Goal: Task Accomplishment & Management: Use online tool/utility

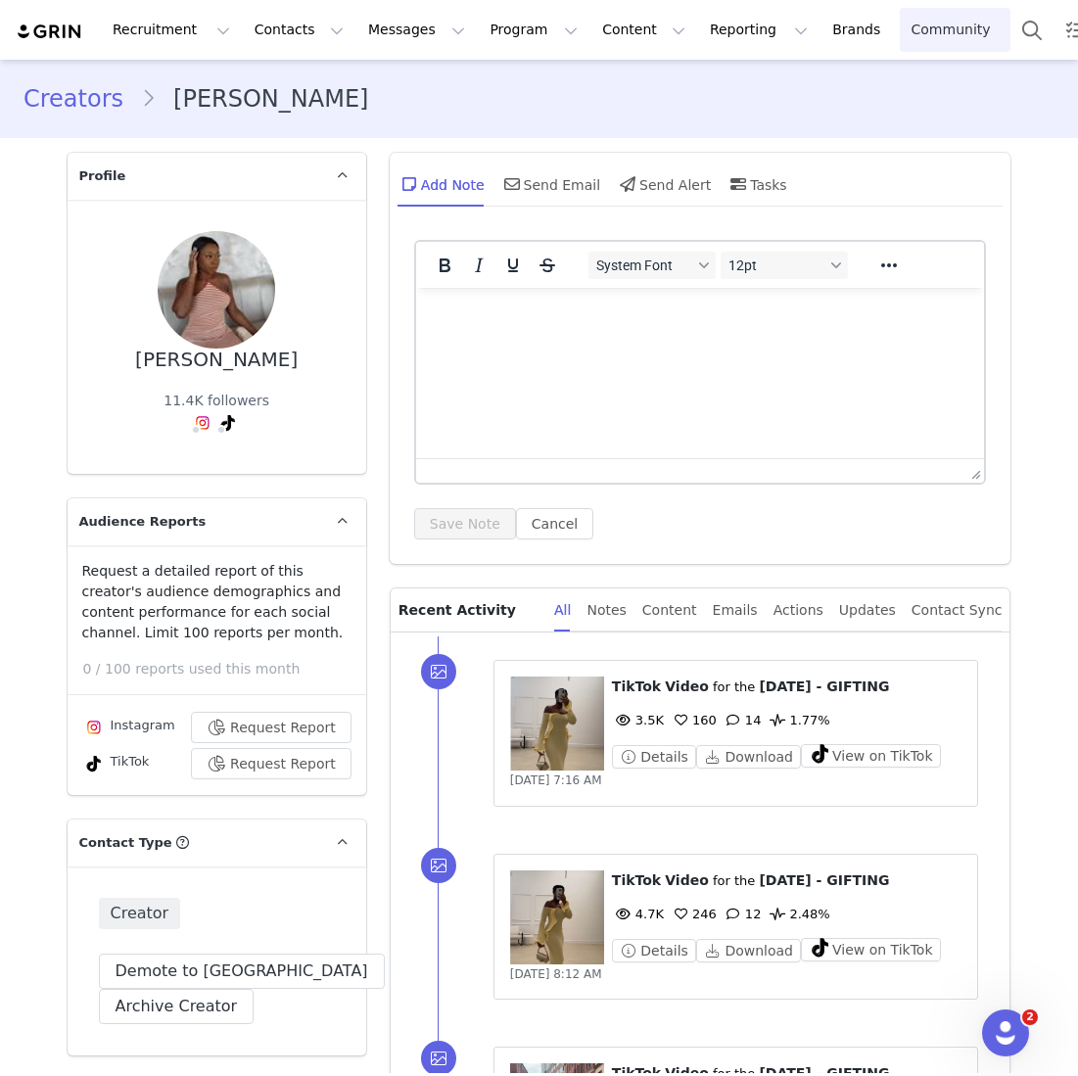
scroll to position [2093, 0]
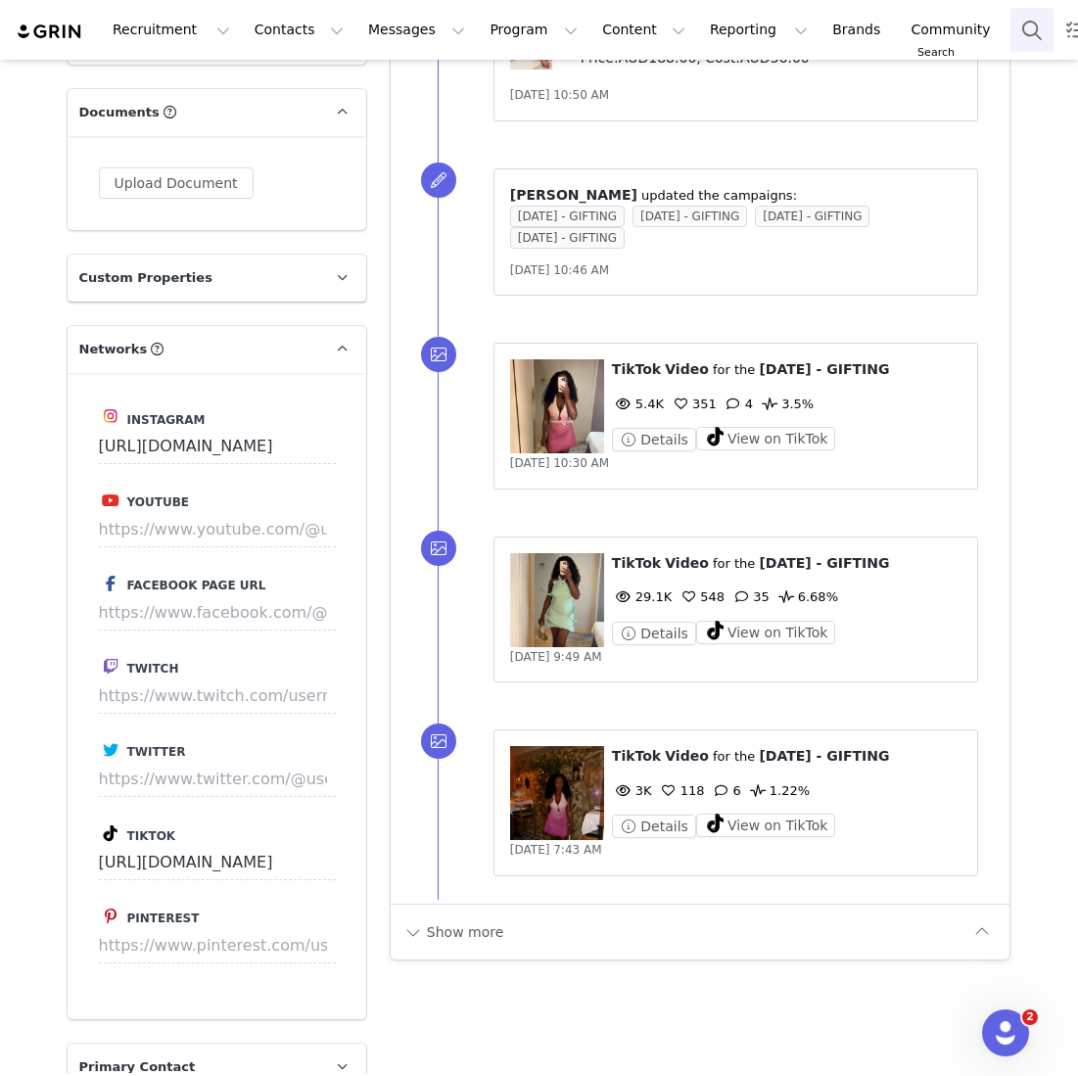
click at [1011, 47] on button "Search" at bounding box center [1032, 30] width 43 height 44
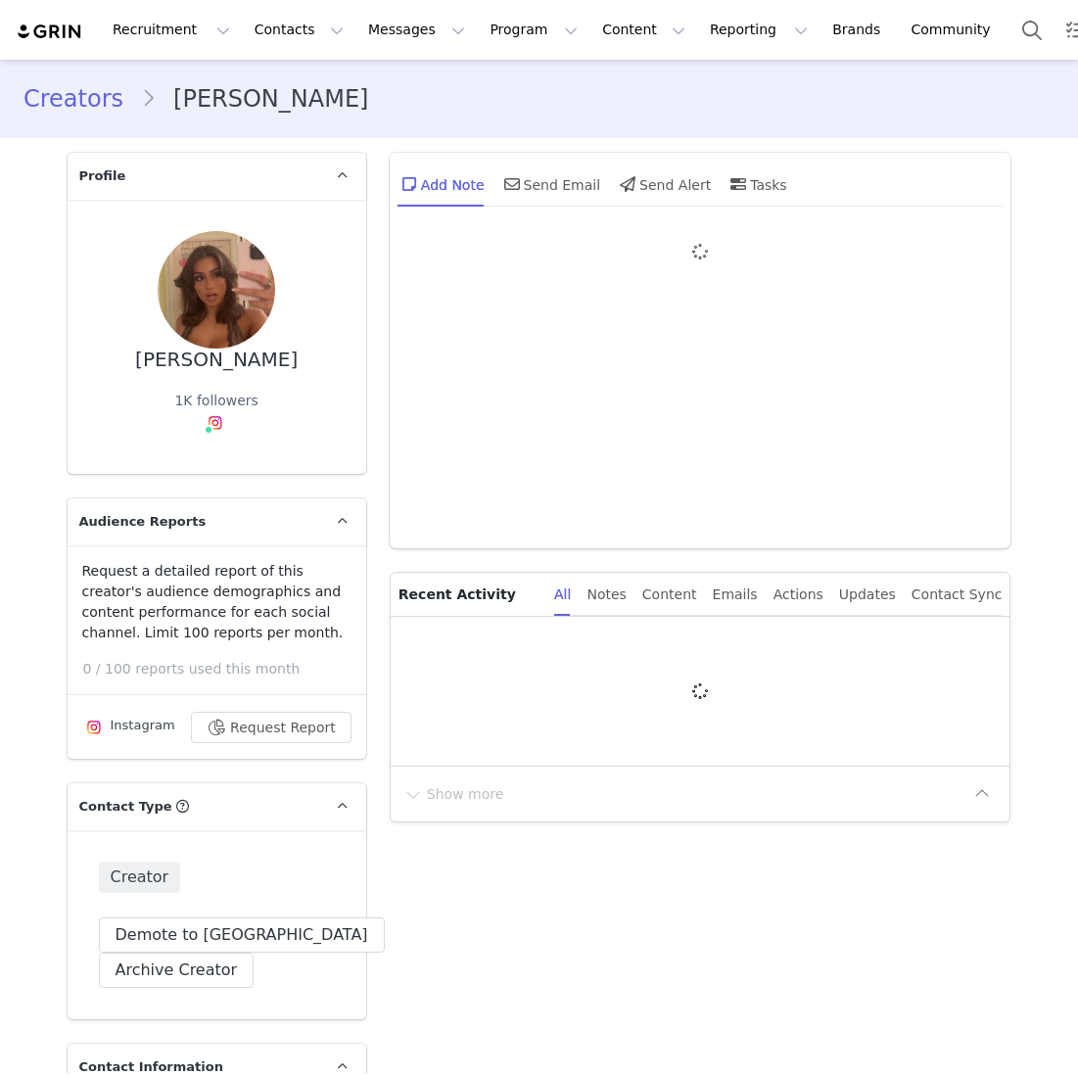
type input "+1 ([GEOGRAPHIC_DATA])"
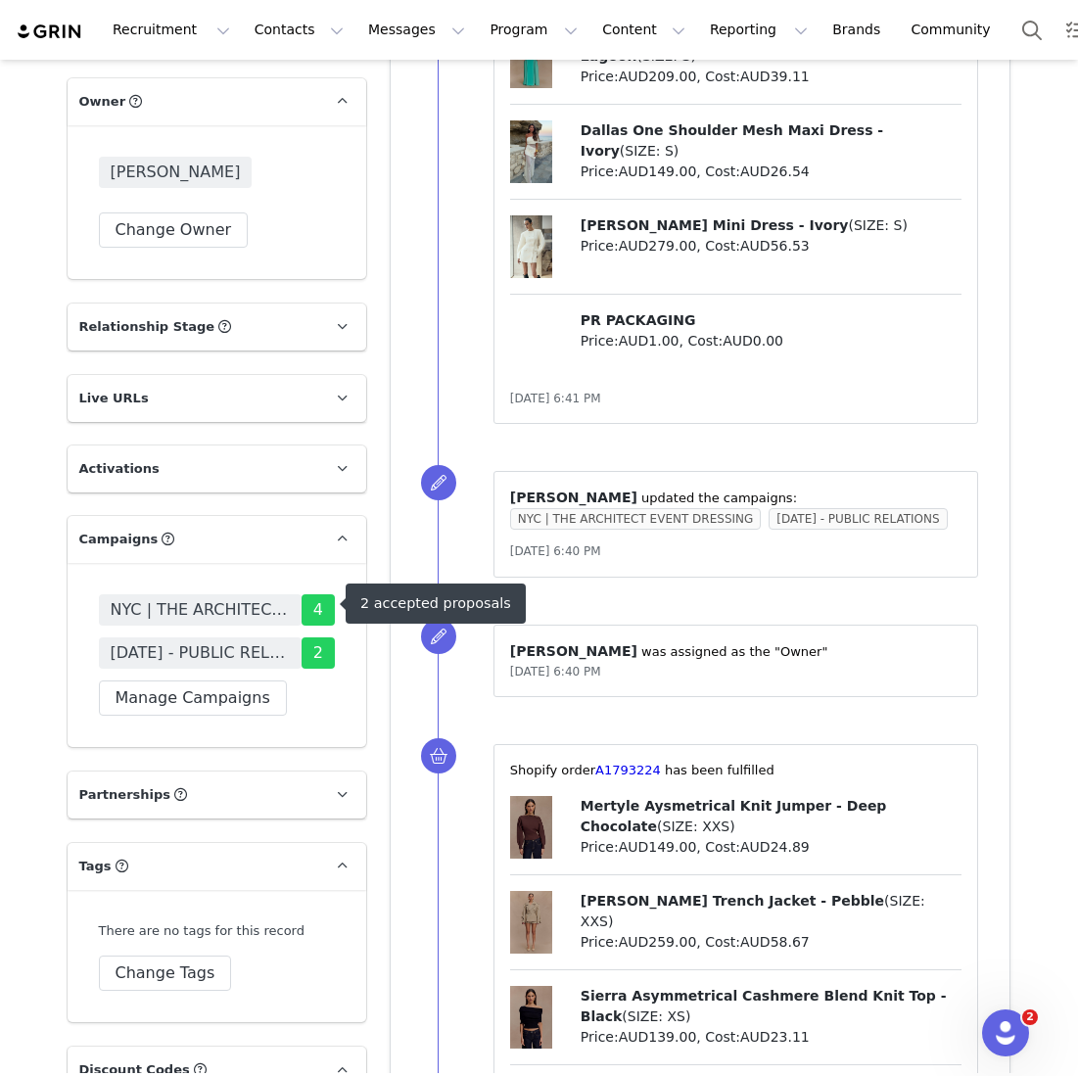
click at [196, 641] on span "[DATE] - PUBLIC RELATIONS" at bounding box center [200, 653] width 179 height 24
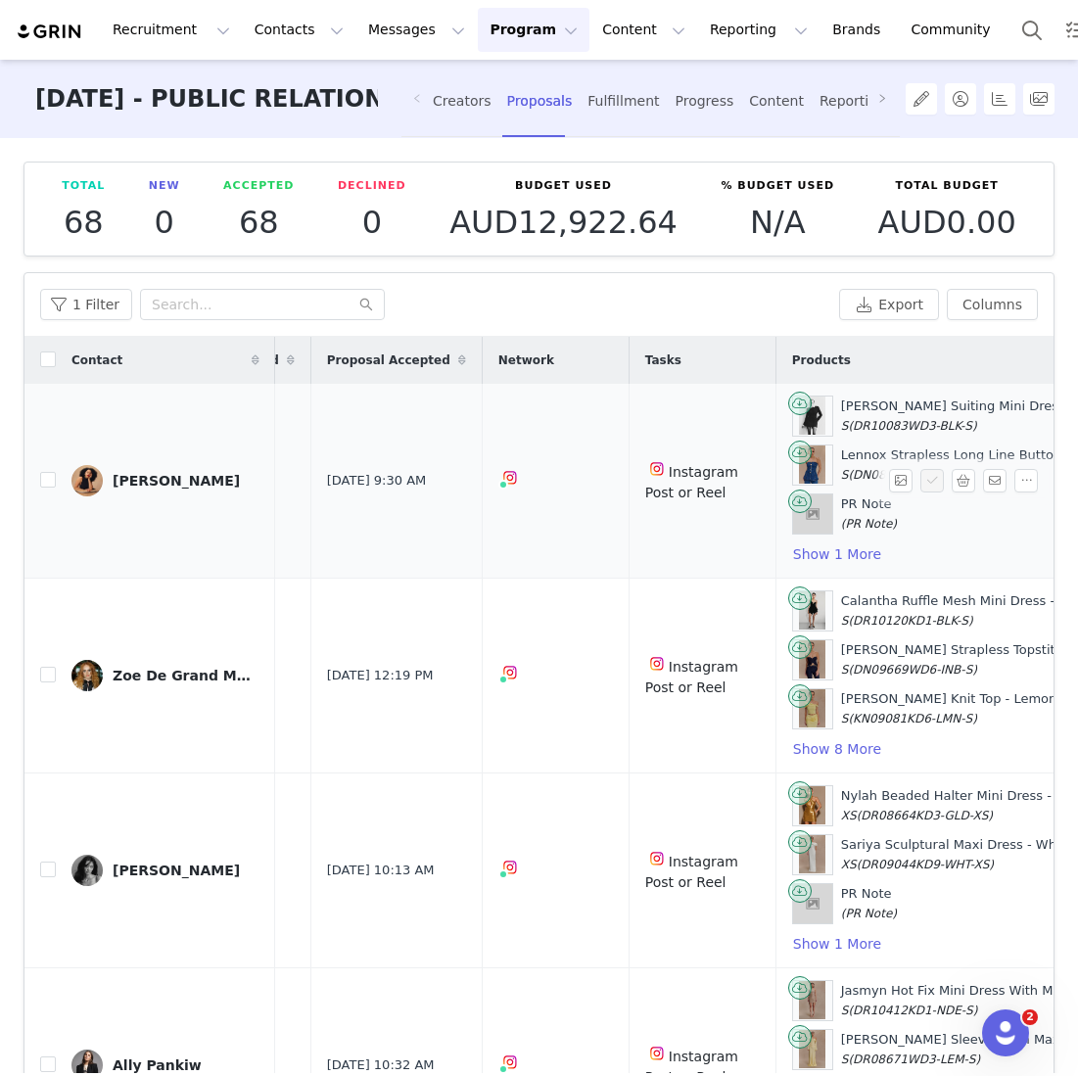
scroll to position [0, 165]
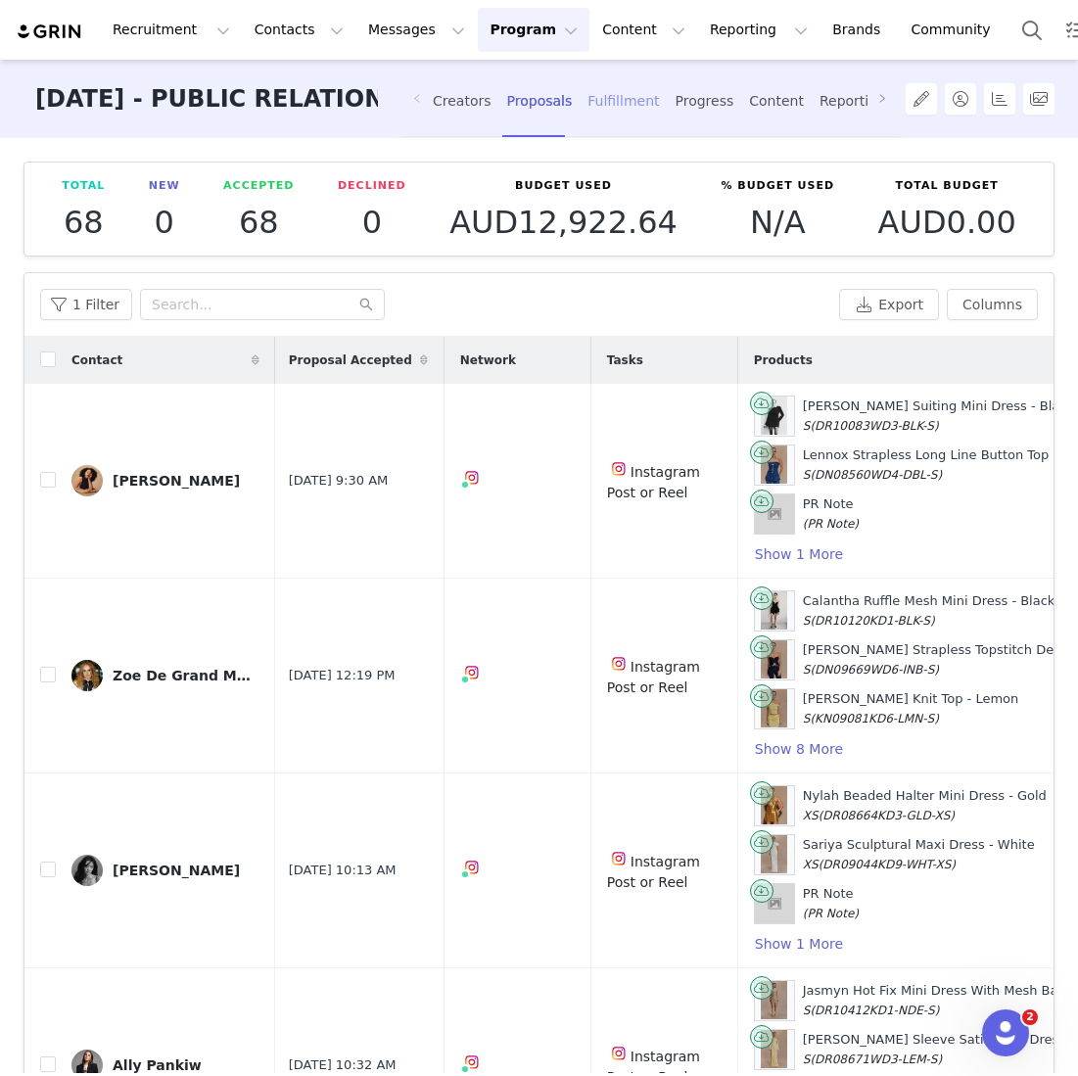
click at [607, 110] on div "Fulfillment" at bounding box center [623, 101] width 71 height 52
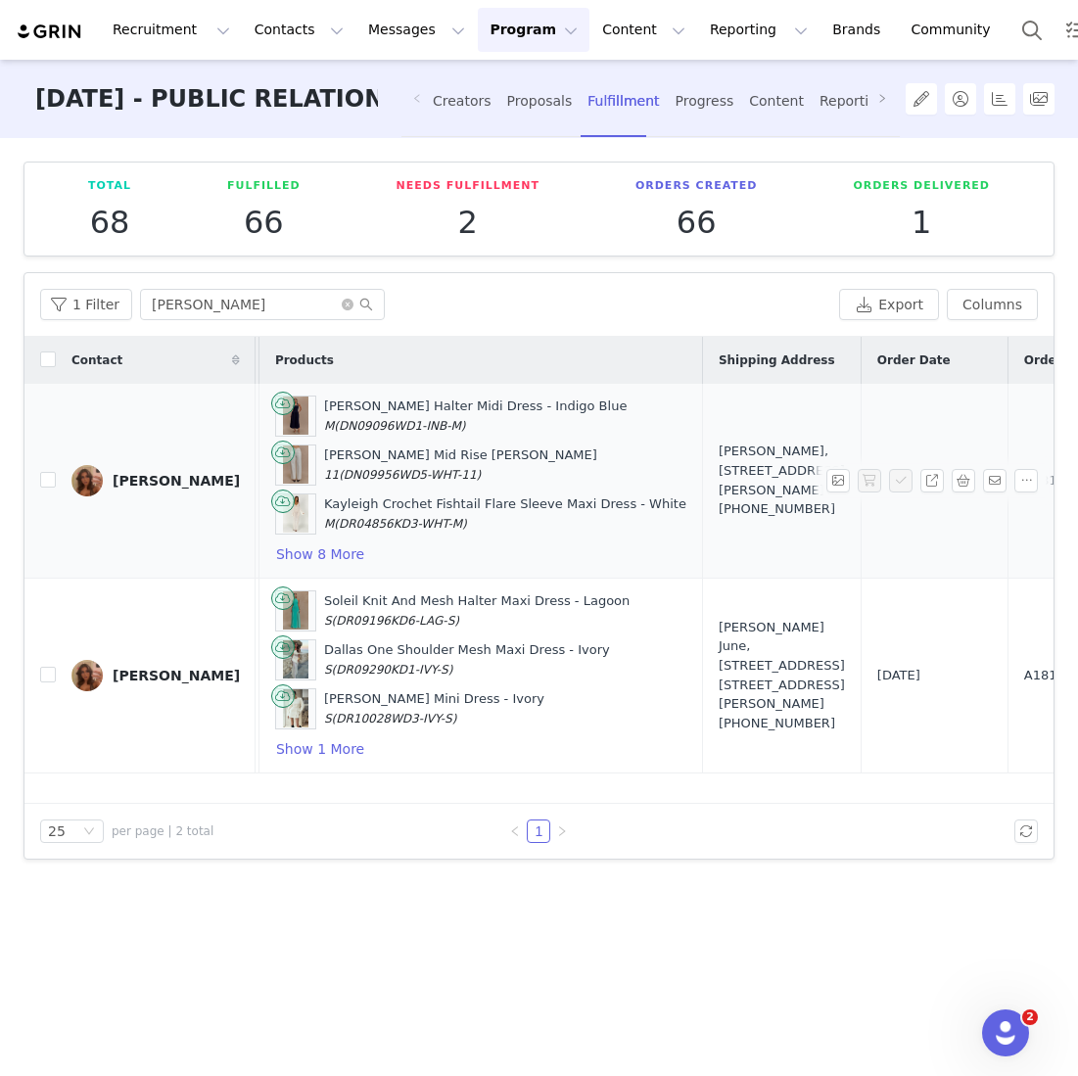
scroll to position [0, 194]
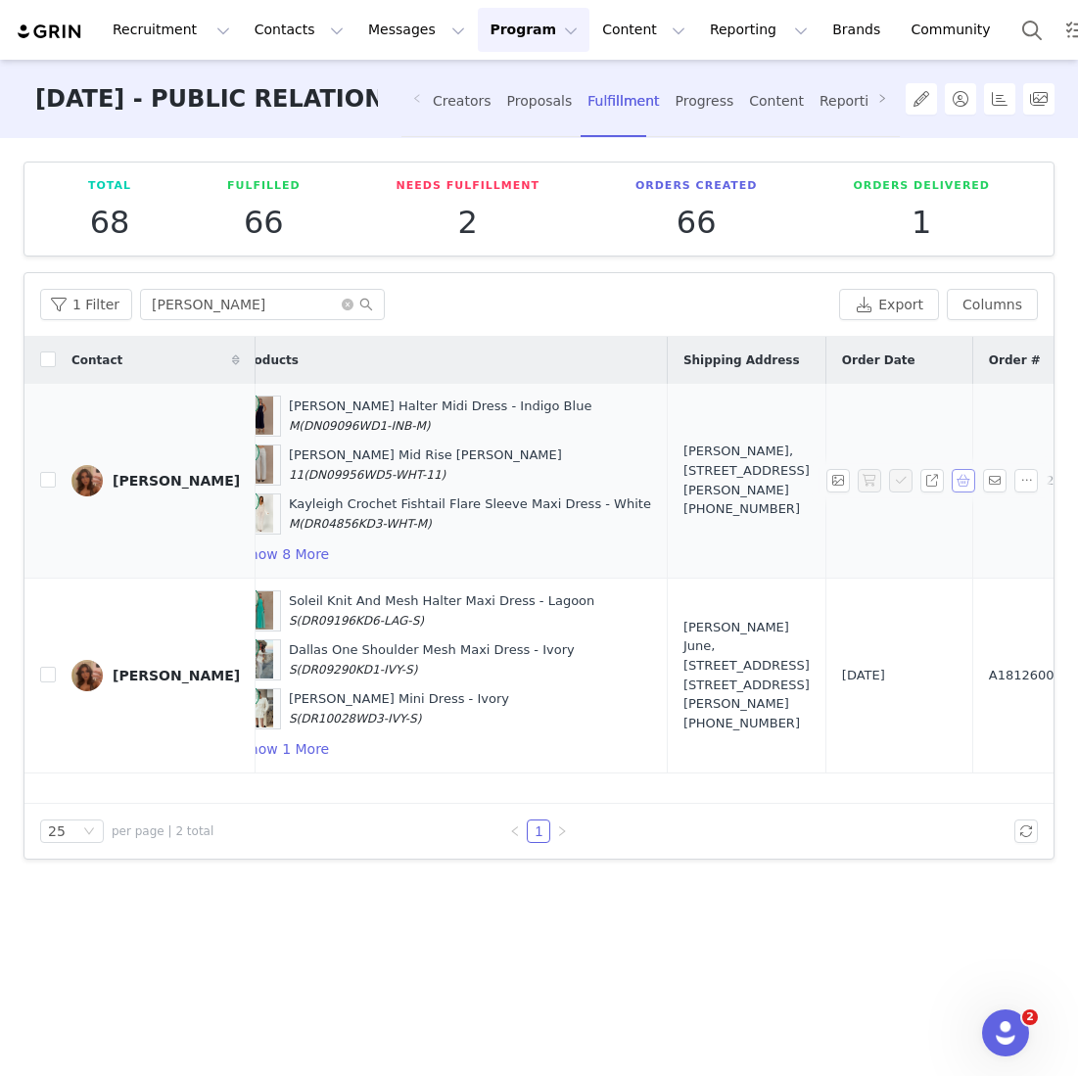
click at [963, 480] on button "button" at bounding box center [964, 481] width 24 height 24
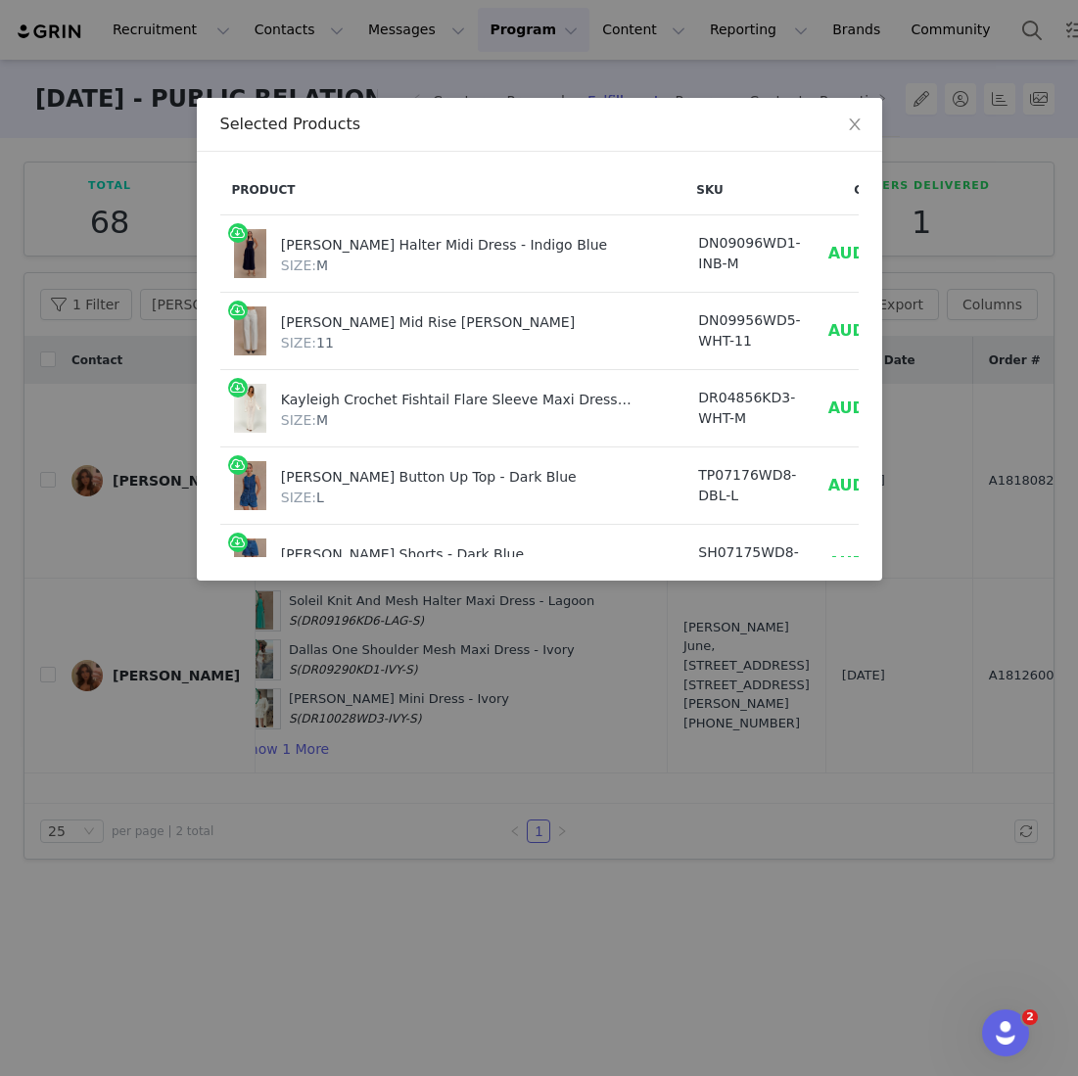
scroll to position [0, 148]
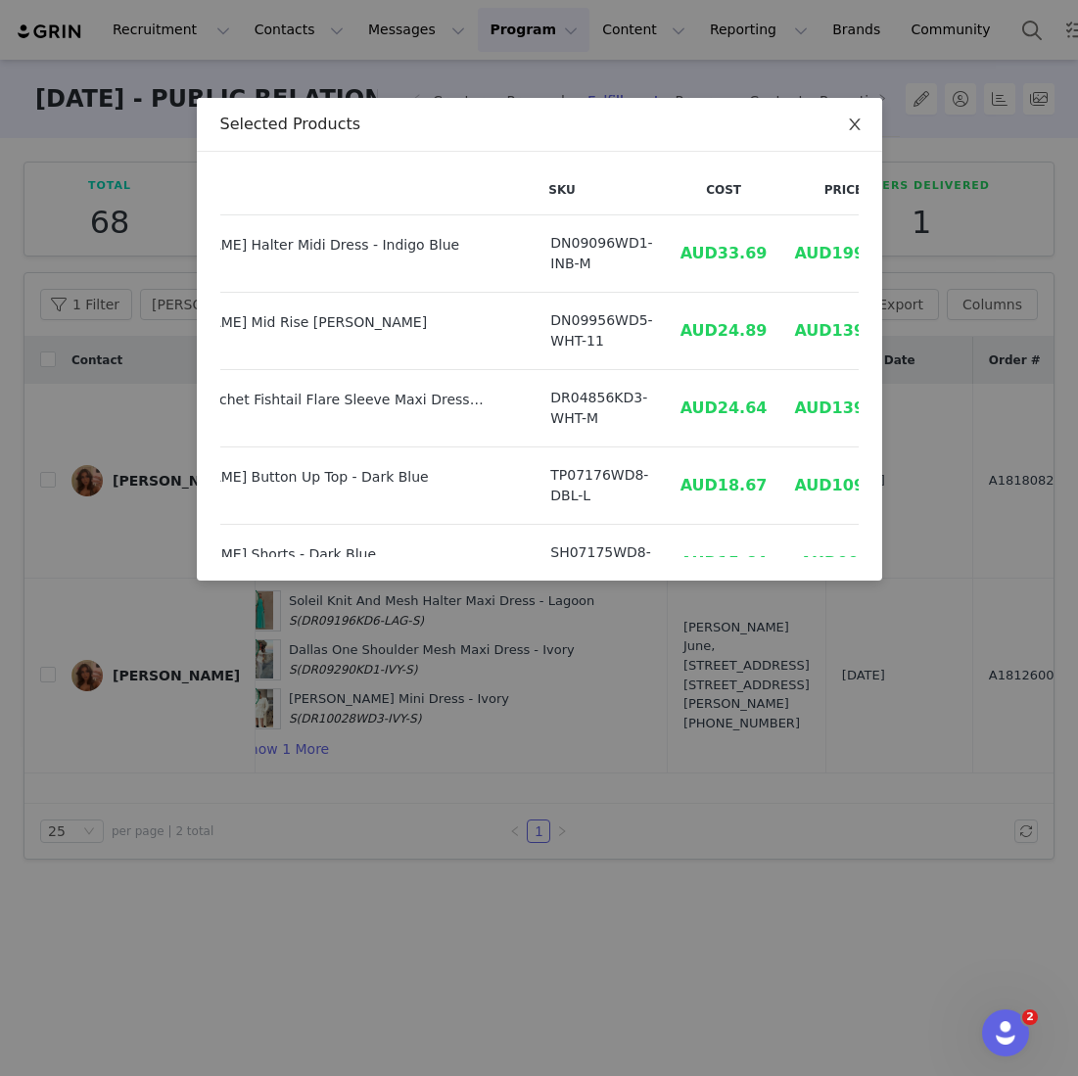
click at [845, 127] on span "Close" at bounding box center [854, 125] width 55 height 55
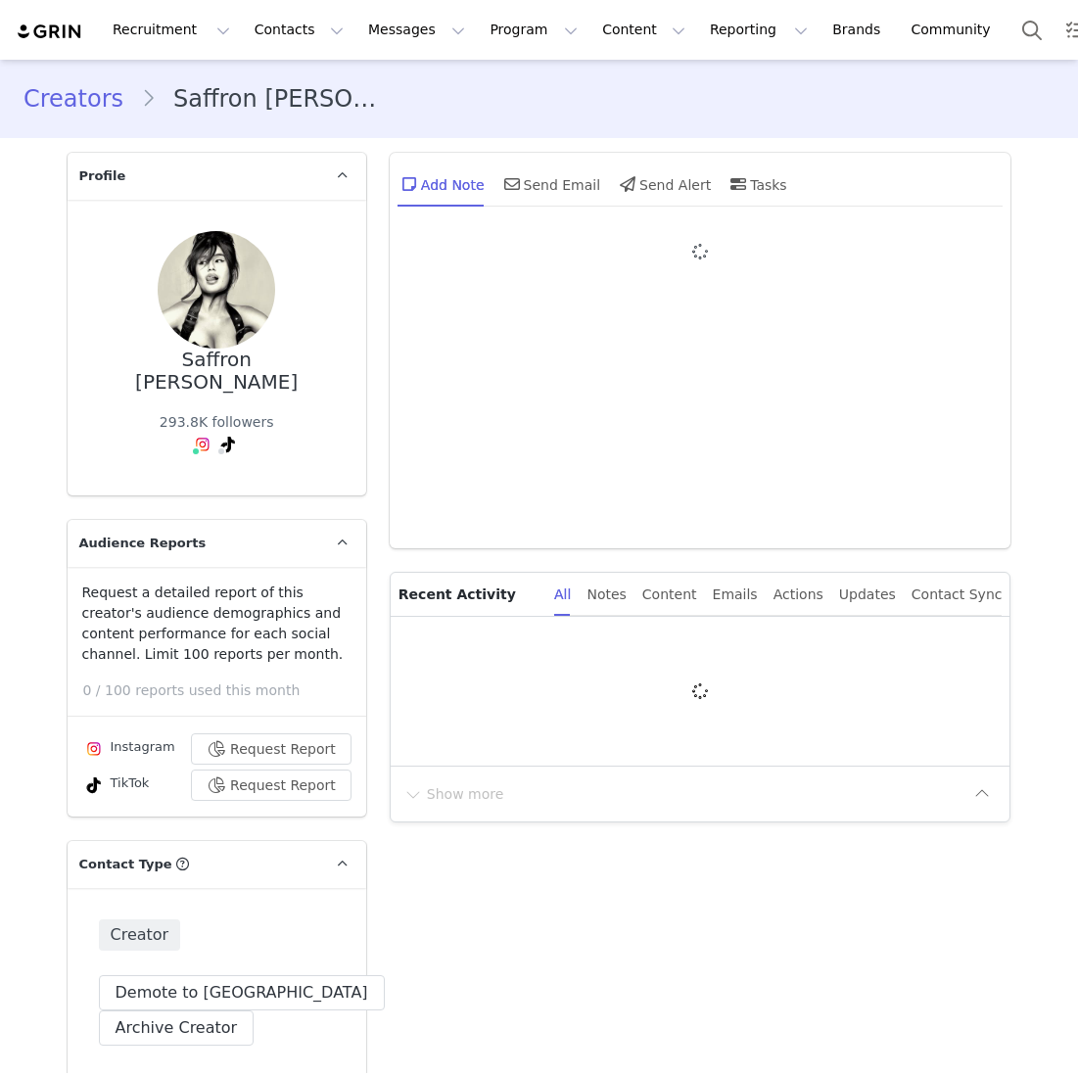
type input "+1 ([GEOGRAPHIC_DATA])"
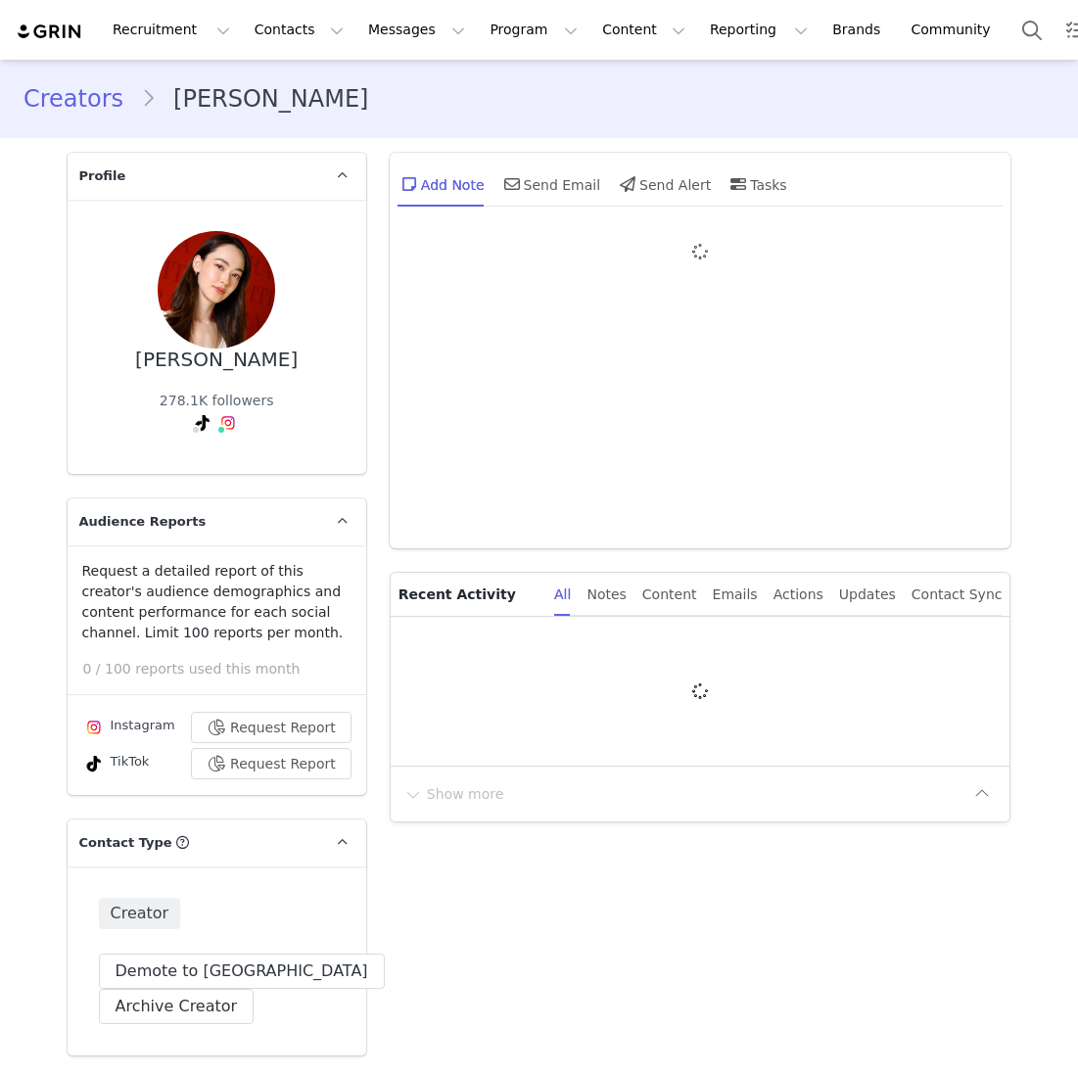
type input "+1 ([GEOGRAPHIC_DATA])"
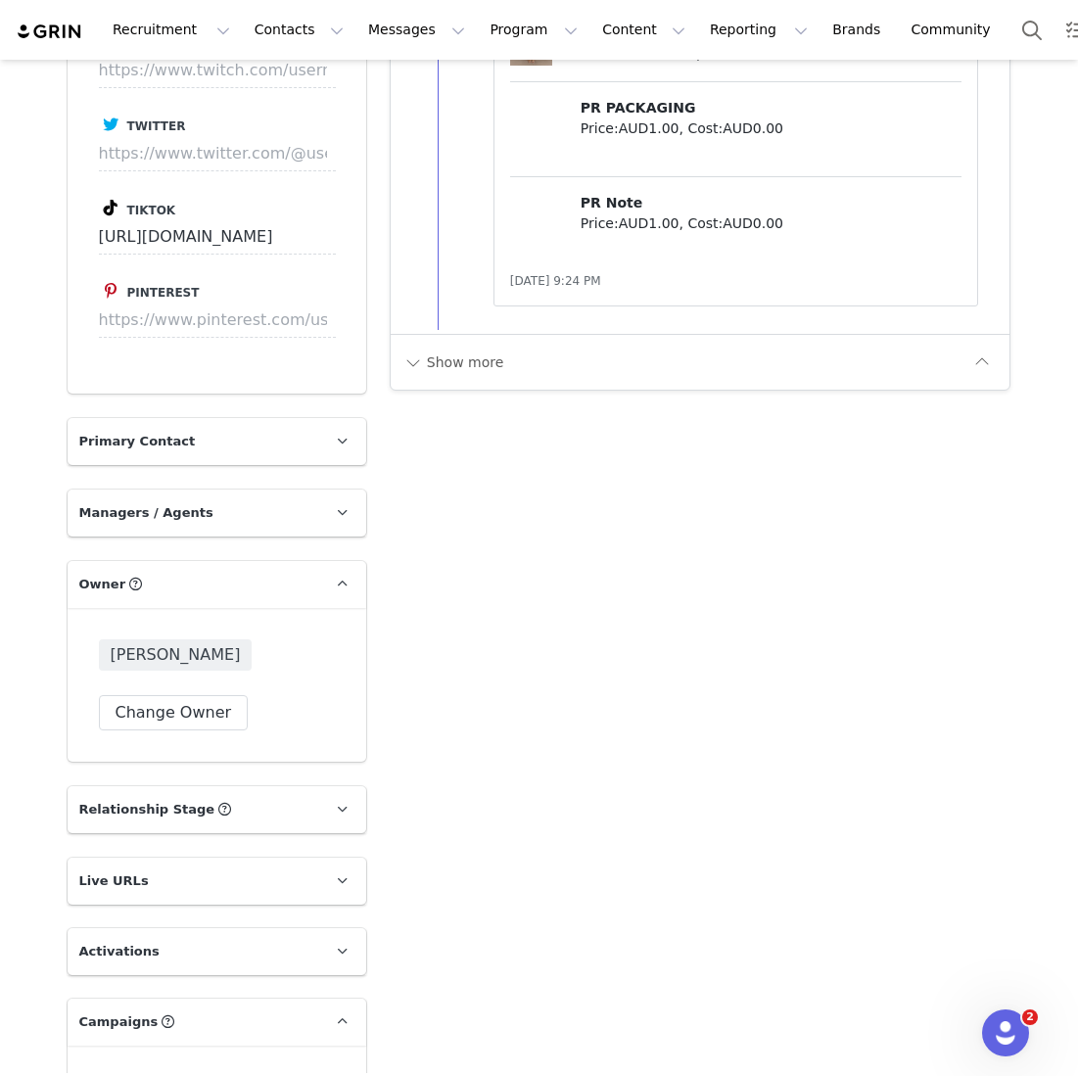
scroll to position [3058, 0]
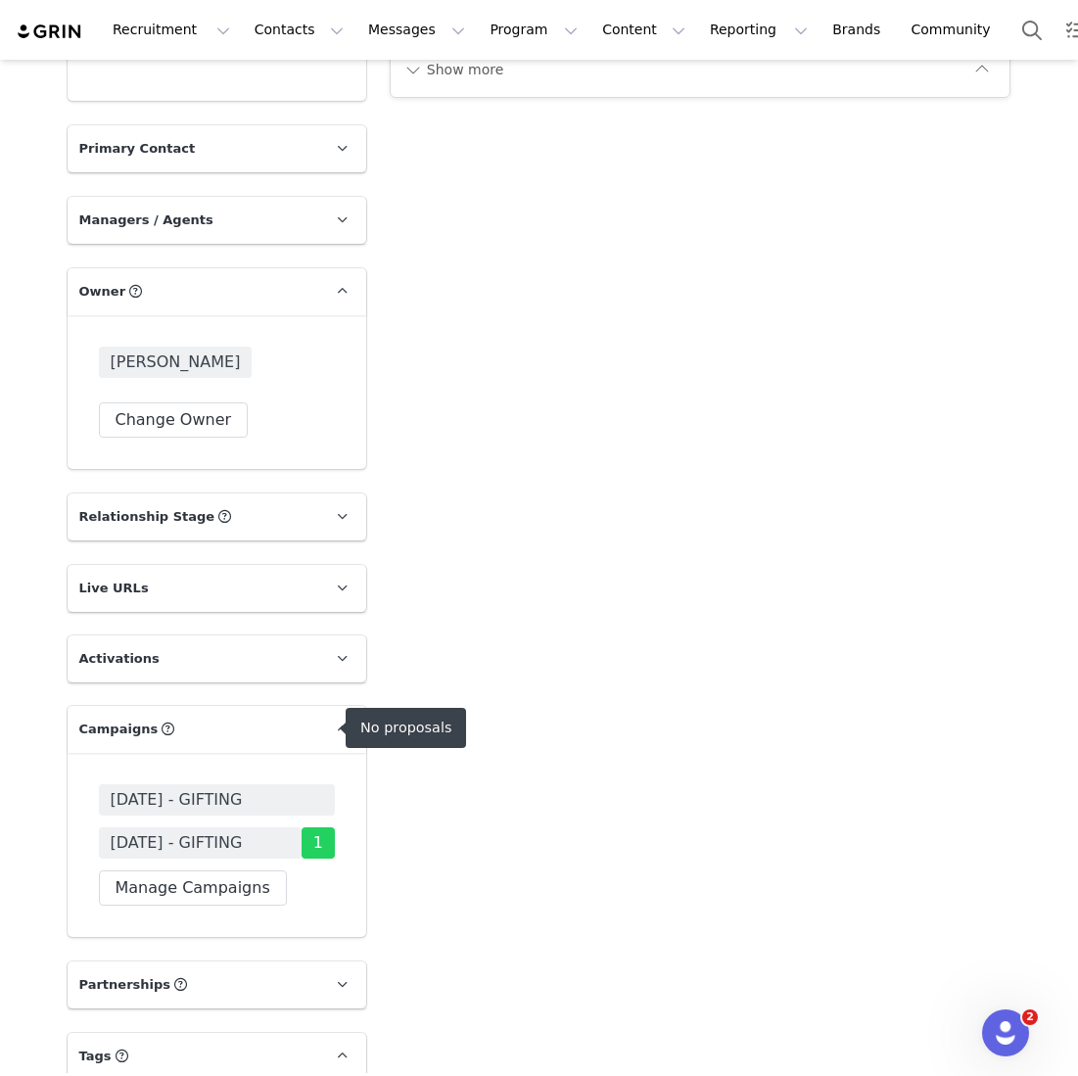
click at [184, 788] on span "SEPTEMBER 25 - GIFTING" at bounding box center [177, 800] width 132 height 24
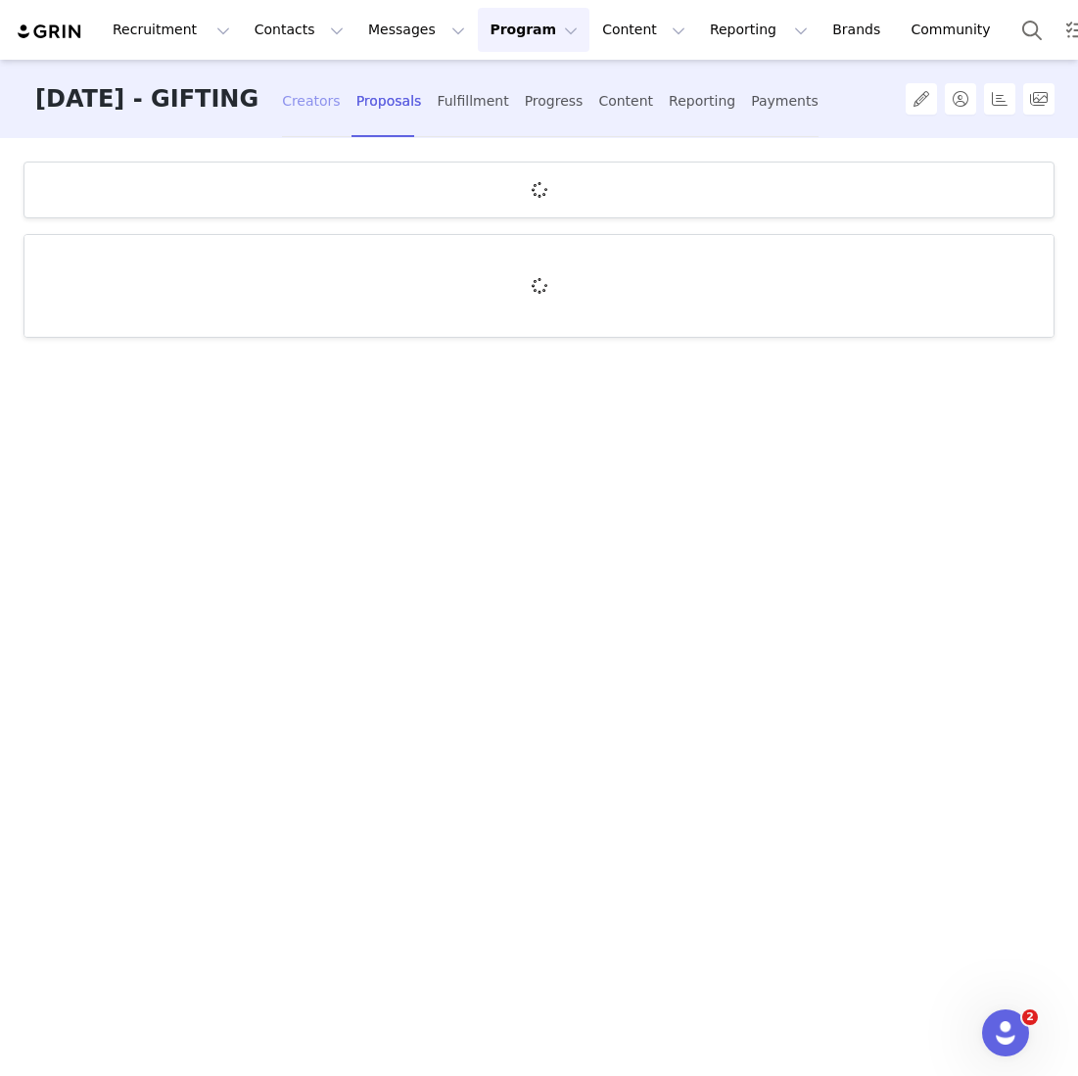
click at [341, 118] on div "Creators" at bounding box center [311, 101] width 59 height 52
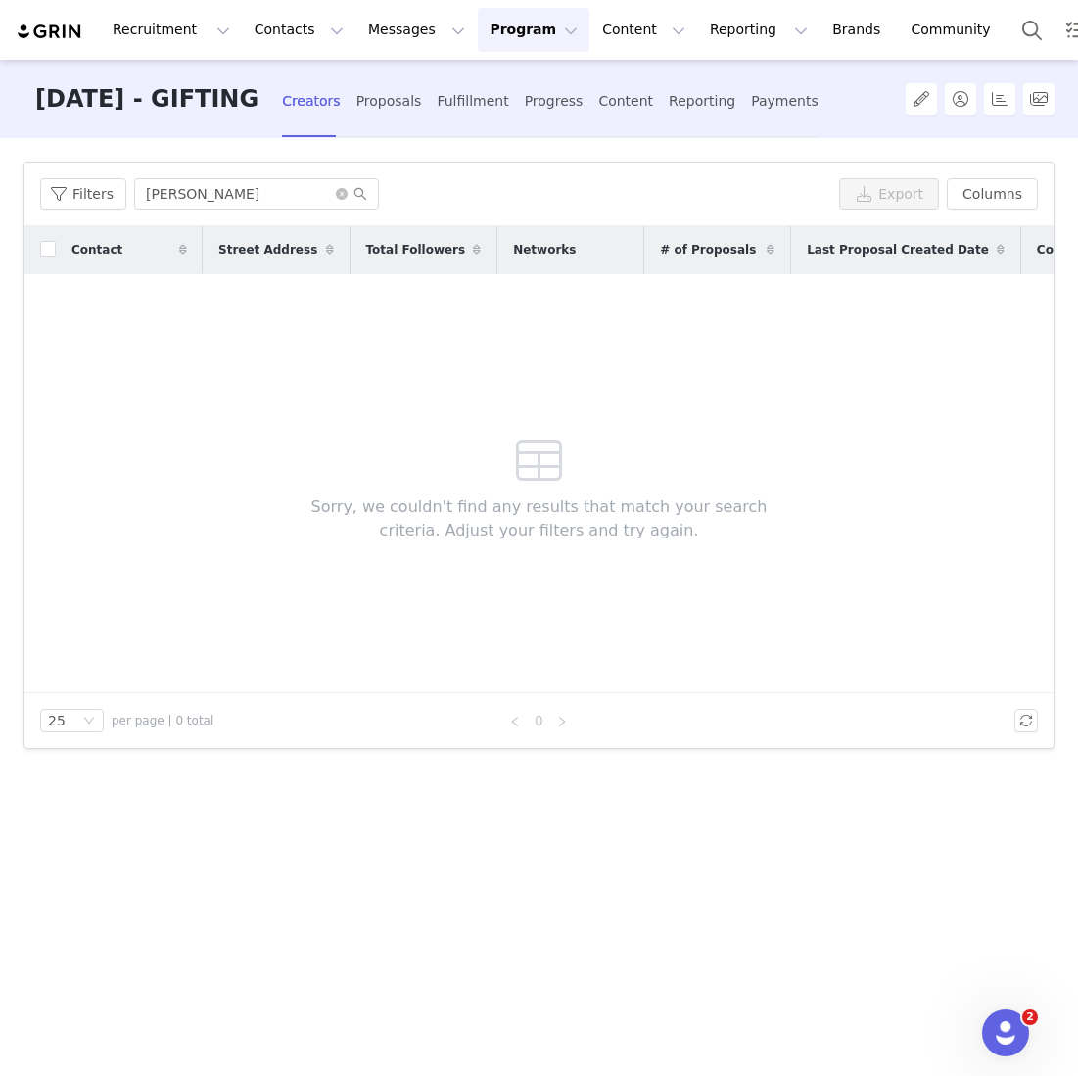
click at [278, 155] on div "Filters Filter Logic And Or Archived Select Application Status Select Contact T…" at bounding box center [539, 605] width 1078 height 935
drag, startPoint x: 240, startPoint y: 184, endPoint x: 70, endPoint y: 184, distance: 170.4
click at [70, 184] on div "Filters olivia coll" at bounding box center [435, 193] width 791 height 31
drag, startPoint x: 286, startPoint y: 177, endPoint x: 70, endPoint y: 177, distance: 216.4
click at [70, 178] on div "Filters olivia coll" at bounding box center [435, 193] width 791 height 31
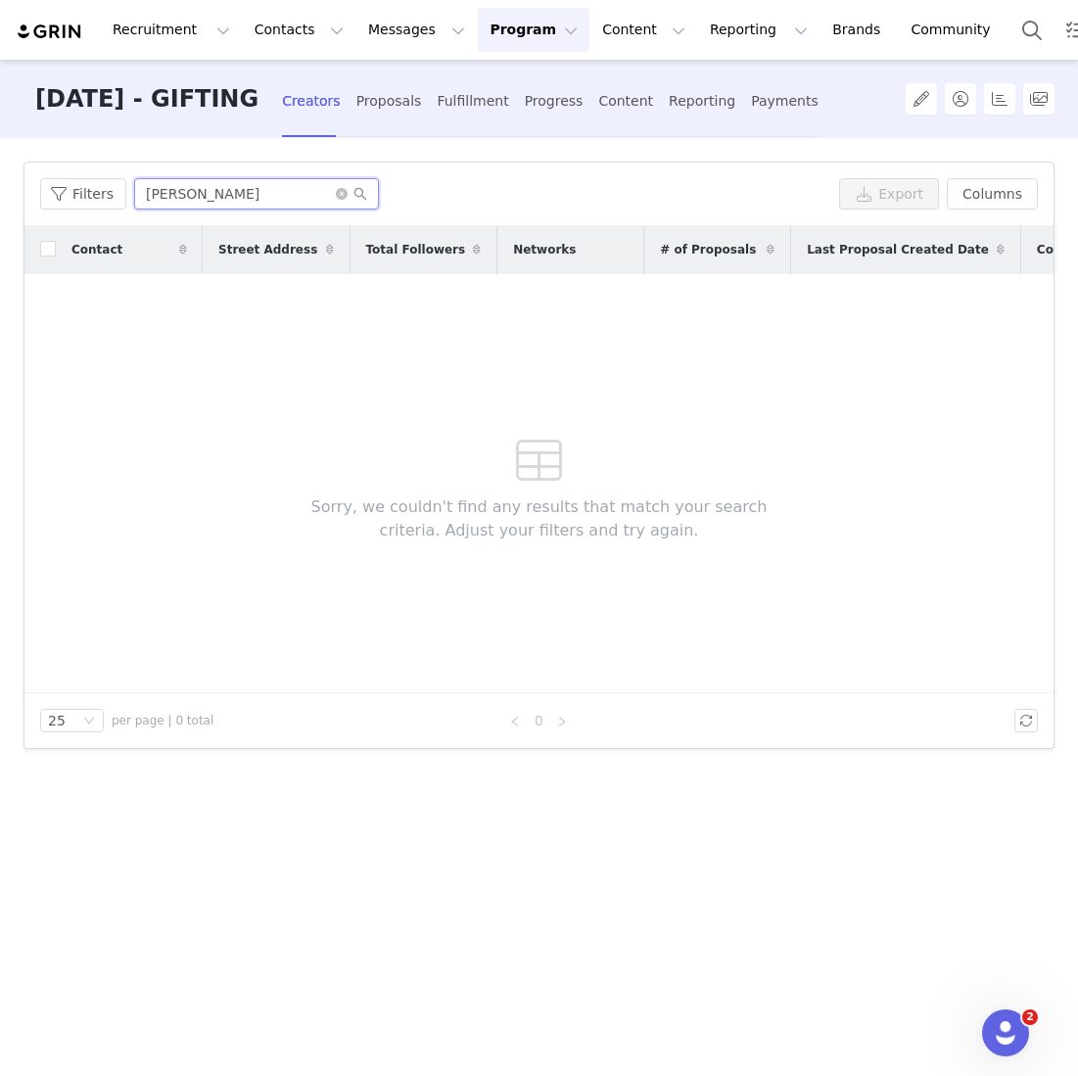
drag, startPoint x: 247, startPoint y: 195, endPoint x: -2, endPoint y: 195, distance: 248.7
click at [0, 195] on html "Recruitment Recruitment Creator Search Curated Lists Landing Pages Web Extensio…" at bounding box center [539, 538] width 1078 height 1076
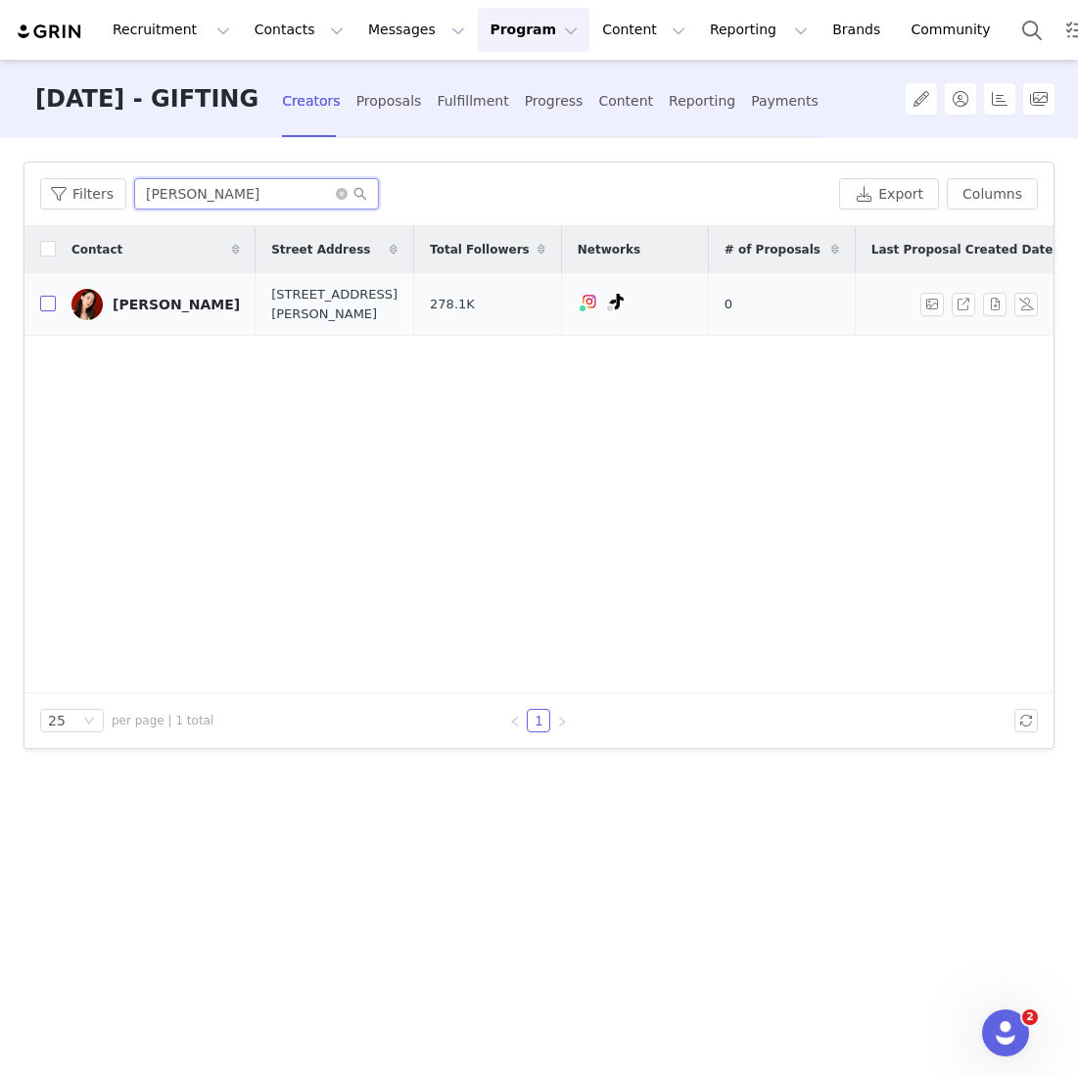
type input "fiona fussi"
click at [50, 306] on input "checkbox" at bounding box center [48, 304] width 16 height 16
checkbox input "true"
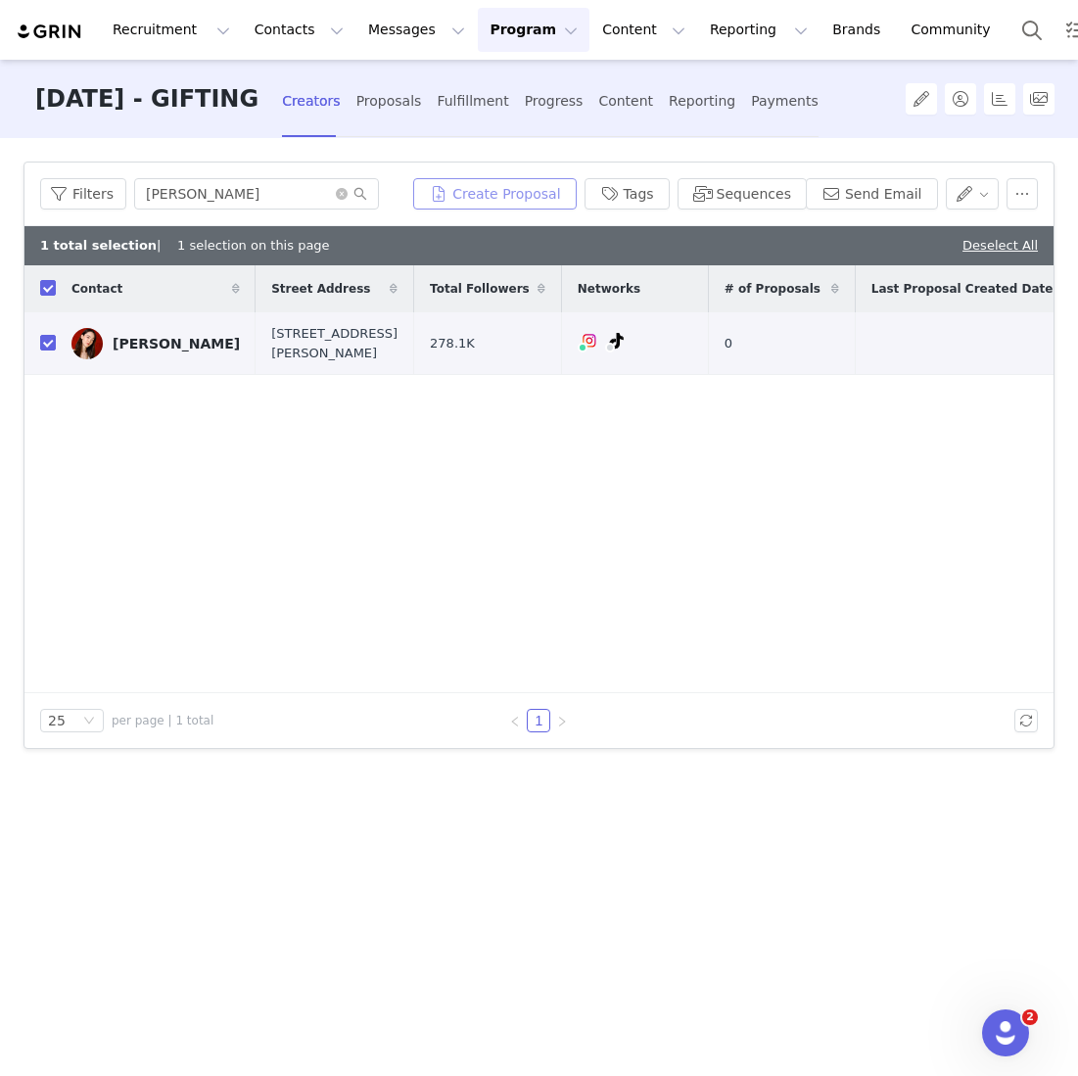
click at [538, 179] on button "Create Proposal" at bounding box center [494, 193] width 163 height 31
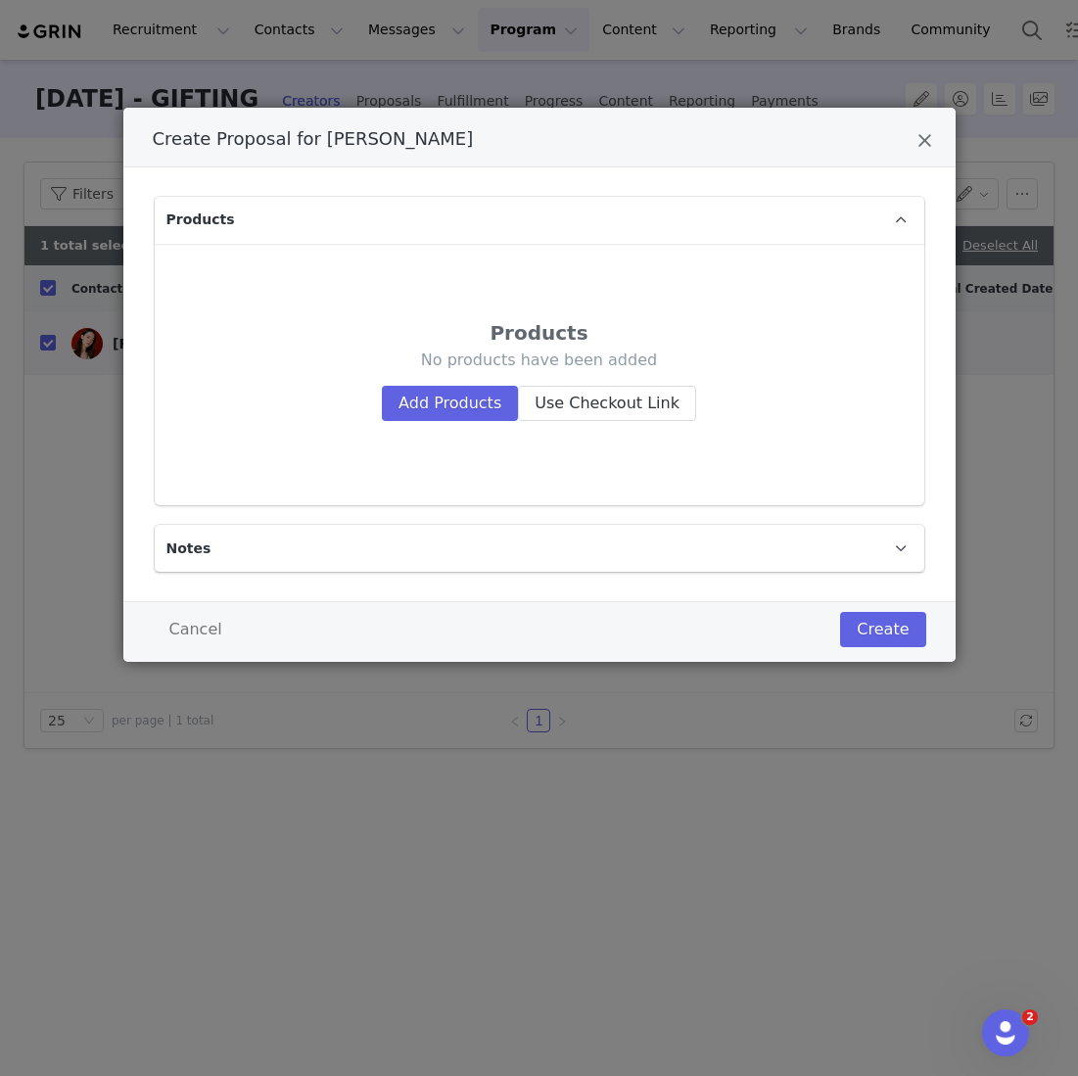
click at [437, 421] on div "Products No products have been added Add Products Use Checkout Link" at bounding box center [539, 374] width 738 height 230
click at [436, 371] on div "No products have been added Add Products Use Checkout Link" at bounding box center [540, 385] width 660 height 71
click at [434, 395] on button "Add Products" at bounding box center [450, 403] width 136 height 35
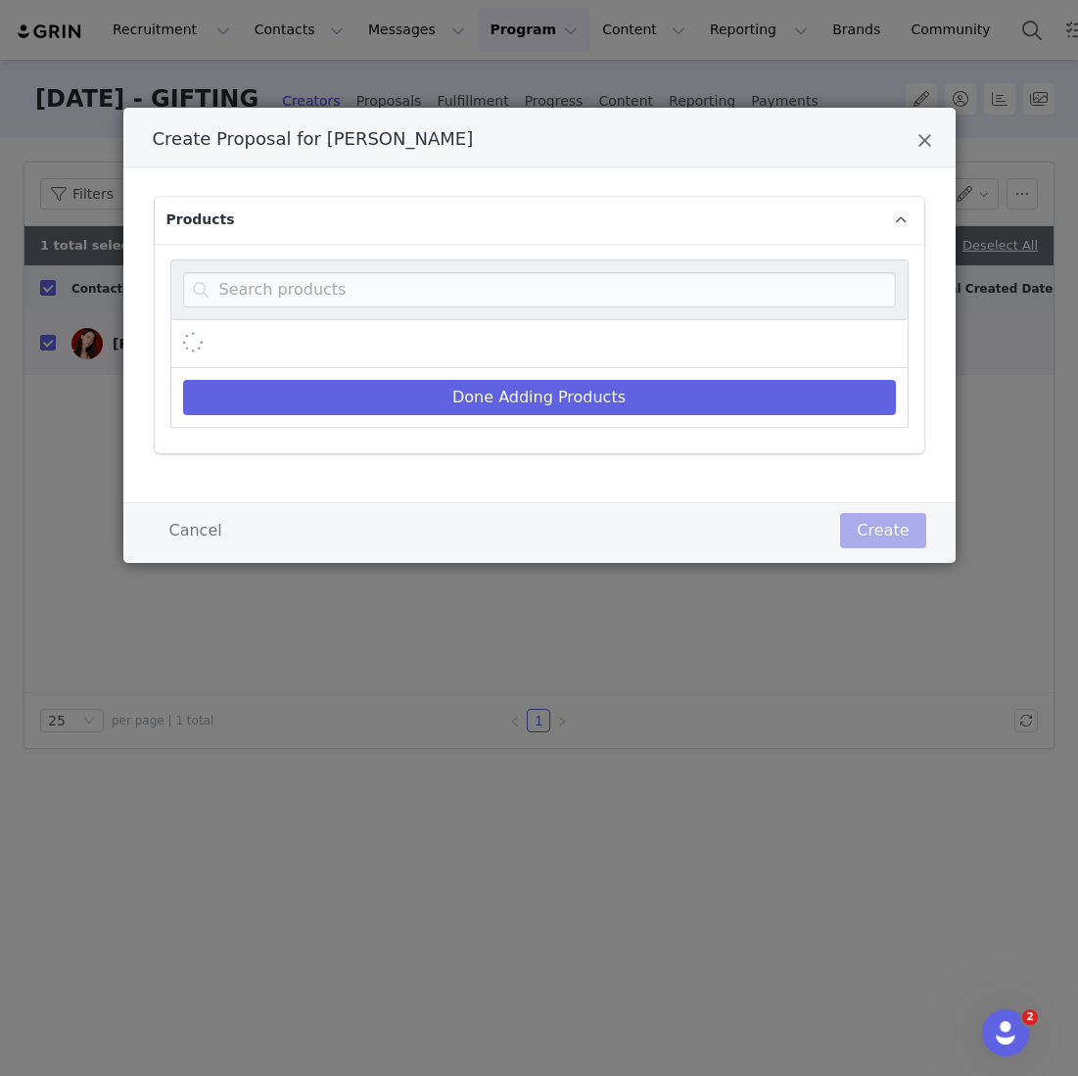
click at [426, 306] on div "Create Proposal for Fiona Fussi" at bounding box center [539, 289] width 738 height 61
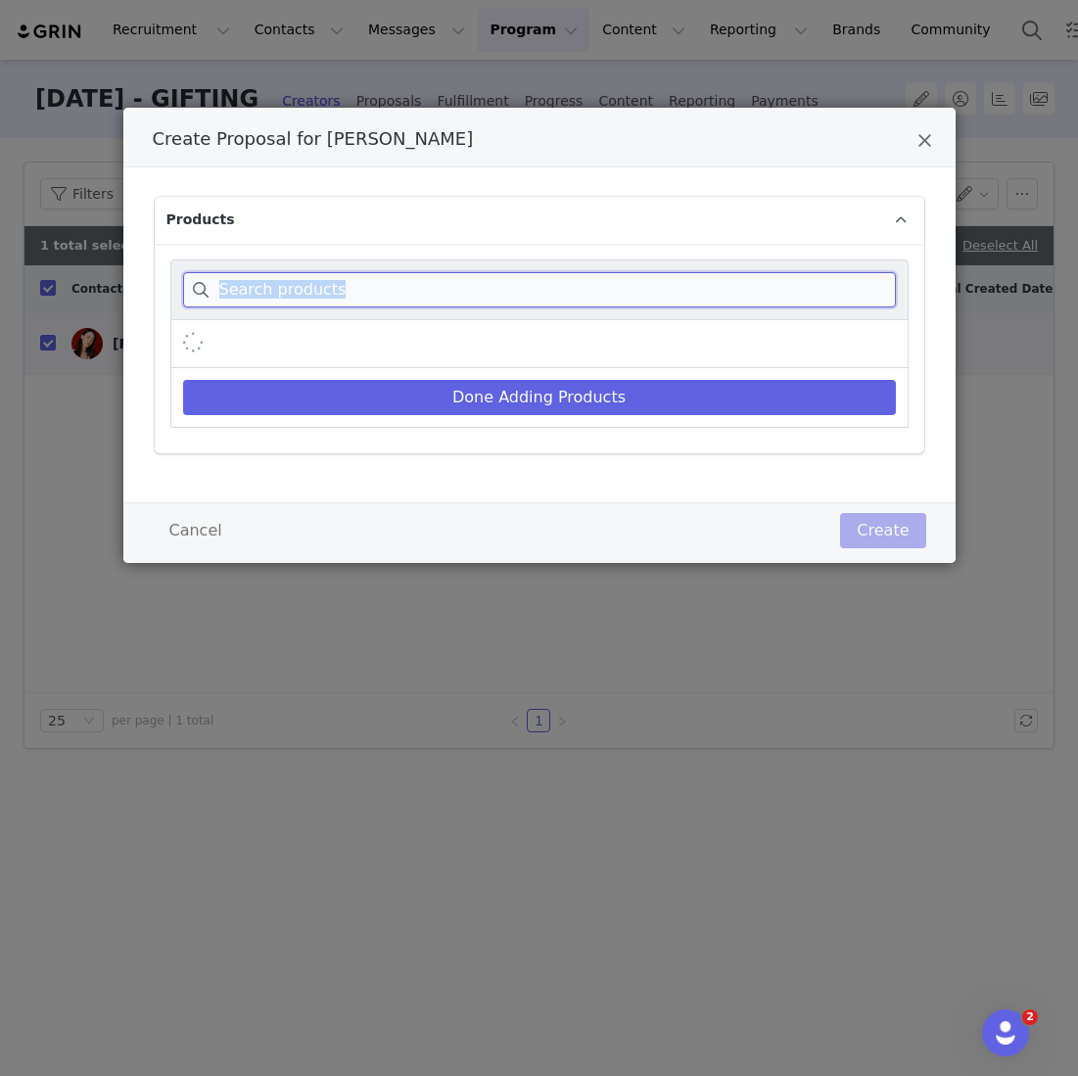
click at [332, 292] on input "Create Proposal for Fiona Fussi" at bounding box center [539, 289] width 713 height 35
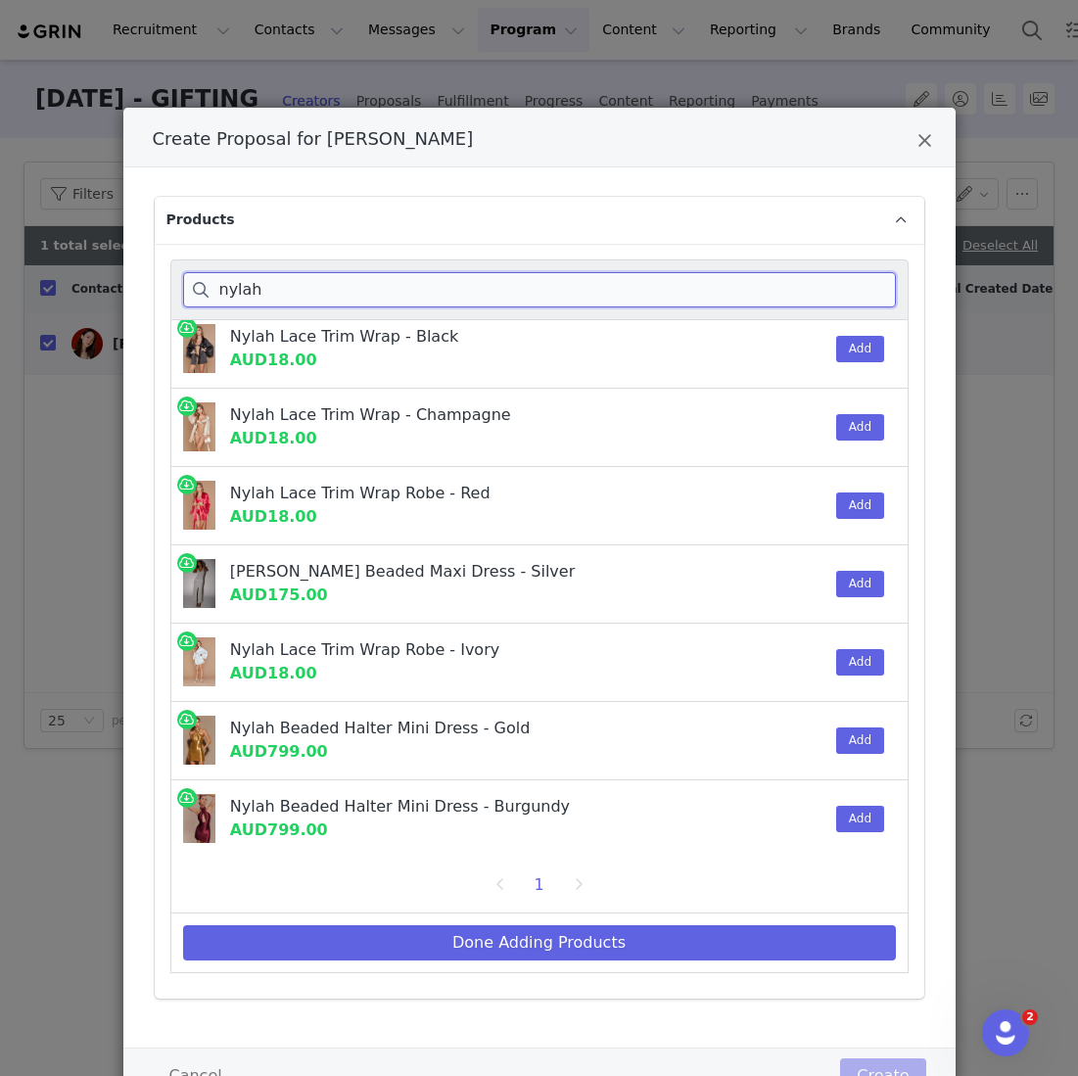
scroll to position [9, 0]
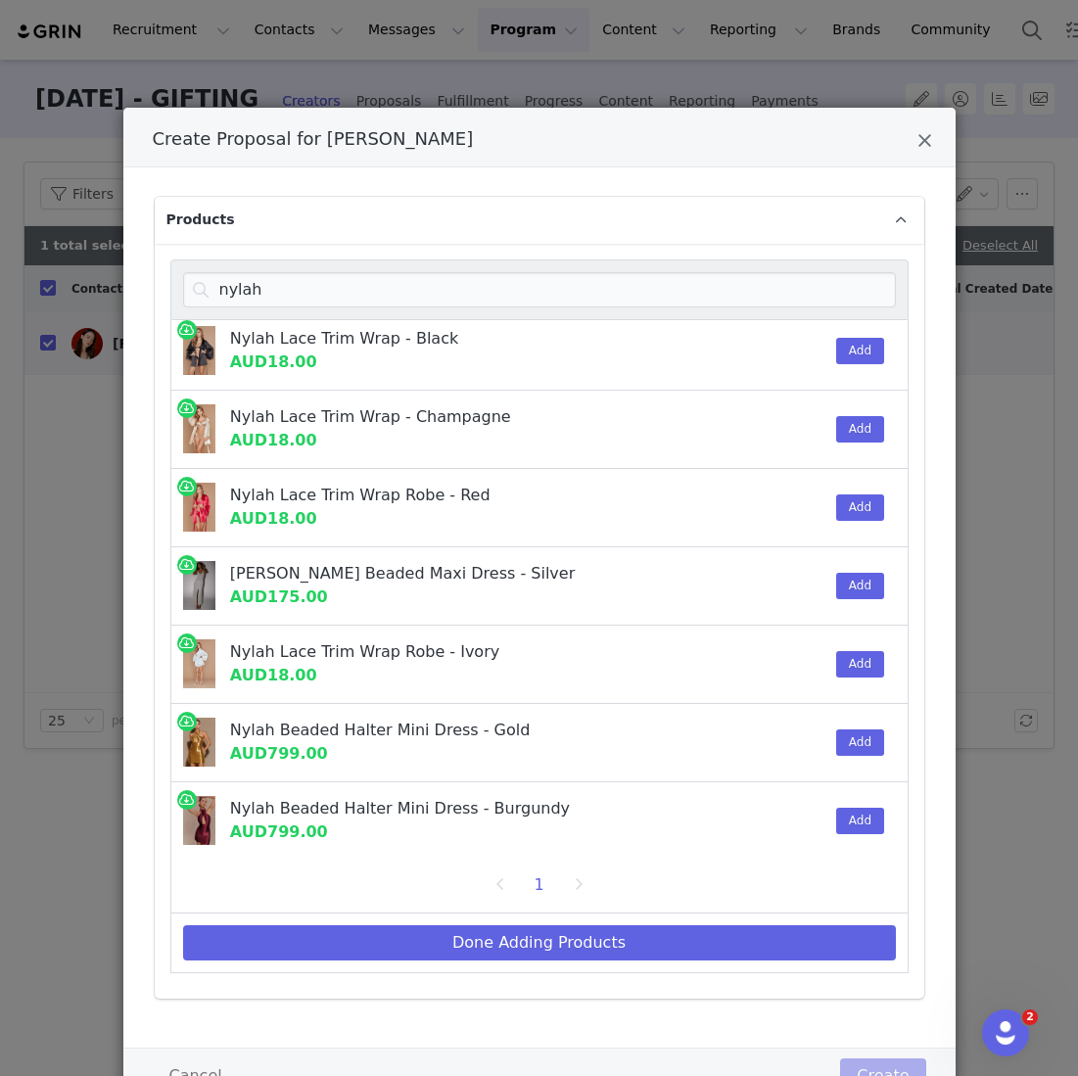
click at [874, 833] on div "Add" at bounding box center [855, 820] width 60 height 77
click at [868, 822] on button "Add" at bounding box center [860, 821] width 48 height 26
click at [345, 250] on div "nylah Nylah Lace Trim Wrap - Black AUD18.00 Add Nylah Lace Trim Wrap - Champagn…" at bounding box center [540, 622] width 770 height 756
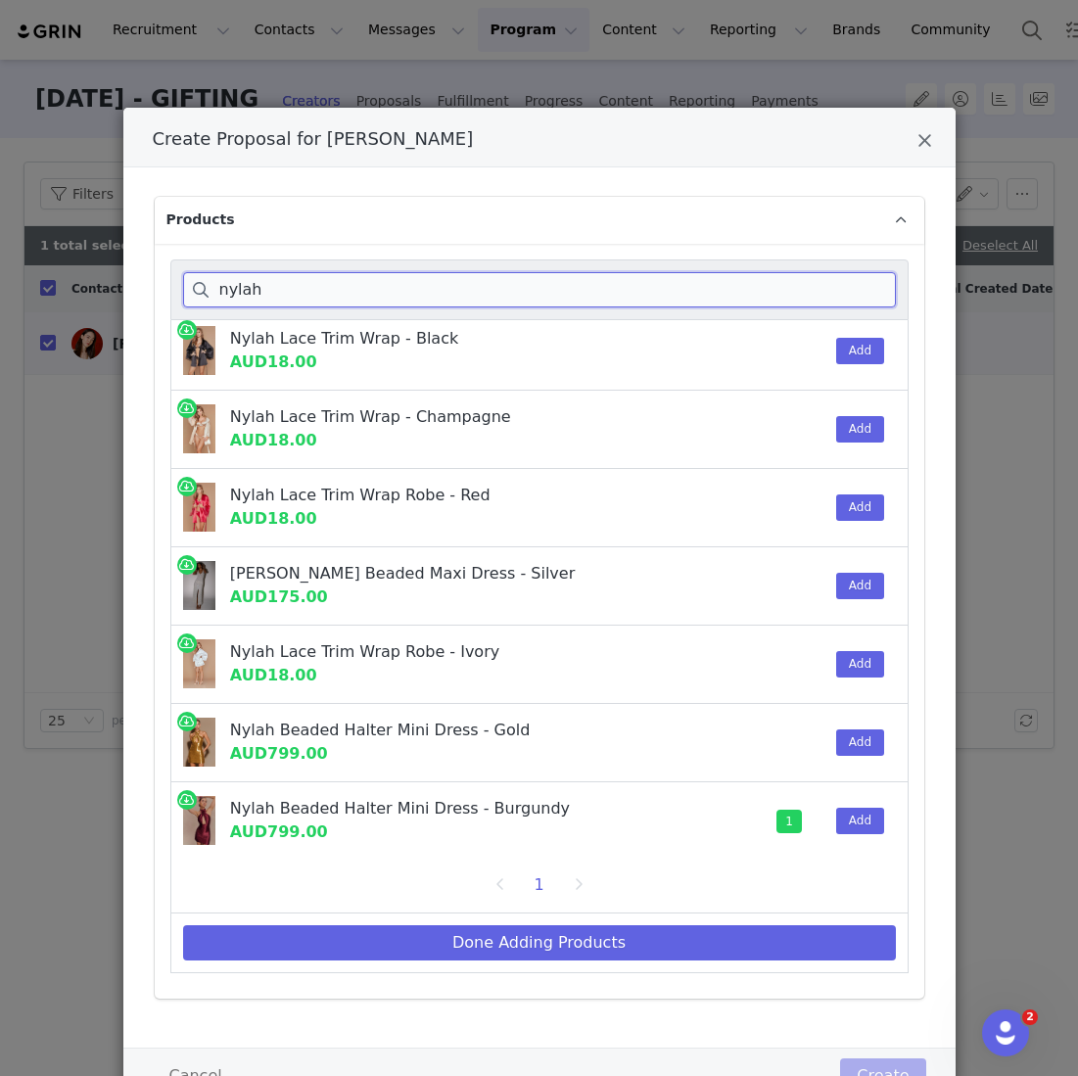
drag, startPoint x: 300, startPoint y: 274, endPoint x: 240, endPoint y: 275, distance: 59.7
click at [245, 275] on input "nylah" at bounding box center [539, 289] width 713 height 35
drag, startPoint x: 282, startPoint y: 301, endPoint x: 146, endPoint y: 291, distance: 136.5
click at [146, 291] on div "Products nylah Nylah Lace Trim Wrap - Black AUD18.00 Add Nylah Lace Trim Wrap -…" at bounding box center [539, 607] width 832 height 881
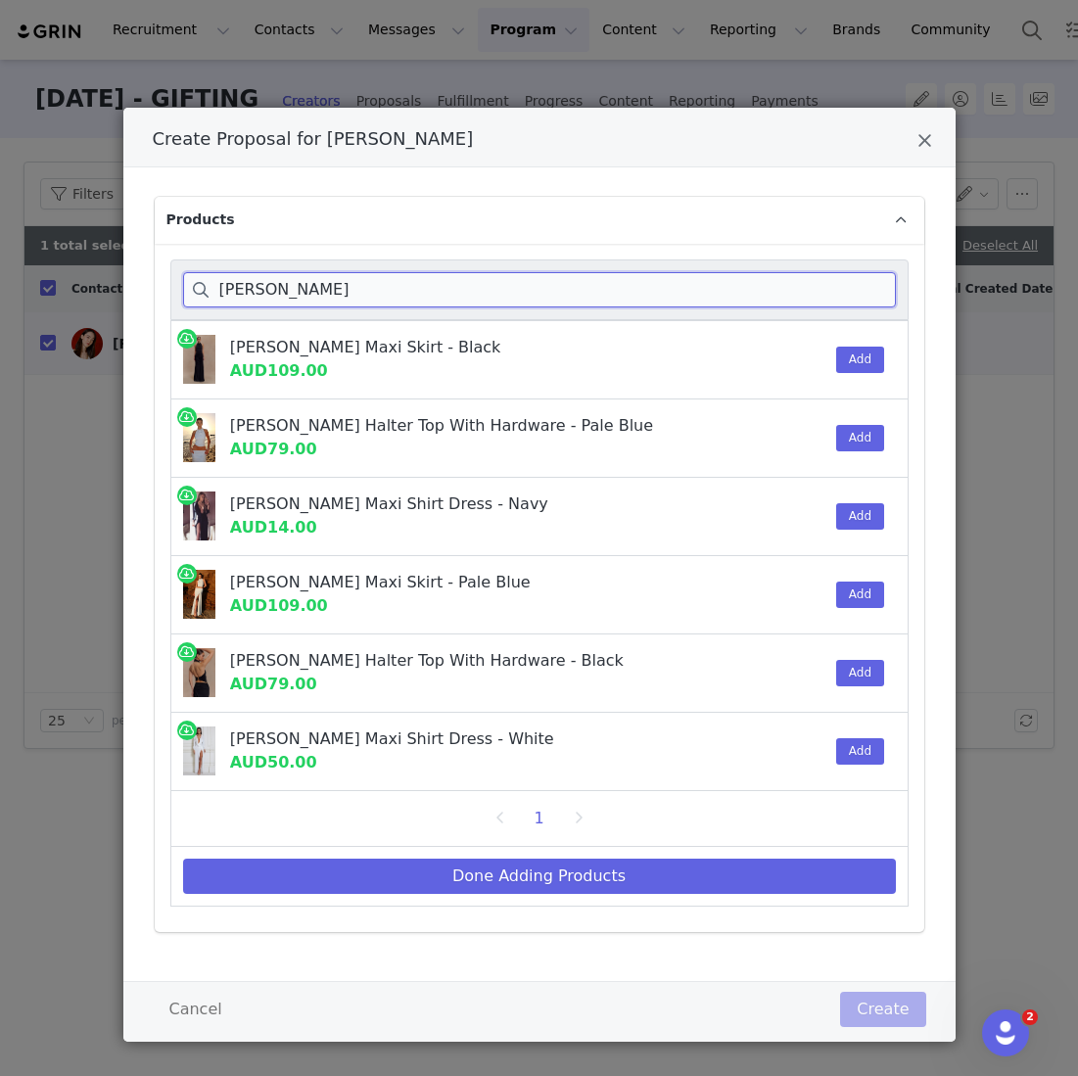
scroll to position [11, 0]
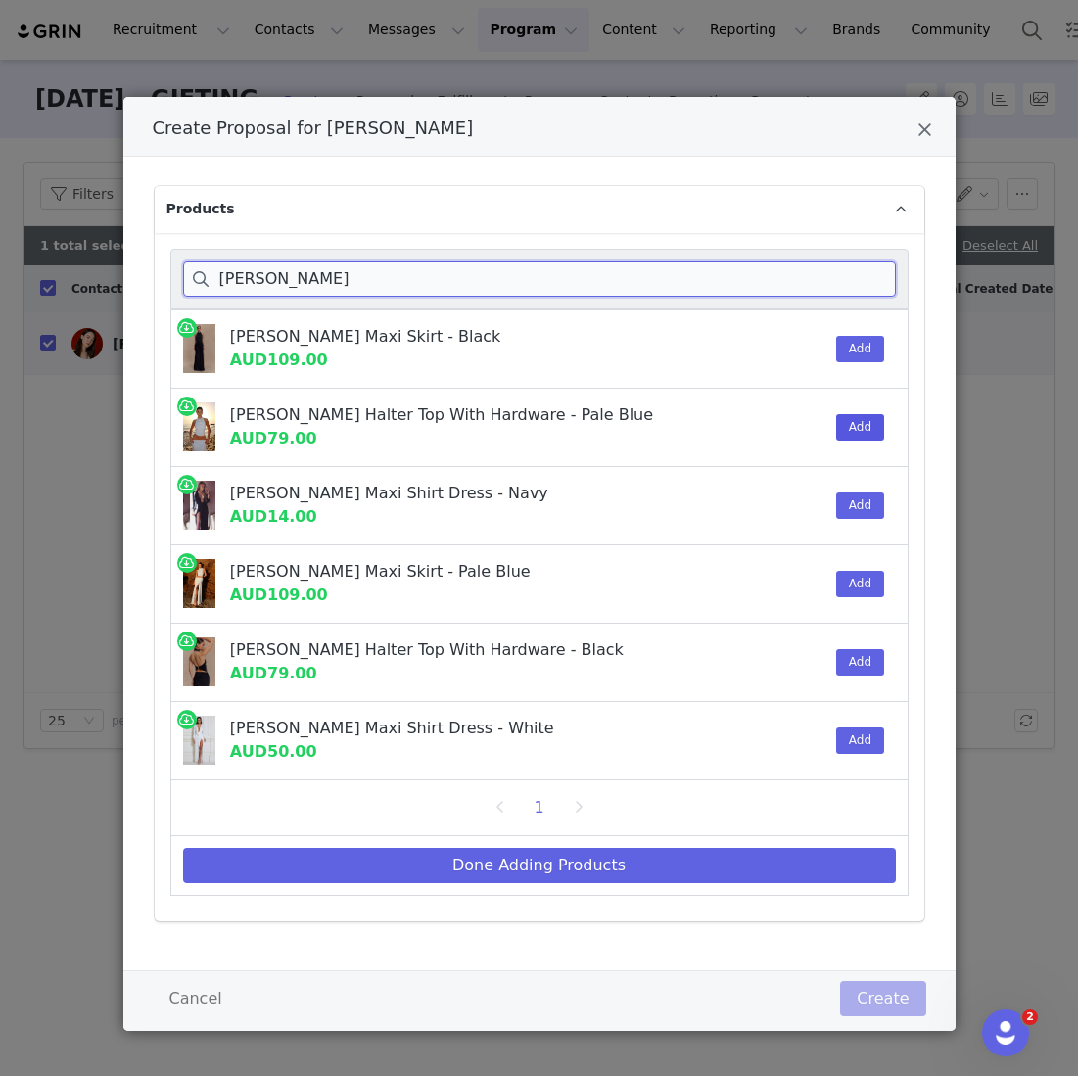
type input "calandra"
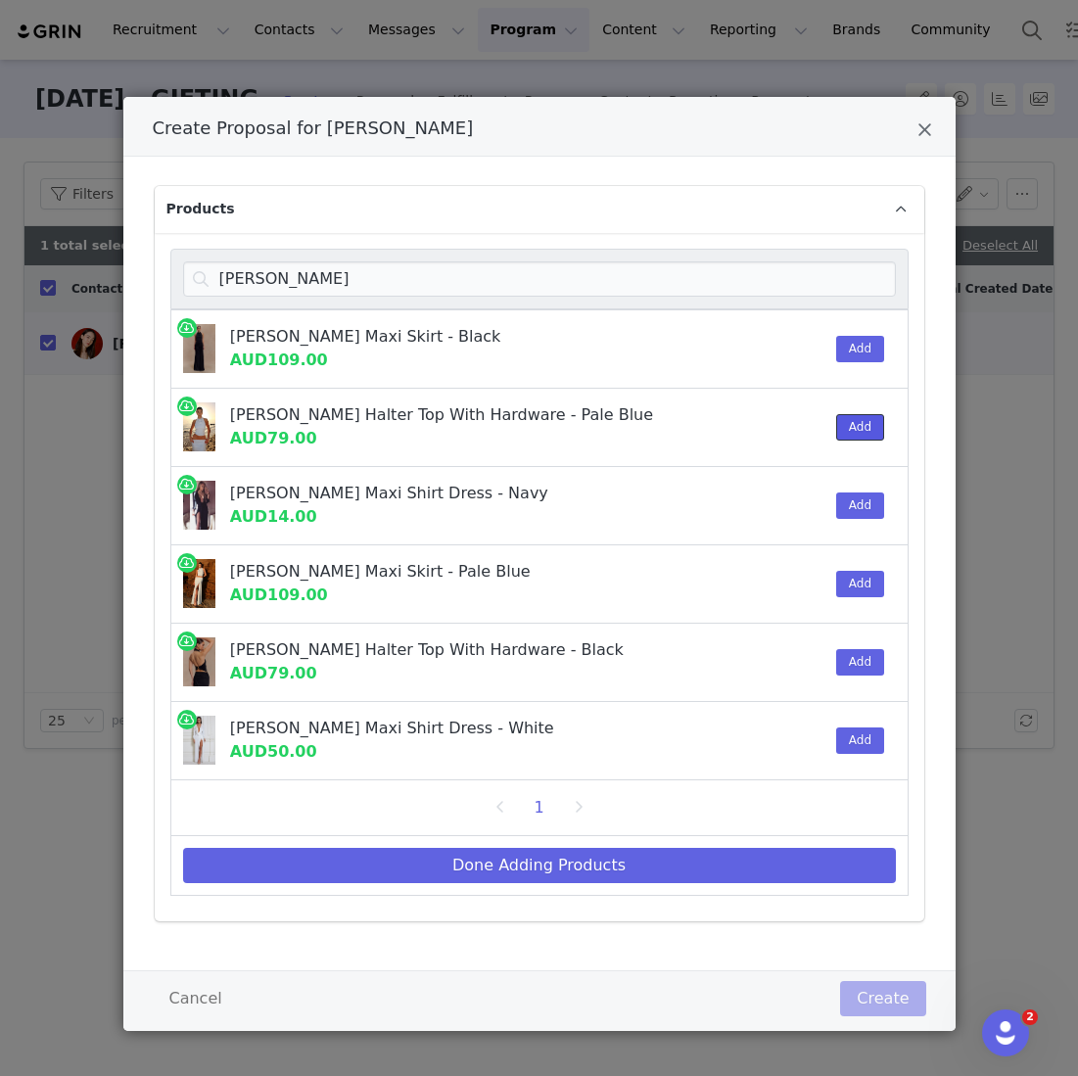
click at [864, 419] on button "Add" at bounding box center [860, 427] width 48 height 26
click at [856, 576] on button "Add" at bounding box center [860, 584] width 48 height 26
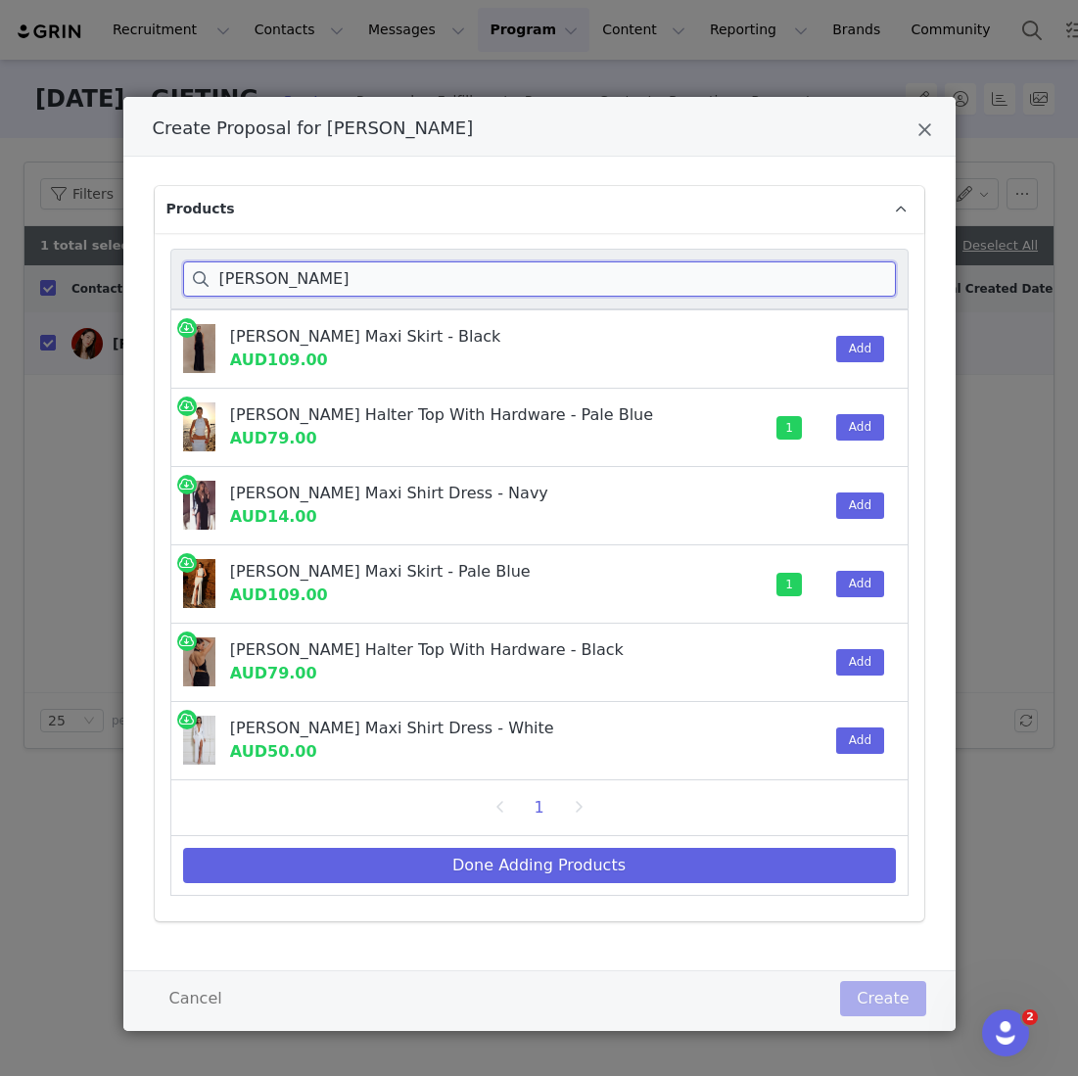
drag, startPoint x: 313, startPoint y: 278, endPoint x: 154, endPoint y: 272, distance: 159.7
click at [155, 272] on div "calandra Calandra Slinky Maxi Skirt - Black AUD109.00 Add Calandra Slinky Halte…" at bounding box center [540, 577] width 770 height 688
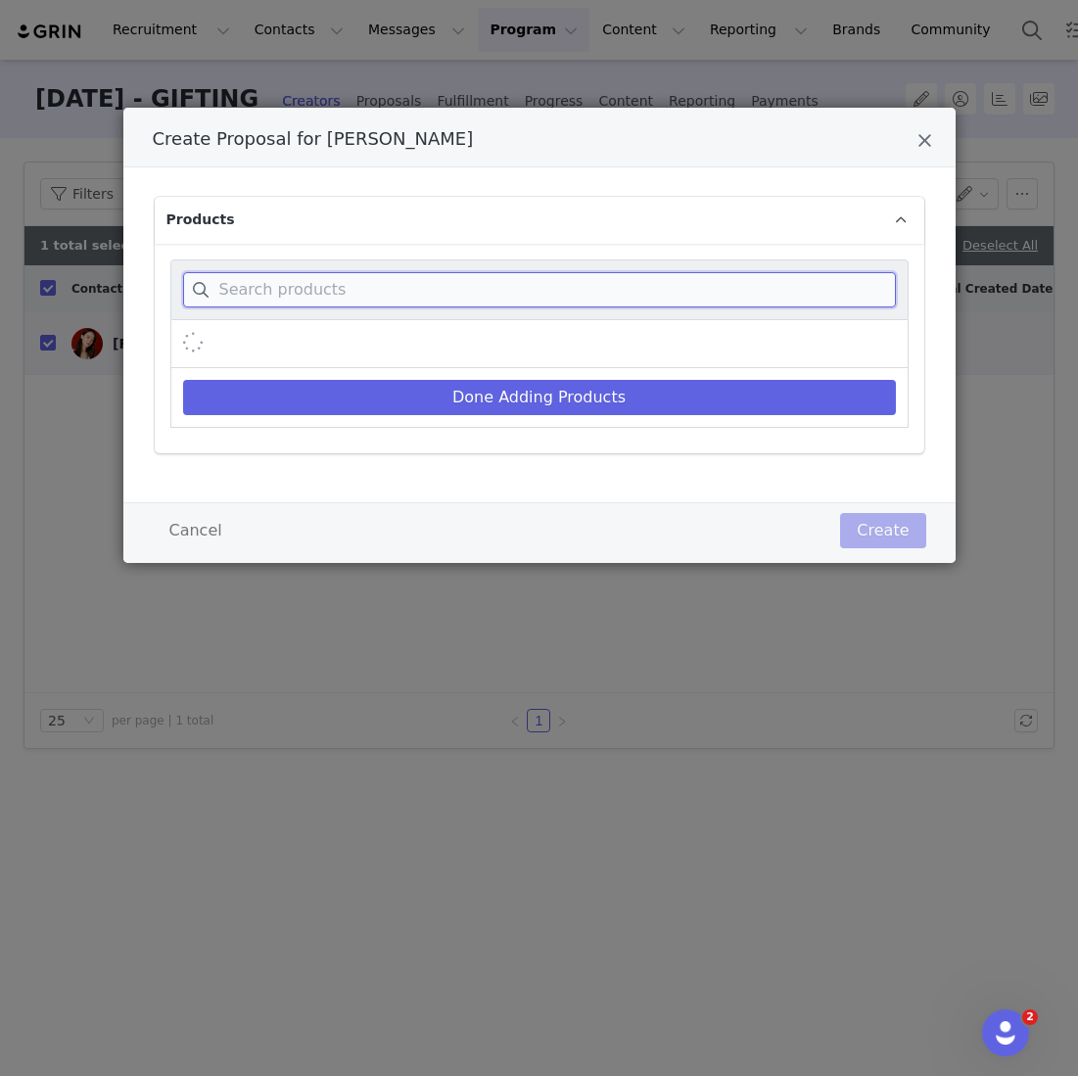
scroll to position [0, 0]
type input "n"
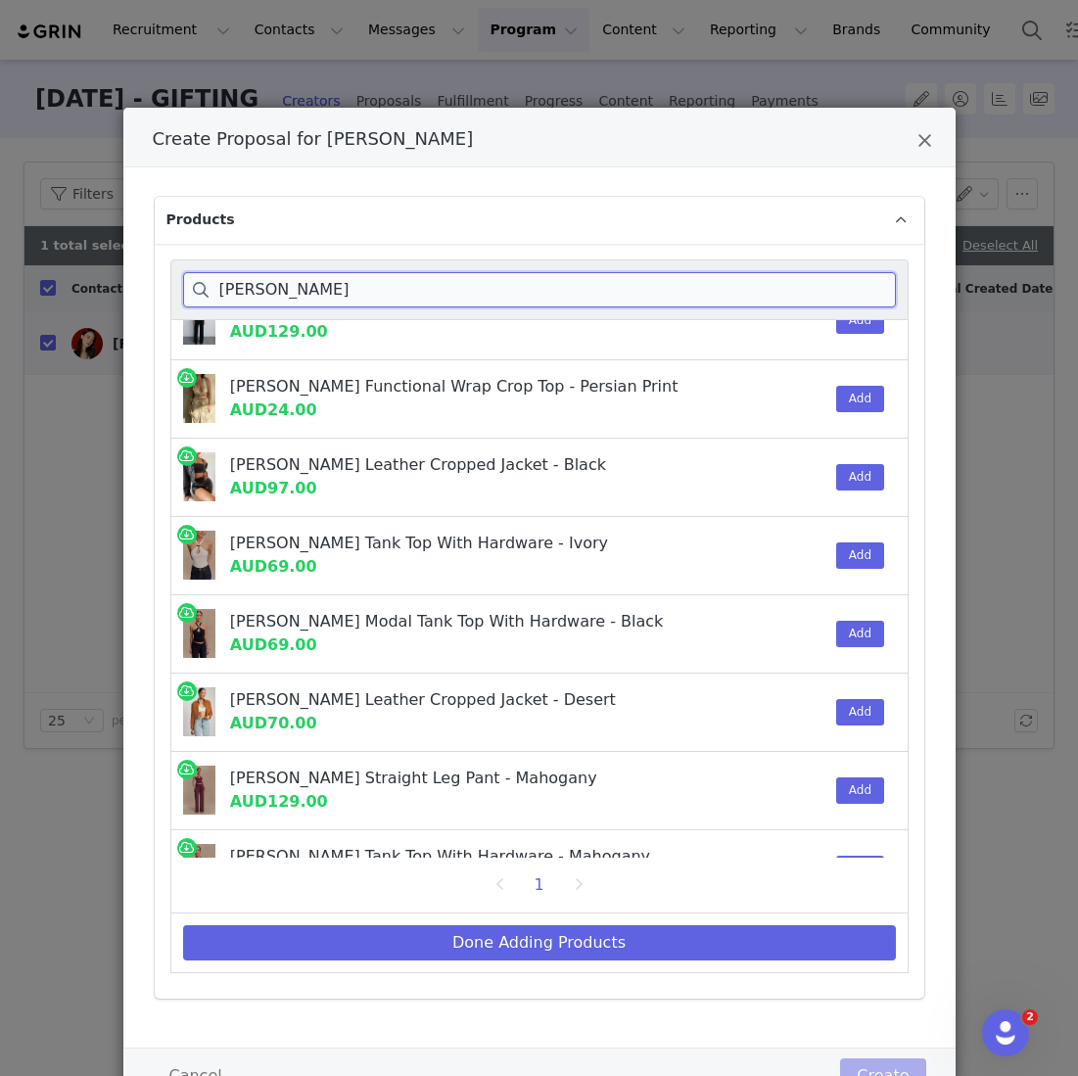
scroll to position [48, 0]
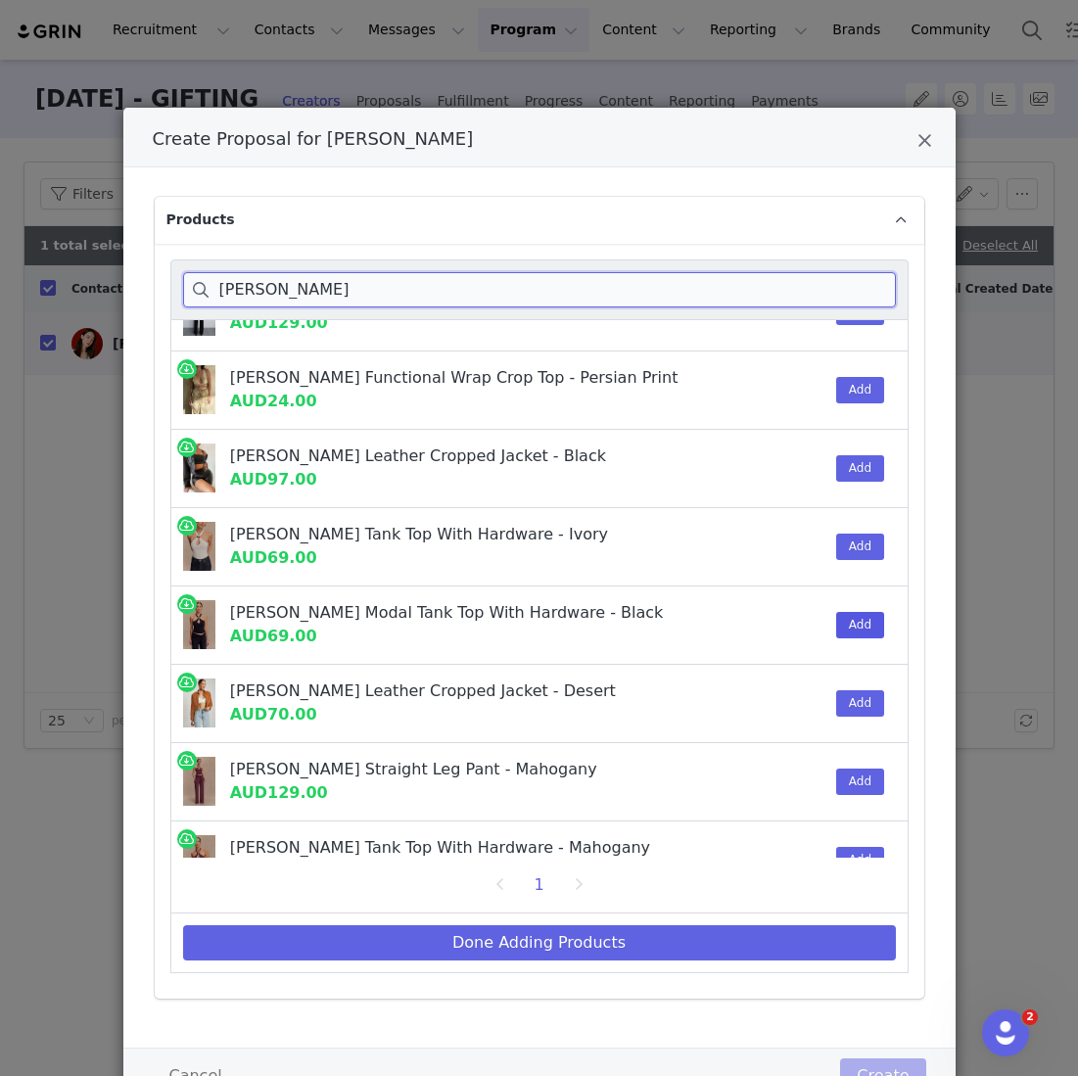
type input "ramona"
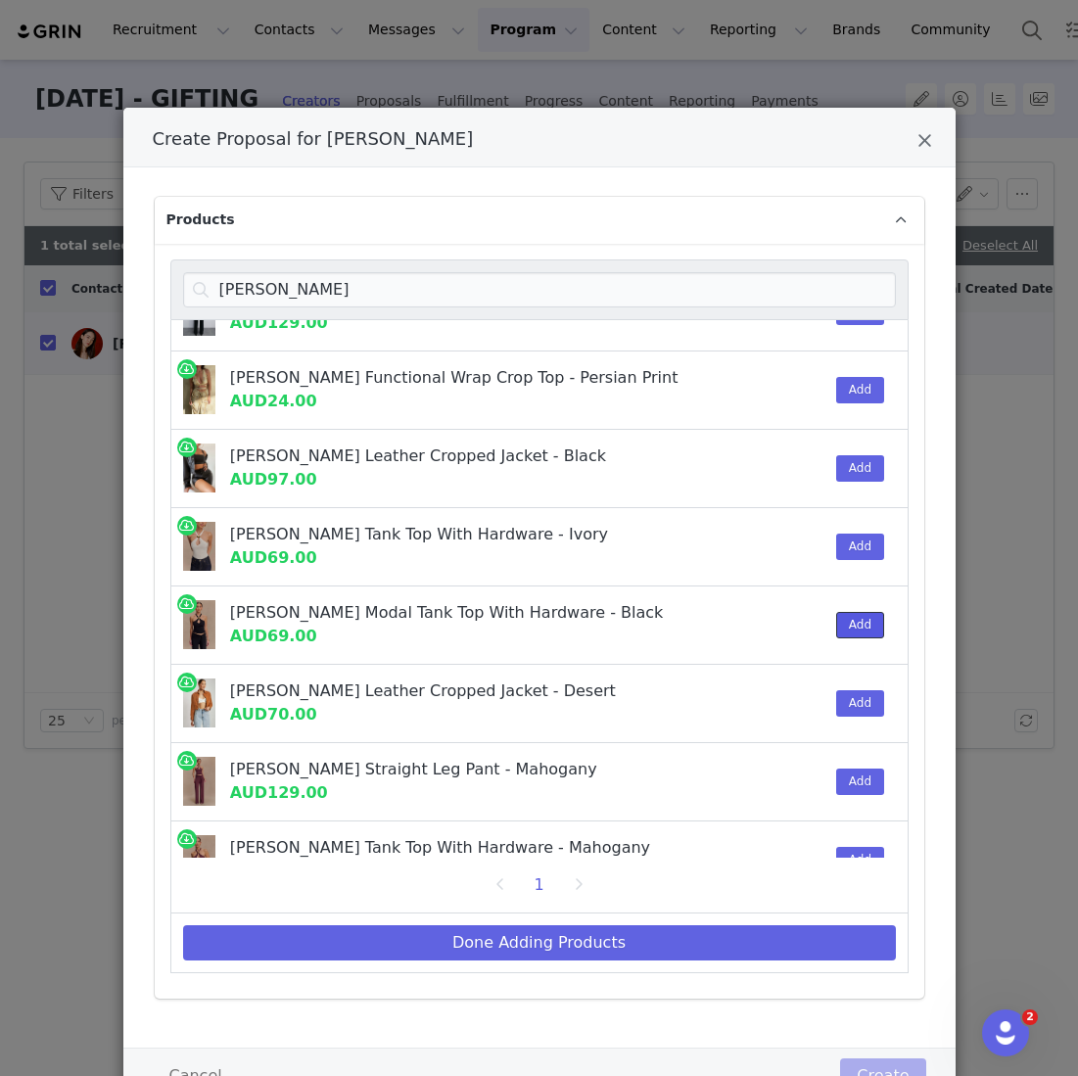
click at [858, 618] on button "Add" at bounding box center [860, 625] width 48 height 26
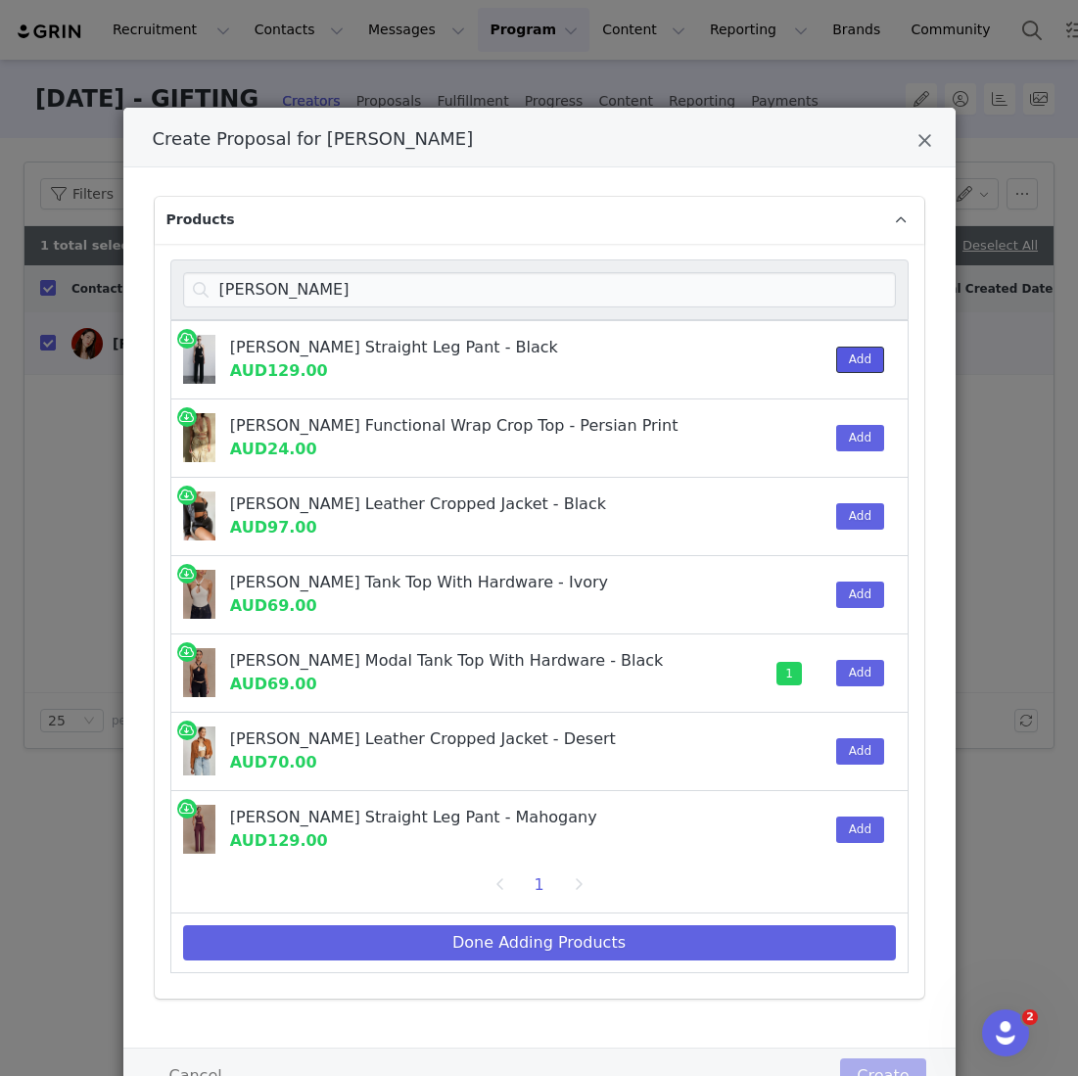
click at [860, 360] on button "Add" at bounding box center [860, 360] width 48 height 26
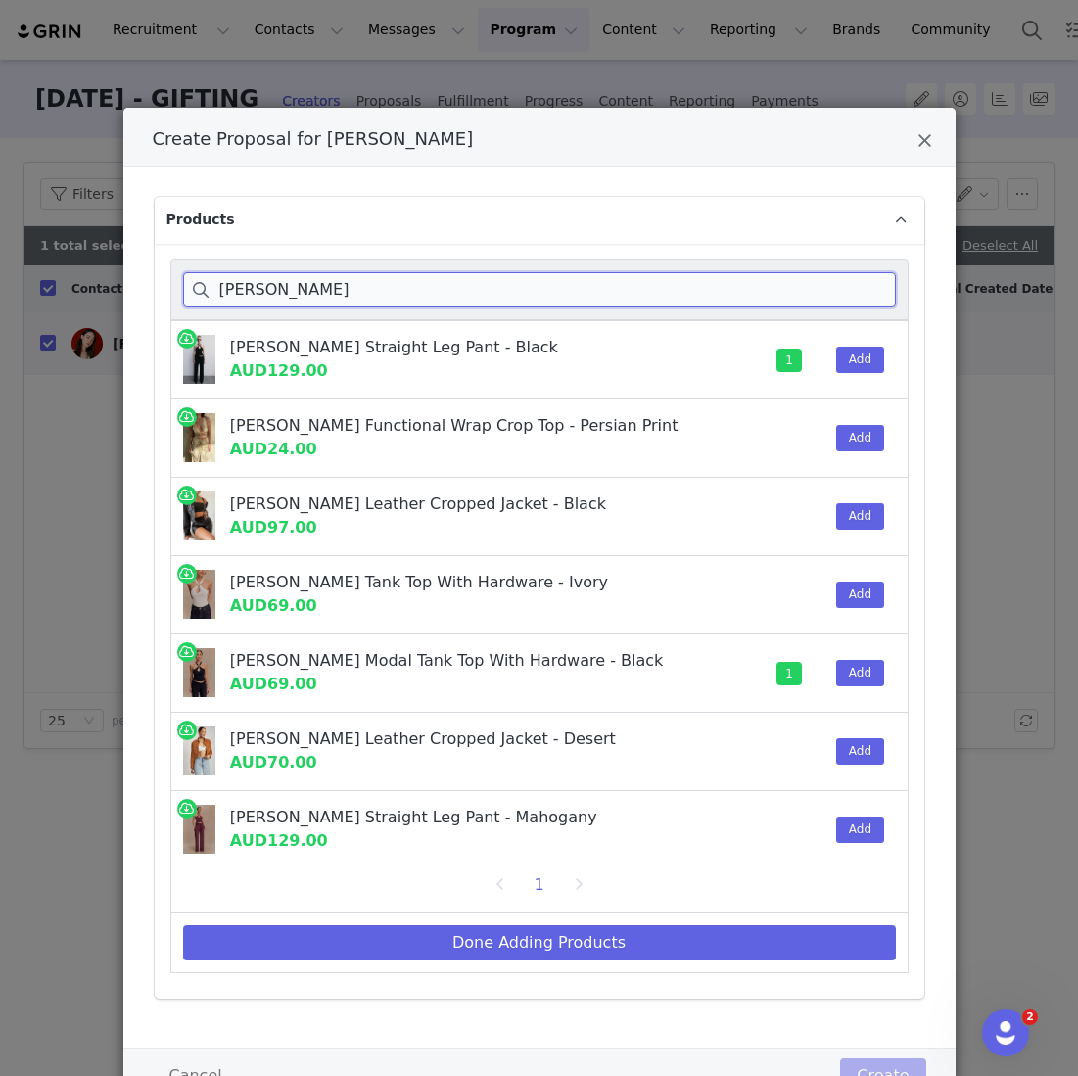
drag, startPoint x: 250, startPoint y: 292, endPoint x: 157, endPoint y: 292, distance: 93.0
click at [159, 292] on div "ramona Ramona Modal Straight Leg Pant - Black AUD129.00 1 Add Ramona Functional…" at bounding box center [540, 622] width 770 height 756
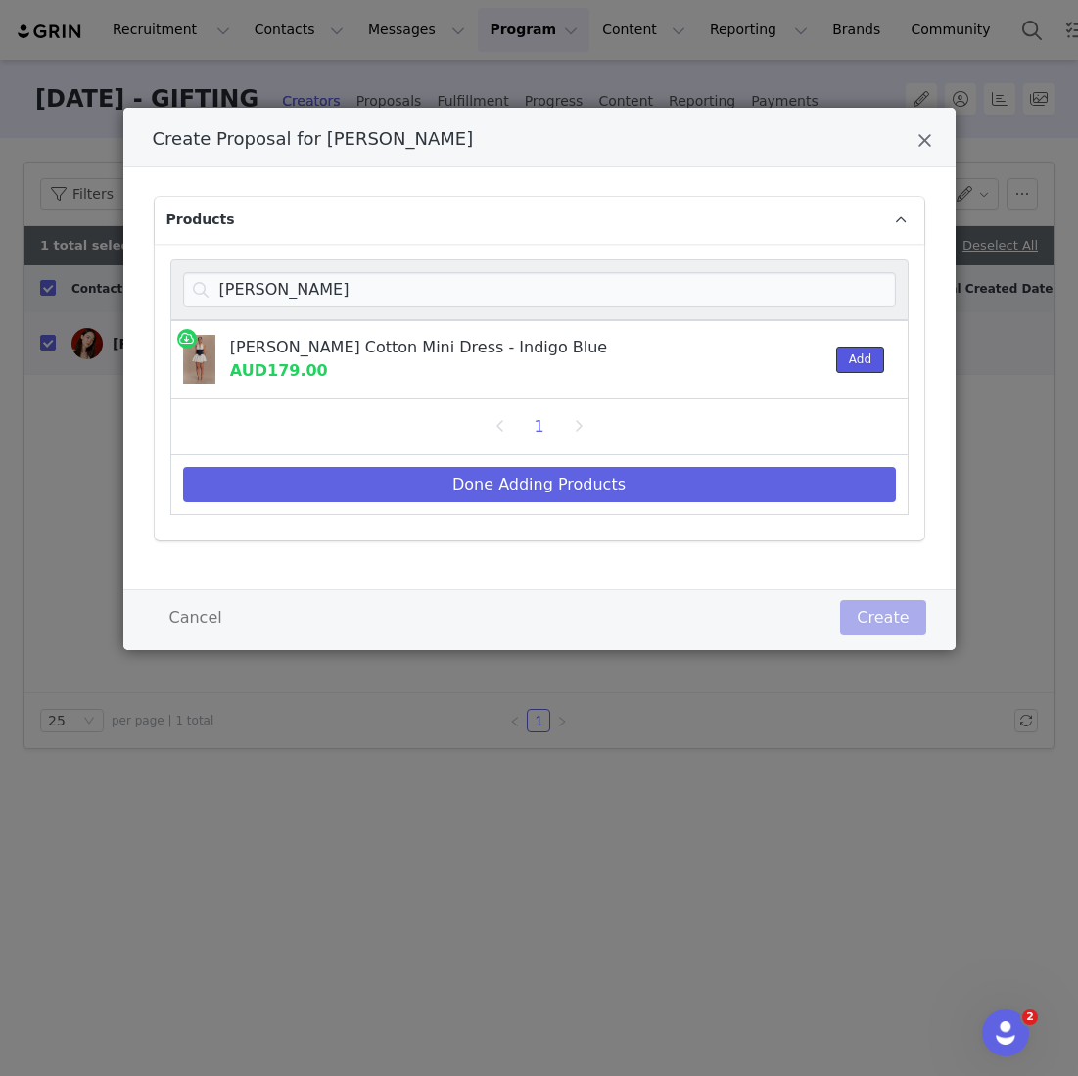
click at [851, 350] on button "Add" at bounding box center [860, 360] width 48 height 26
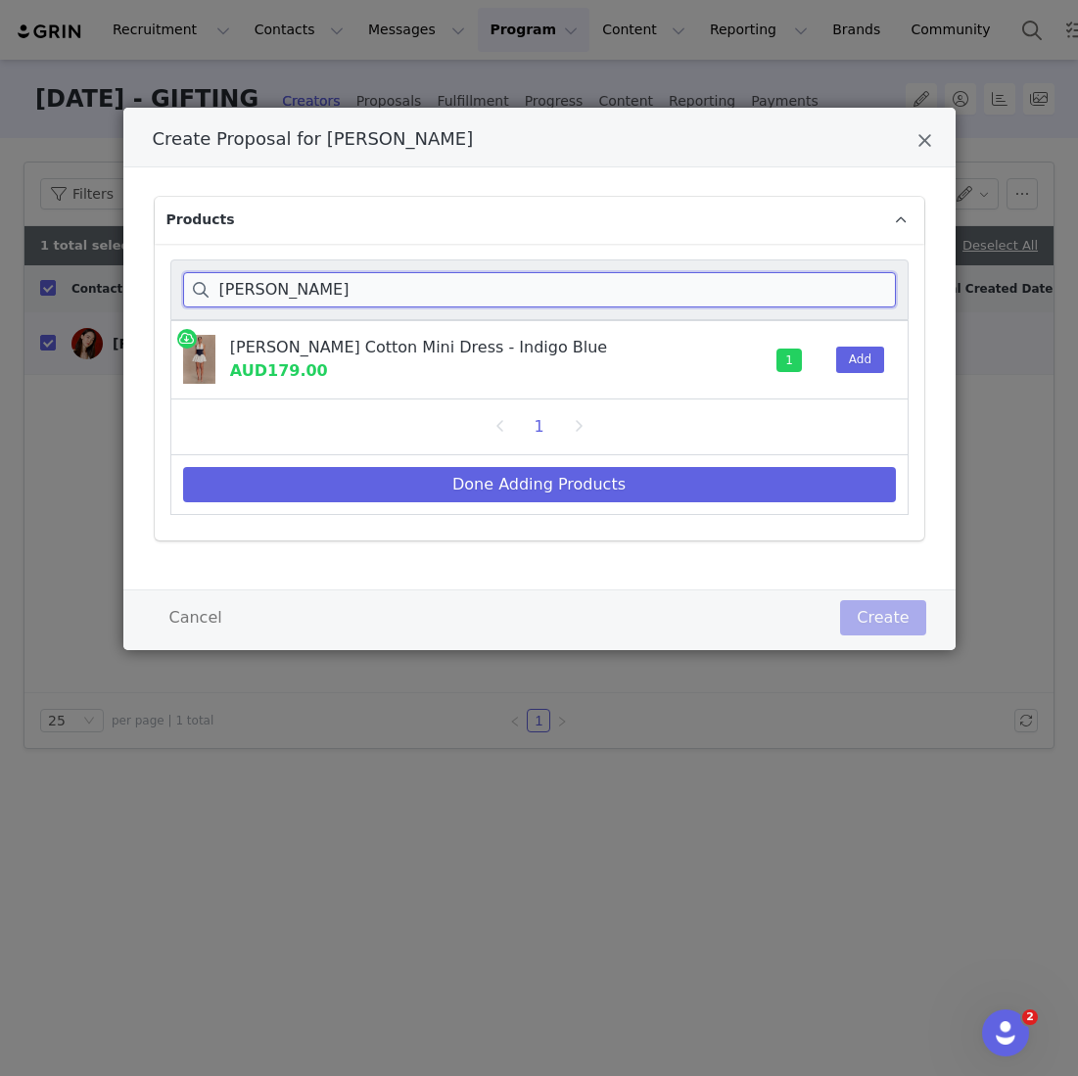
drag, startPoint x: 288, startPoint y: 300, endPoint x: 165, endPoint y: 299, distance: 122.4
click at [165, 299] on div "merlyn Merlyn Denim Cotton Mini Dress - Indigo Blue AUD179.00 1 Add 1 Done Addi…" at bounding box center [540, 392] width 770 height 297
drag, startPoint x: 274, startPoint y: 301, endPoint x: 140, endPoint y: 253, distance: 142.5
click at [155, 263] on div "merlyn Merlyn Denim Cotton Mini Dress - Indigo Blue AUD179.00 1 Add 1 Done Addi…" at bounding box center [540, 392] width 770 height 297
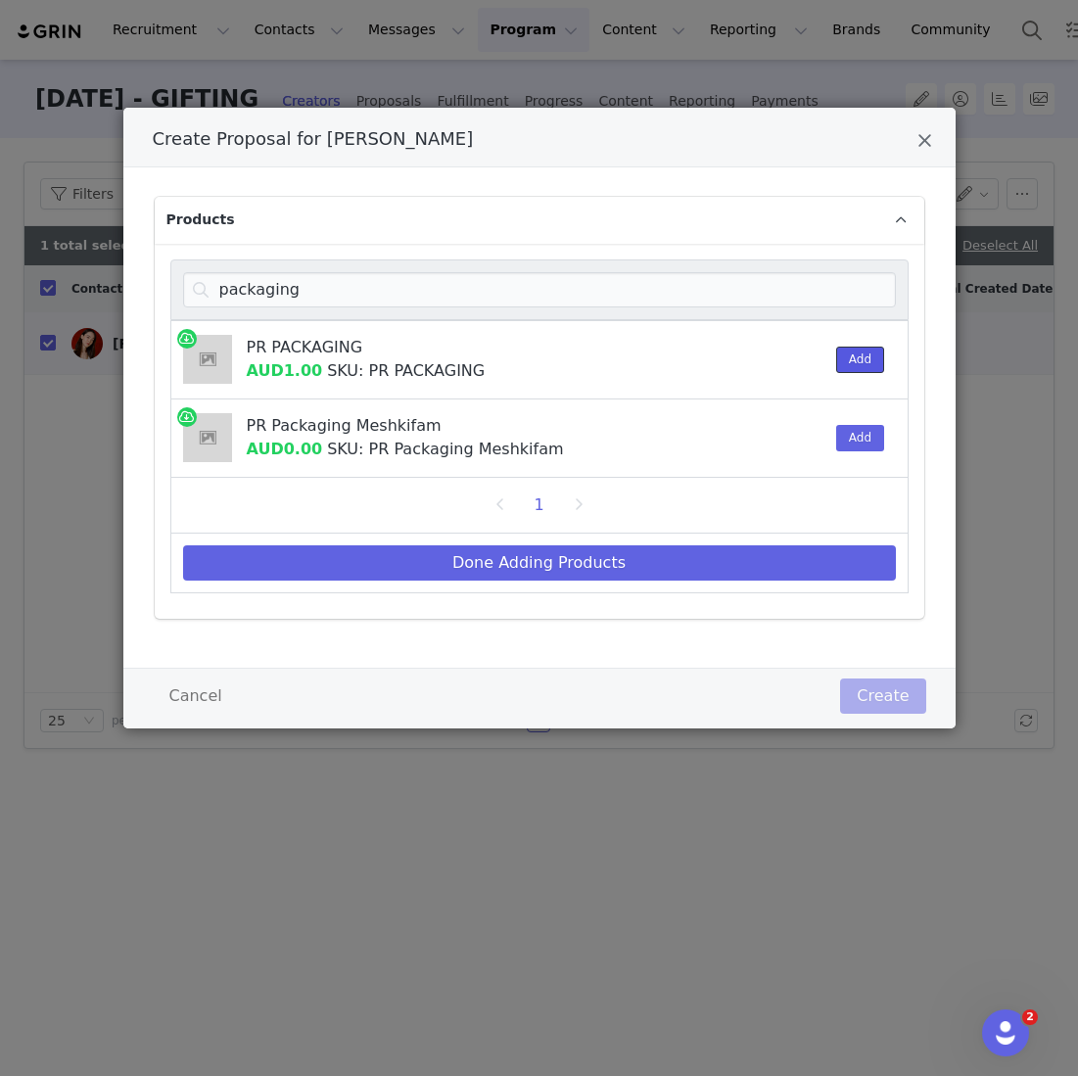
click at [853, 361] on button "Add" at bounding box center [860, 360] width 48 height 26
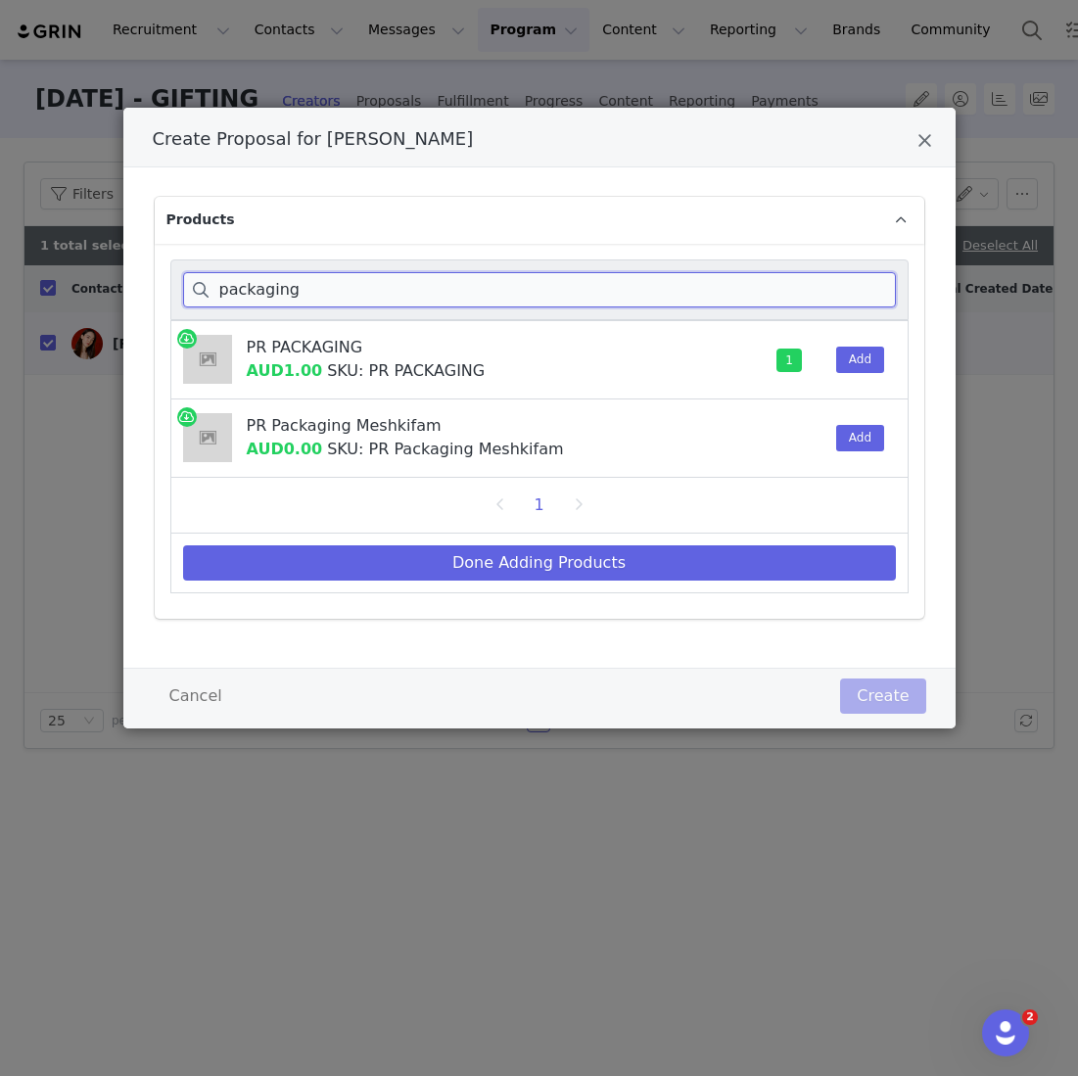
drag, startPoint x: 285, startPoint y: 290, endPoint x: 115, endPoint y: 283, distance: 170.5
click at [115, 283] on div "Create Proposal for Fiona Fussi Products packaging PR PACKAGING AUD1.00 SKU: PR…" at bounding box center [539, 538] width 1078 height 1076
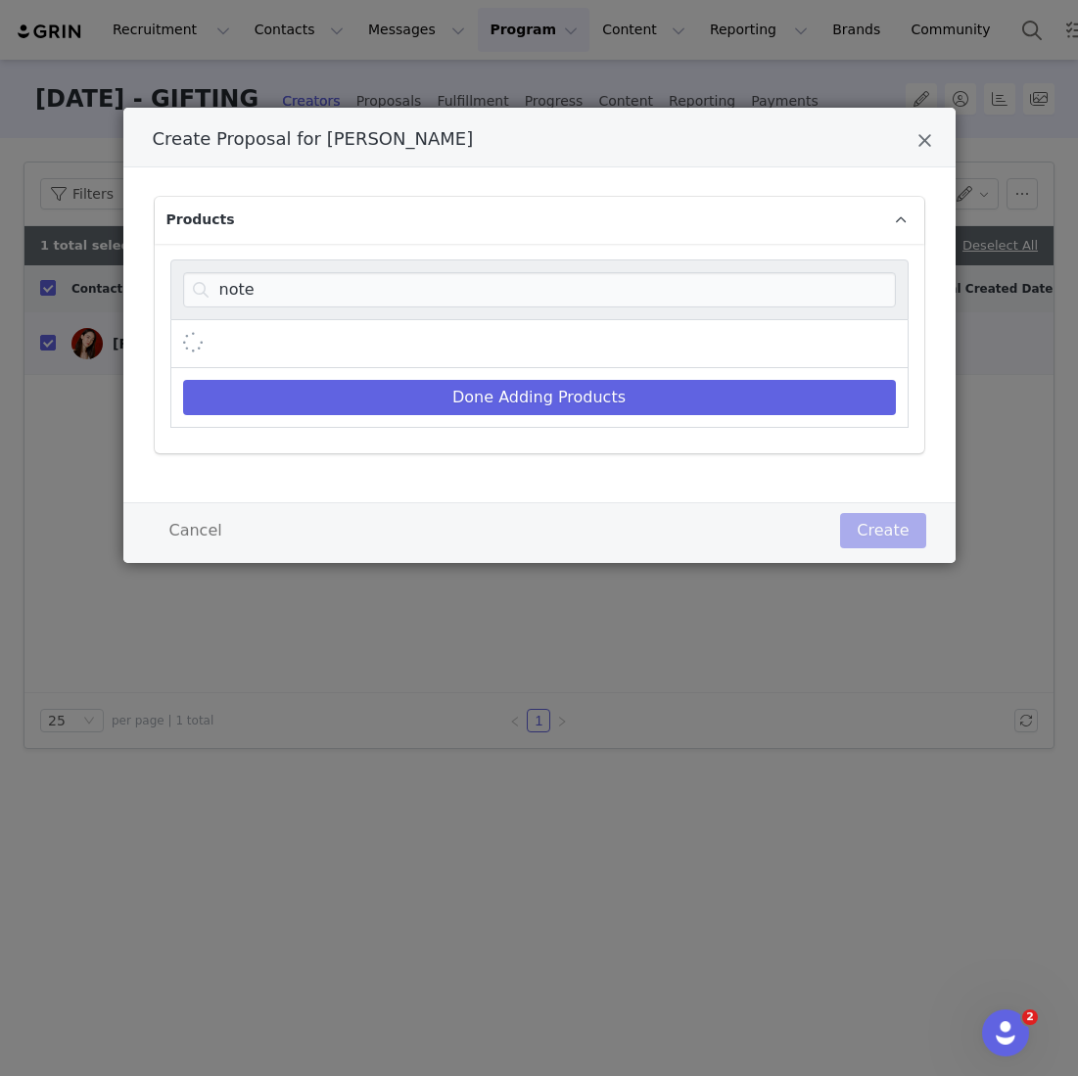
click at [610, 356] on div "Create Proposal for Fiona Fussi" at bounding box center [539, 344] width 738 height 48
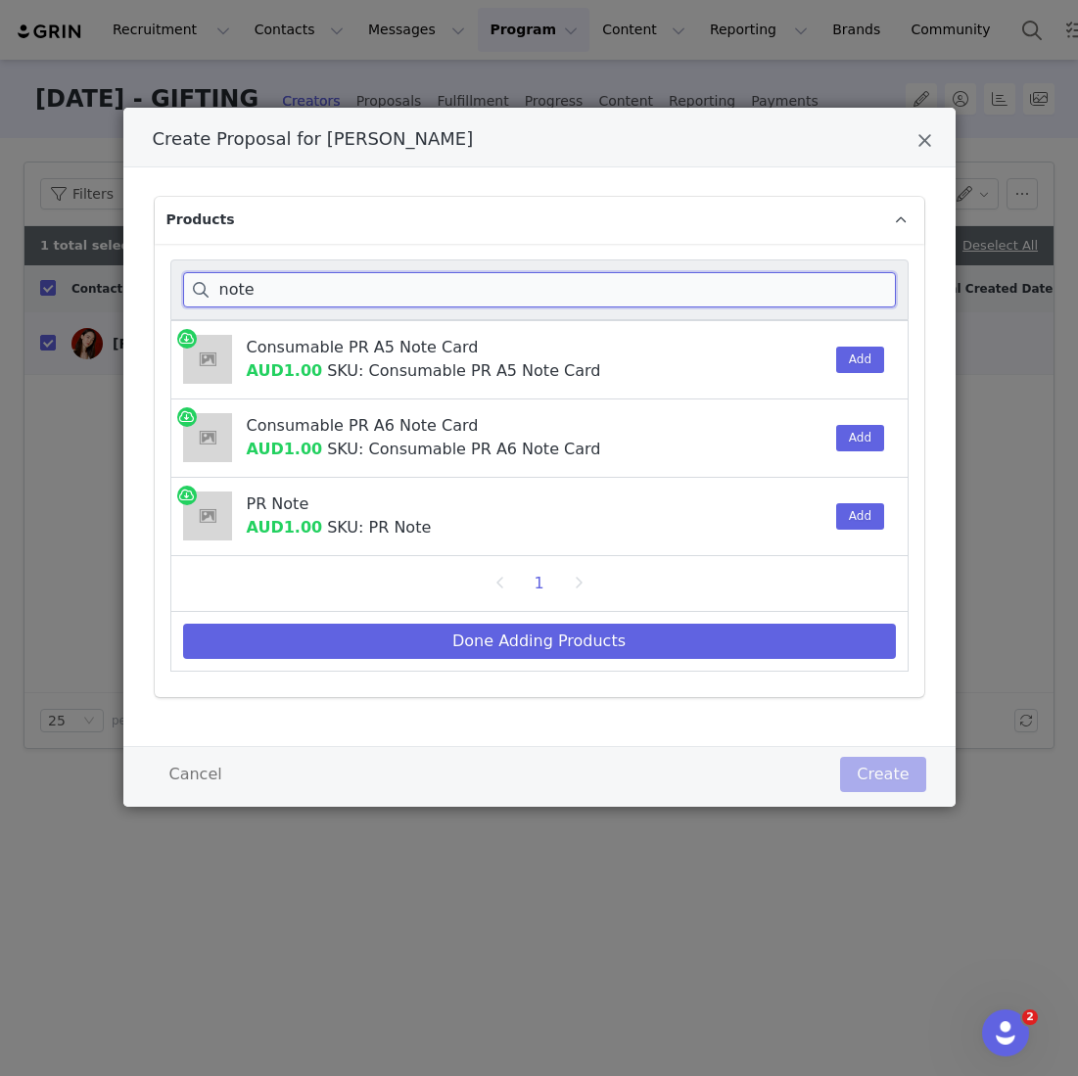
drag, startPoint x: 296, startPoint y: 288, endPoint x: 179, endPoint y: 191, distance: 151.6
click at [170, 219] on div "Products note Consumable PR A5 Note Card AUD1.00 SKU: Consumable PR A5 Note Car…" at bounding box center [540, 447] width 770 height 500
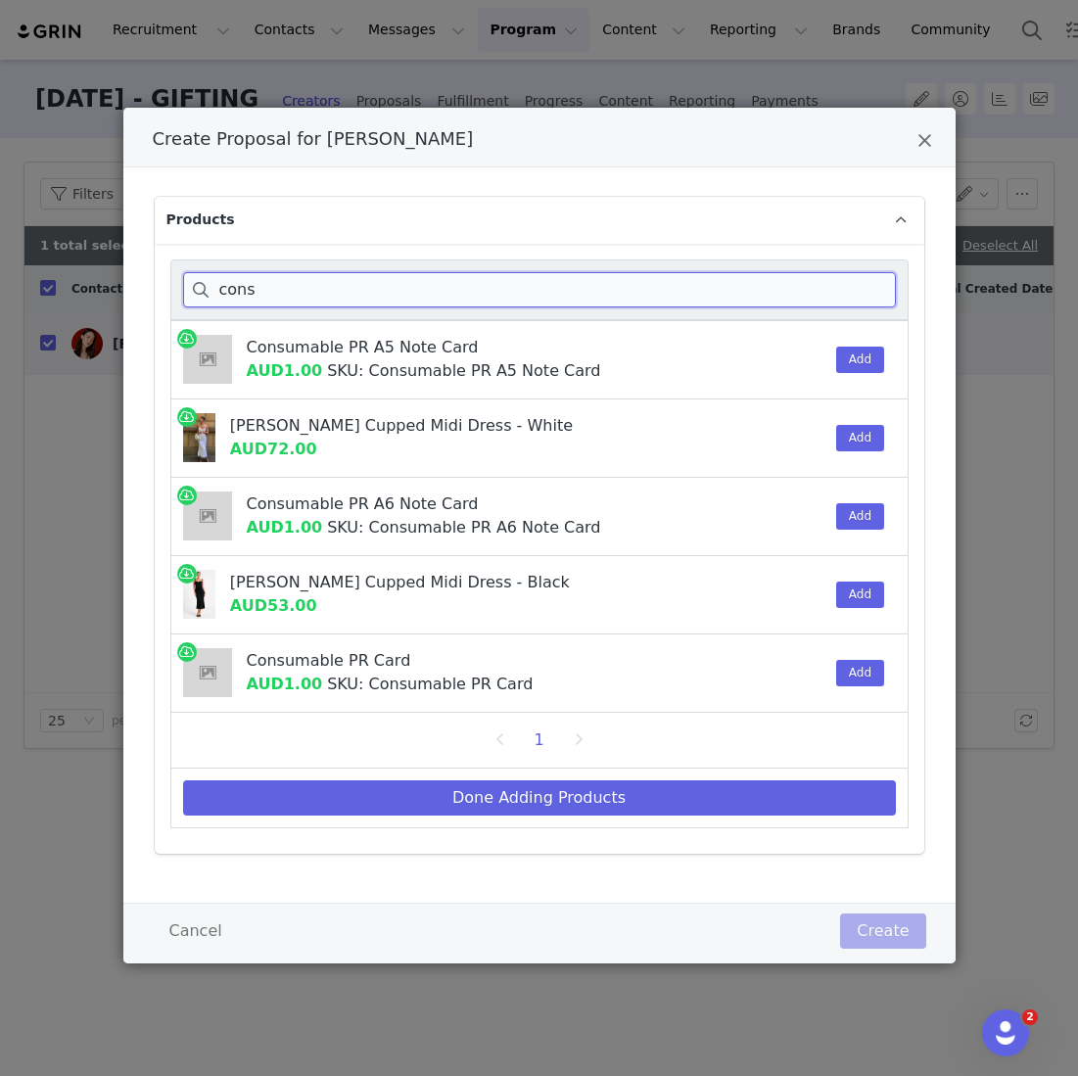
type input "cons"
click at [850, 684] on div "Add" at bounding box center [855, 673] width 60 height 77
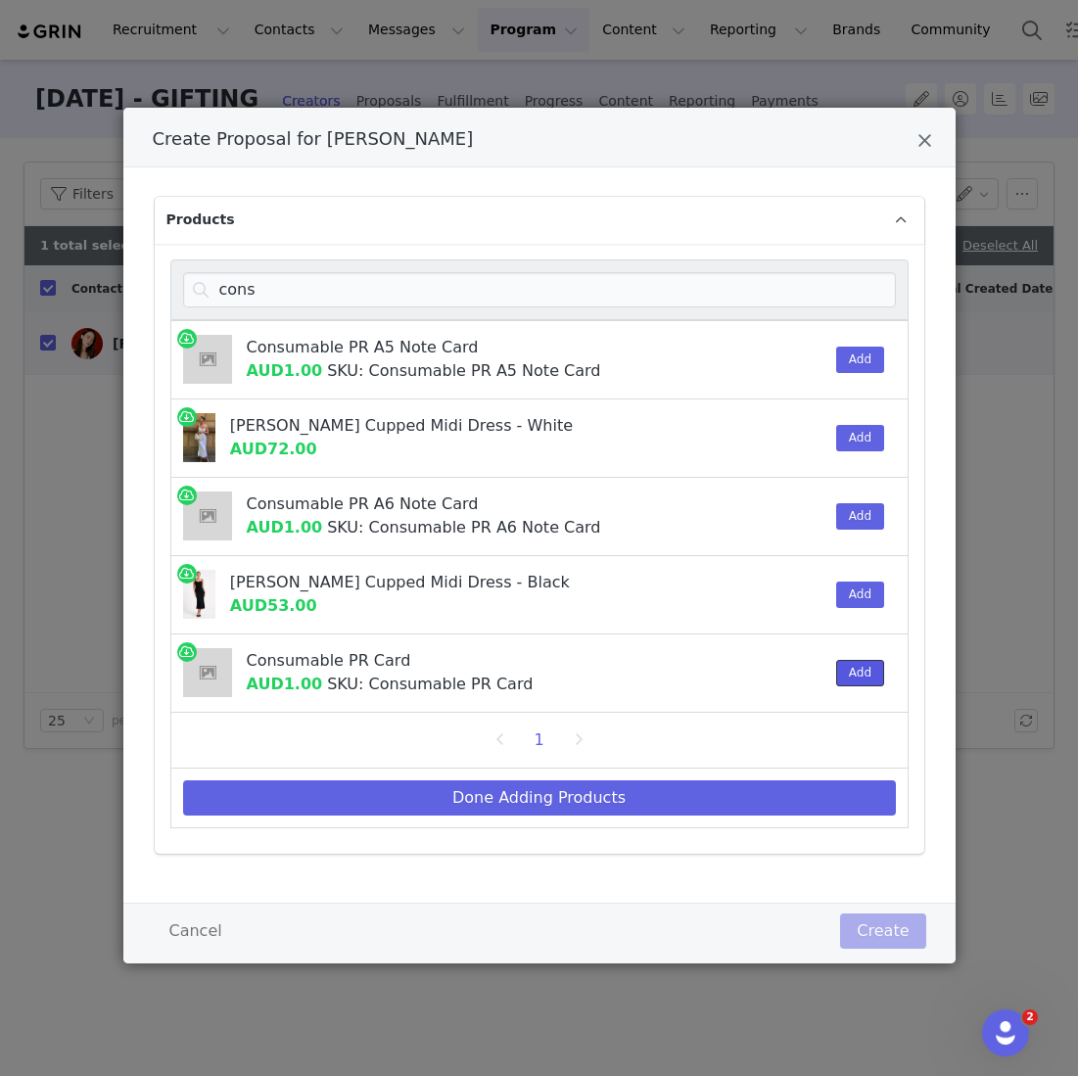
click at [840, 679] on button "Add" at bounding box center [860, 673] width 48 height 26
click at [728, 750] on div "1" at bounding box center [539, 740] width 713 height 31
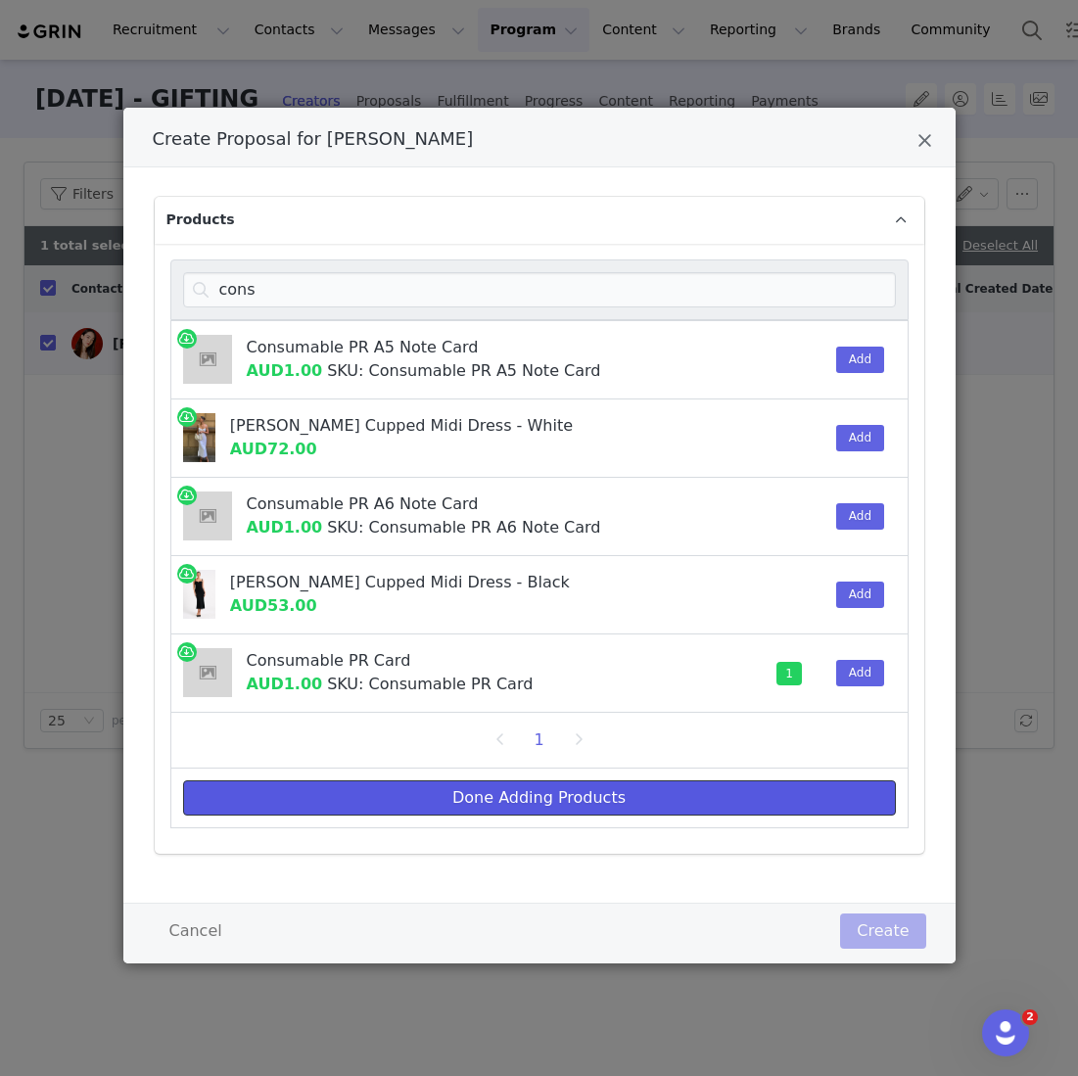
click at [691, 792] on button "Done Adding Products" at bounding box center [539, 797] width 713 height 35
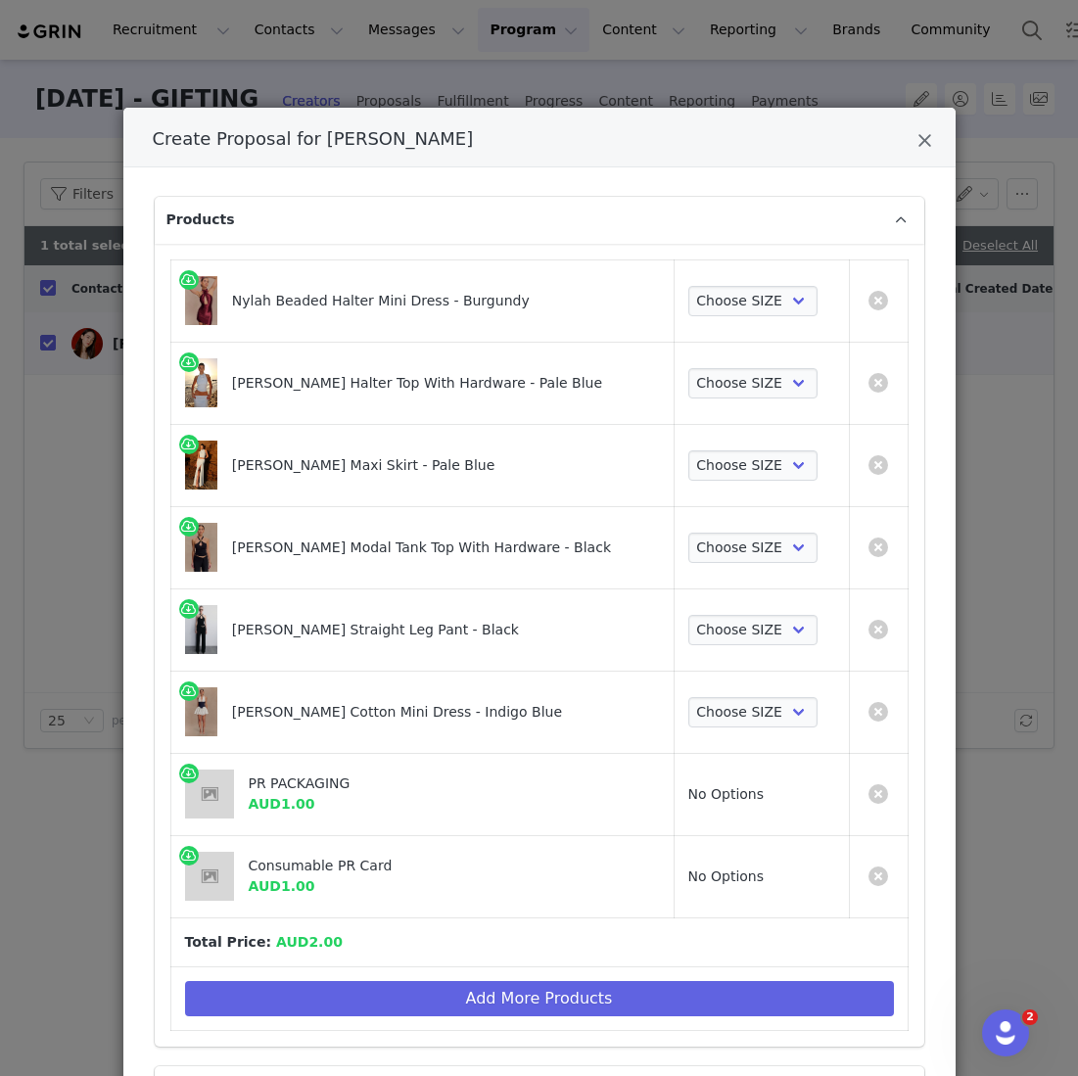
click at [675, 282] on td "Choose SIZE XXS XS S M L XL XXL 3XL" at bounding box center [761, 300] width 175 height 82
click at [707, 298] on select "Choose SIZE XXS XS S M L XL XXL 3XL" at bounding box center [753, 301] width 130 height 31
select select "26678940"
click at [688, 286] on select "Choose SIZE XXS XS S M L XL XXL 3XL" at bounding box center [753, 301] width 130 height 31
click at [713, 373] on select "Choose SIZE XXS XS S M L XL XXL 3XL" at bounding box center [753, 383] width 130 height 31
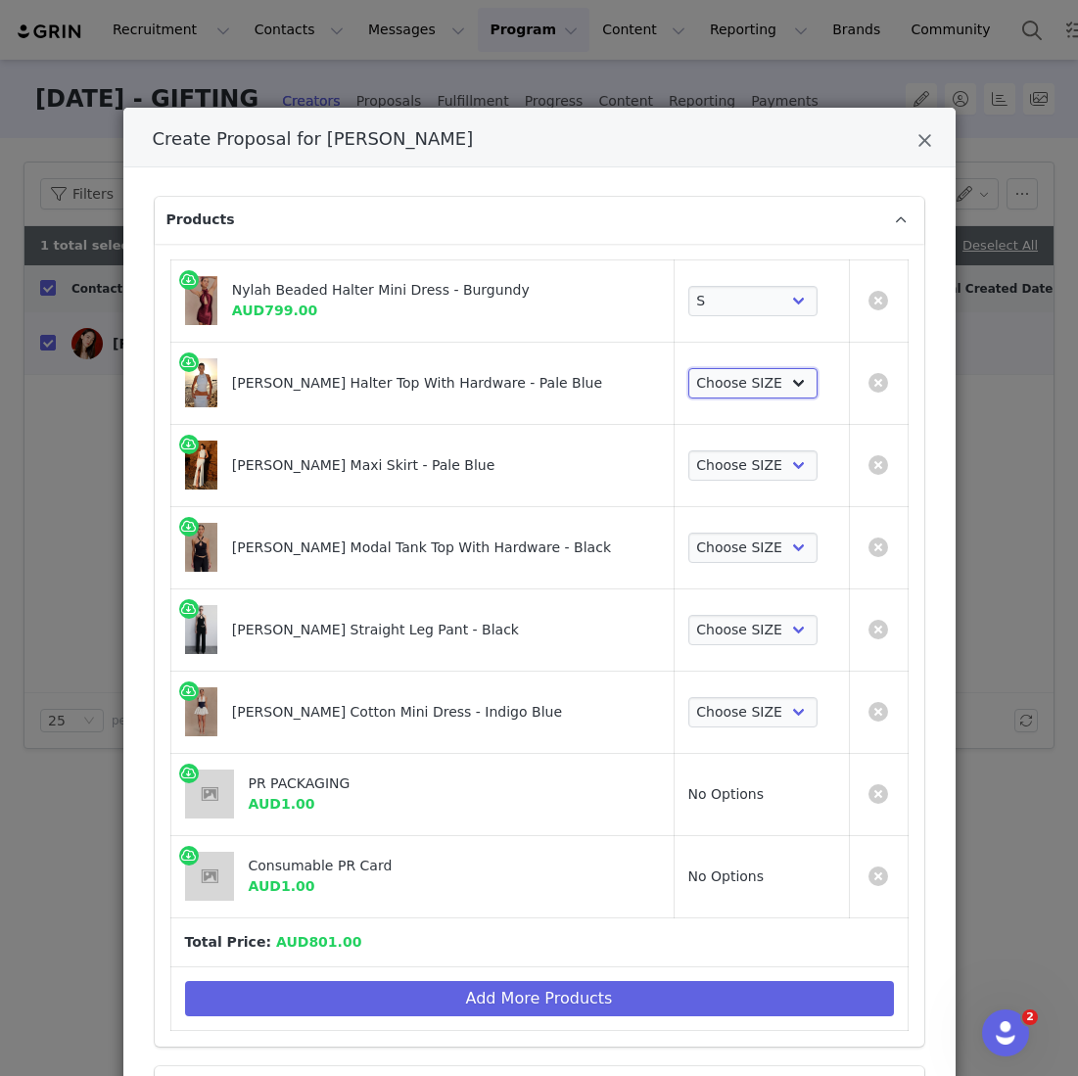
select select "27197401"
click at [688, 368] on select "Choose SIZE XXS XS S M L XL XXL 3XL" at bounding box center [753, 383] width 130 height 31
click at [722, 455] on select "Choose SIZE XXS XS S M L XL XXL 3XL" at bounding box center [753, 465] width 130 height 31
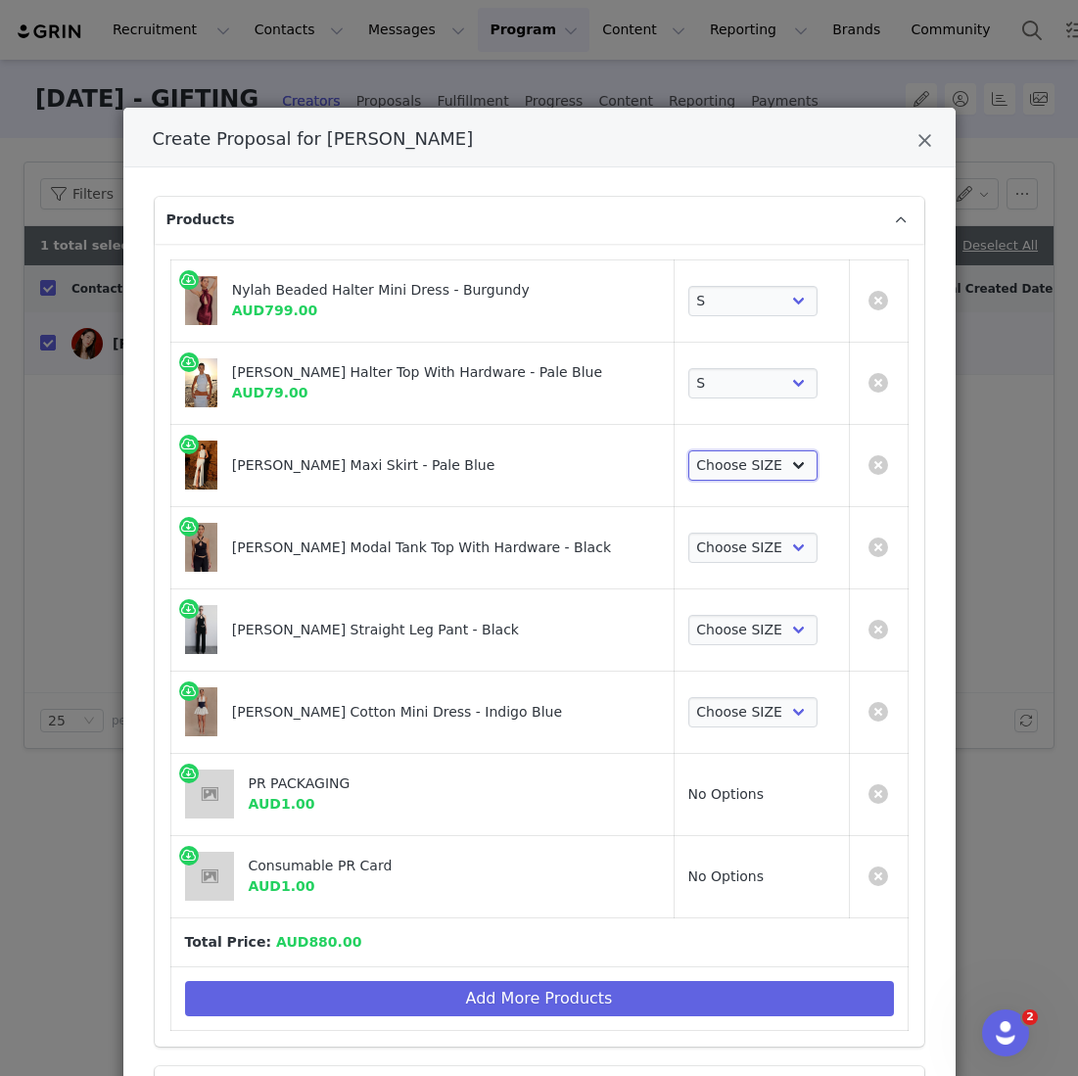
select select "27128063"
click at [688, 450] on select "Choose SIZE XXS XS S M L XL XXL 3XL" at bounding box center [753, 465] width 130 height 31
click at [715, 541] on select "Choose SIZE XXS XS S M L XL XXL 3XL" at bounding box center [753, 548] width 130 height 31
select select "27330830"
click at [688, 533] on select "Choose SIZE XXS XS S M L XL XXL 3XL" at bounding box center [753, 548] width 130 height 31
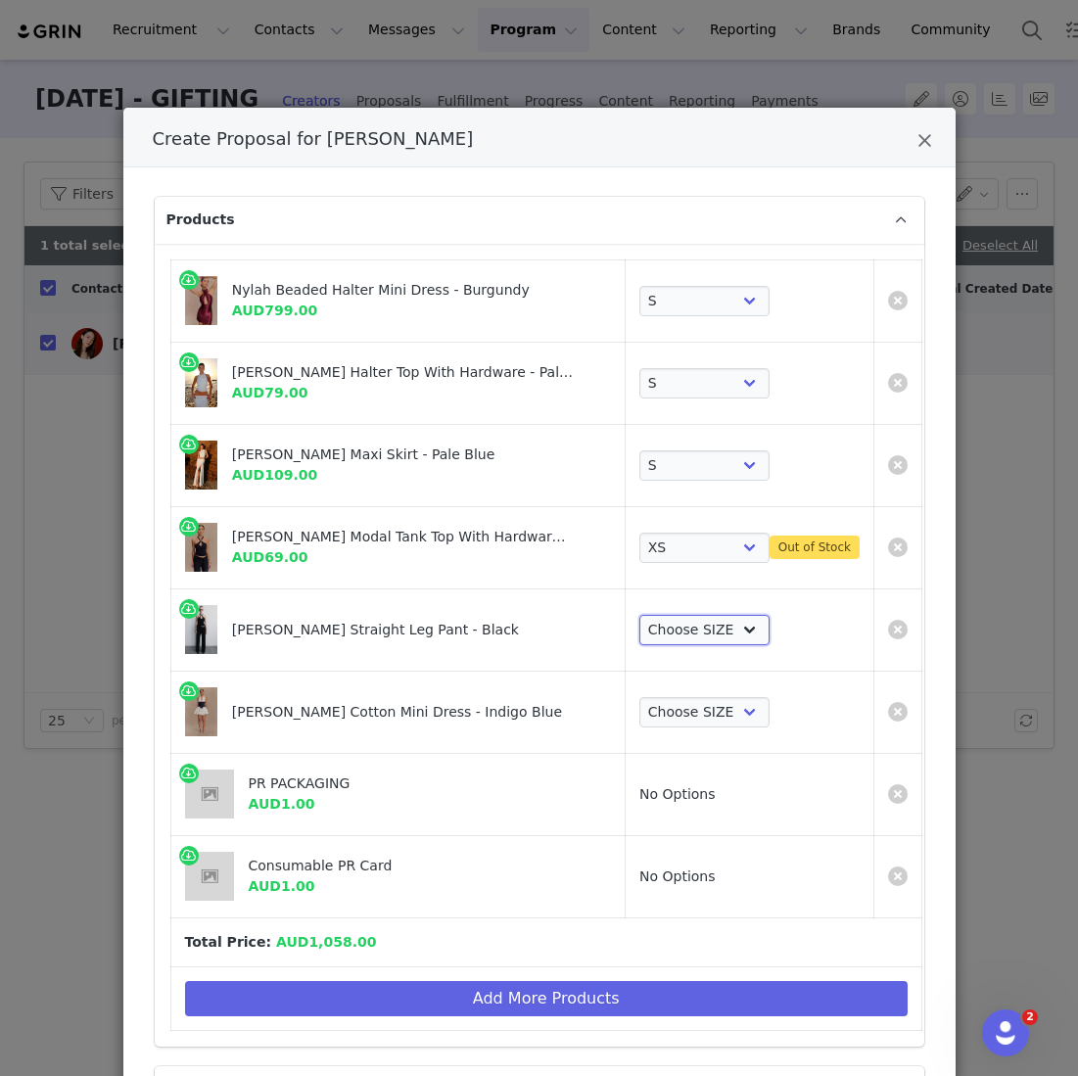
click at [710, 629] on select "Choose SIZE XXS XS S M L XL XXL 3XL" at bounding box center [704, 630] width 130 height 31
select select "27330911"
click at [639, 615] on select "Choose SIZE XXS XS S M L XL XXL 3XL" at bounding box center [704, 630] width 130 height 31
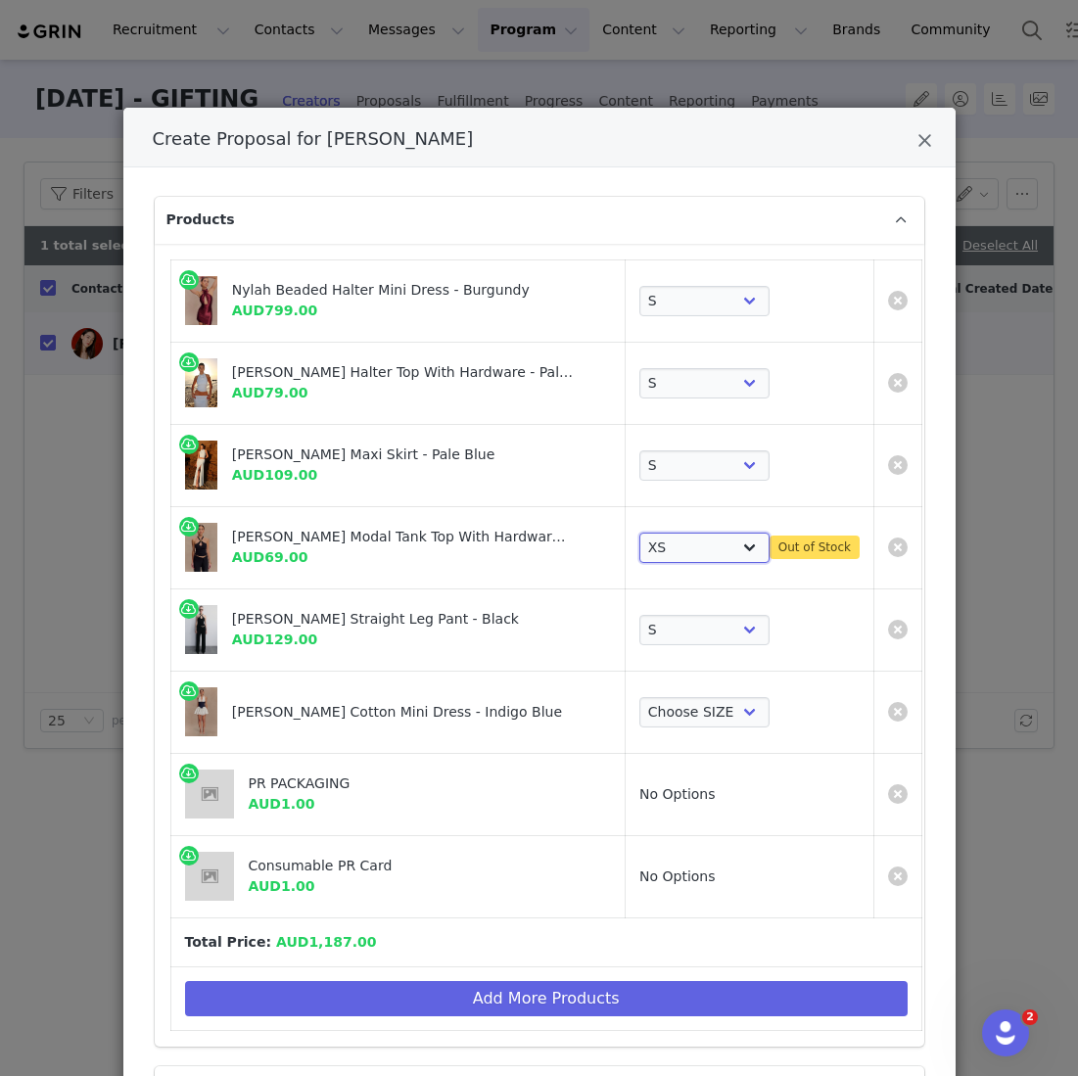
click at [659, 550] on select "Choose SIZE XXS XS S M L XL XXL 3XL" at bounding box center [704, 548] width 130 height 31
select select "27330831"
click at [639, 533] on select "Choose SIZE XXS XS S M L XL XXL 3XL" at bounding box center [704, 548] width 130 height 31
click at [676, 703] on select "Choose SIZE XXS XS S M L XL XXL 3XL" at bounding box center [704, 712] width 130 height 31
select select "26375286"
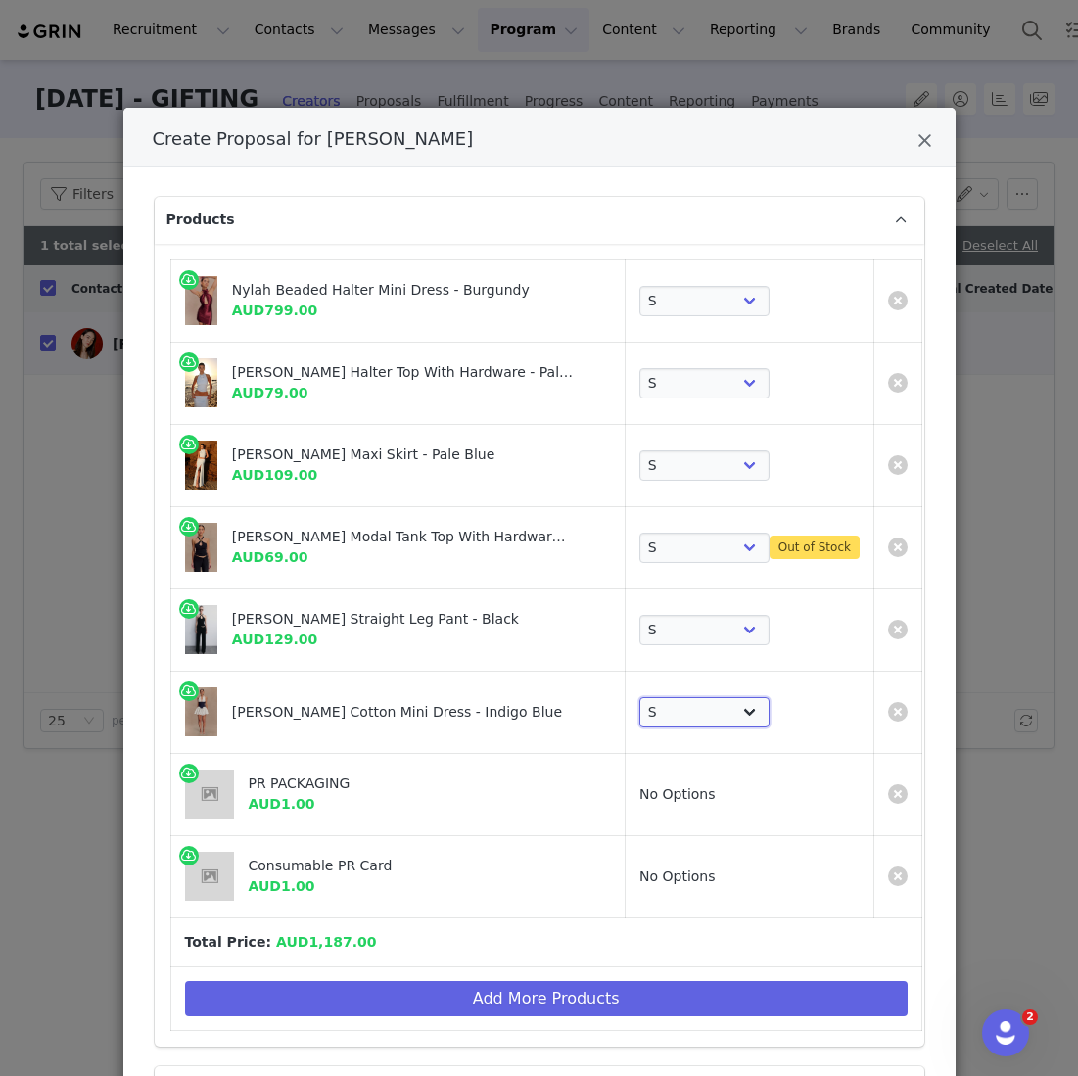
click at [639, 697] on select "Choose SIZE XXS XS S M L XL XXL 3XL" at bounding box center [704, 712] width 130 height 31
click at [659, 545] on select "Choose SIZE XXS XS S M L XL XXL 3XL" at bounding box center [704, 548] width 130 height 31
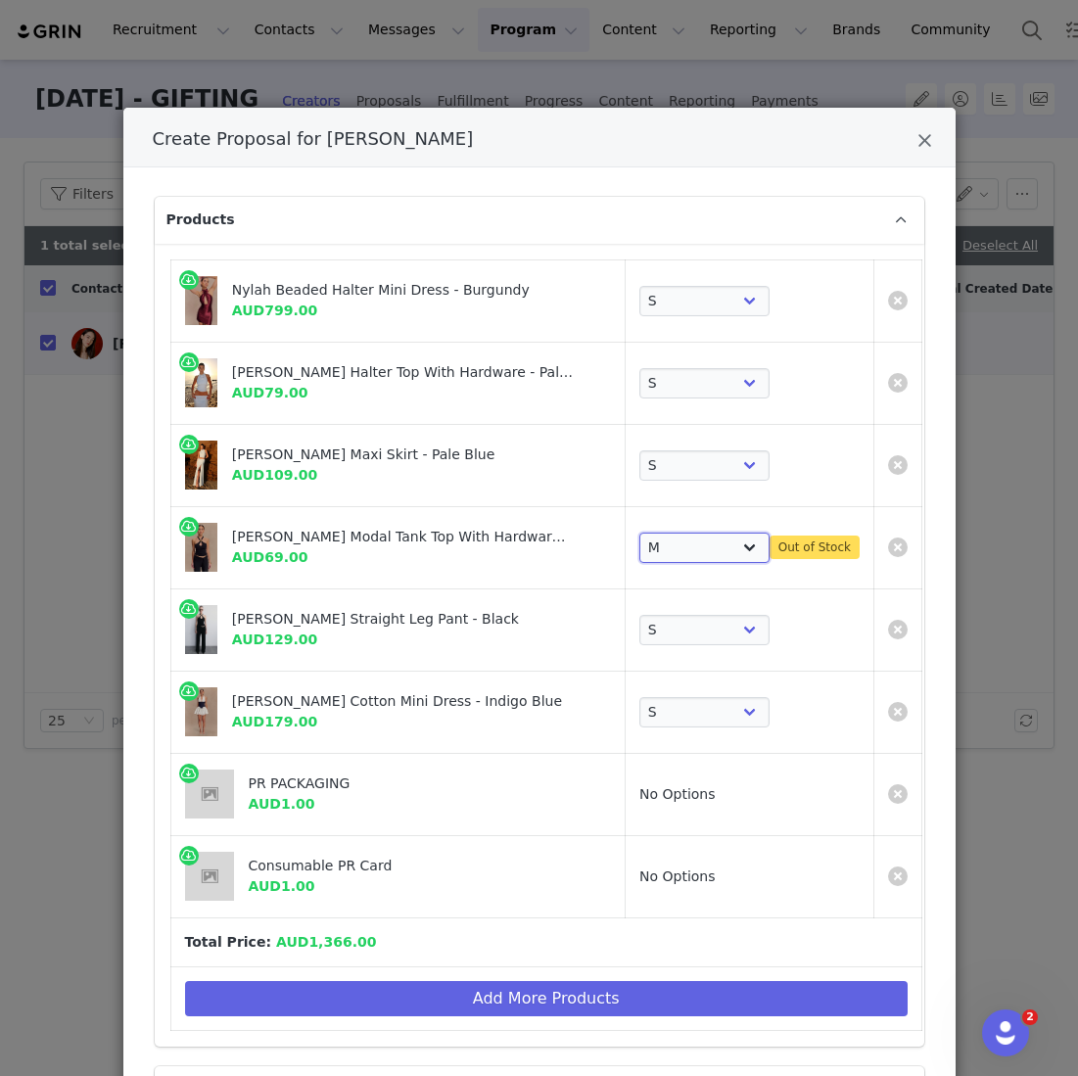
click at [679, 533] on select "Choose SIZE XXS XS S M L XL XXL 3XL" at bounding box center [704, 548] width 130 height 31
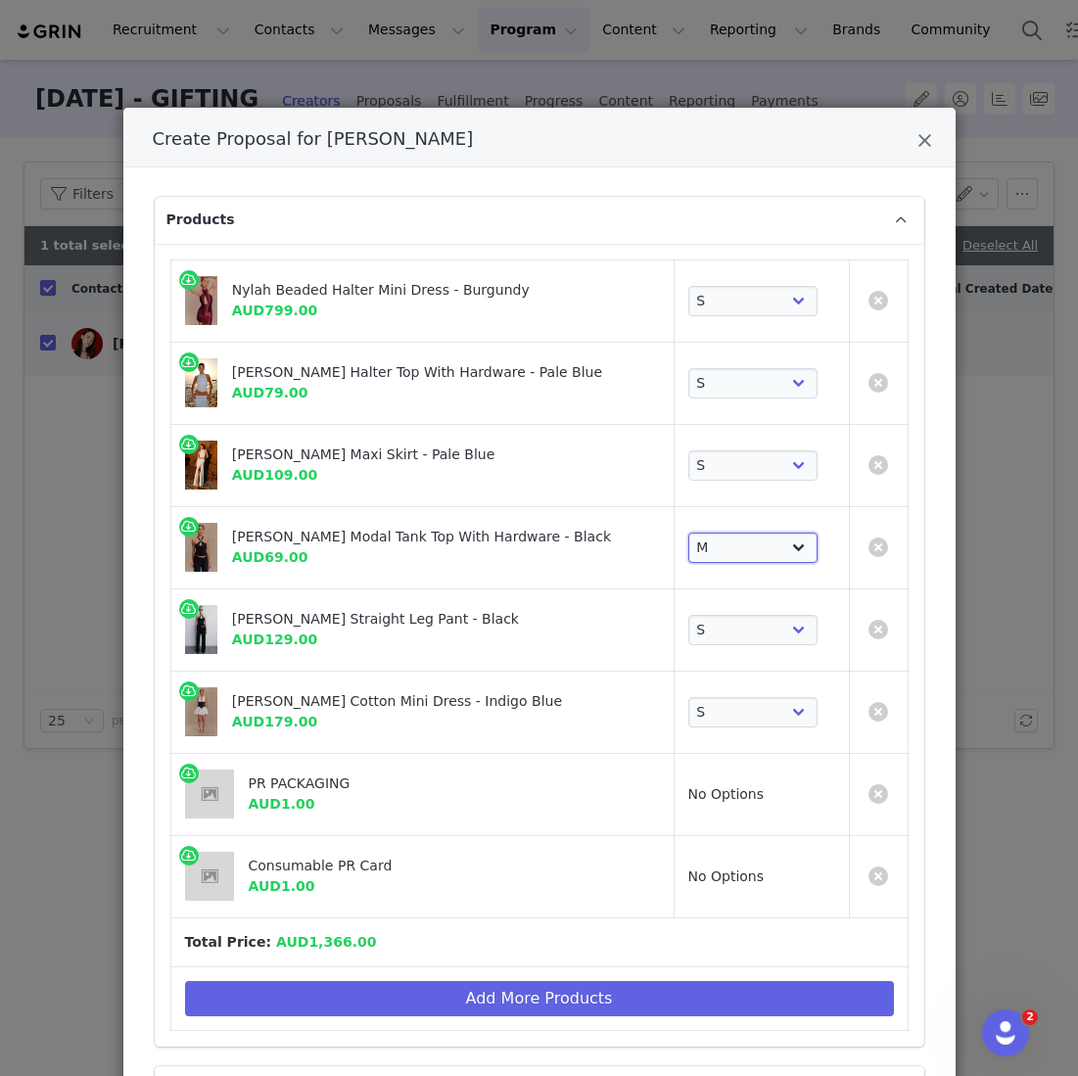
click at [695, 549] on select "Choose SIZE XXS XS S M L XL XXL 3XL" at bounding box center [753, 548] width 130 height 31
click at [688, 533] on select "Choose SIZE XXS XS S M L XL XXL 3XL" at bounding box center [753, 548] width 130 height 31
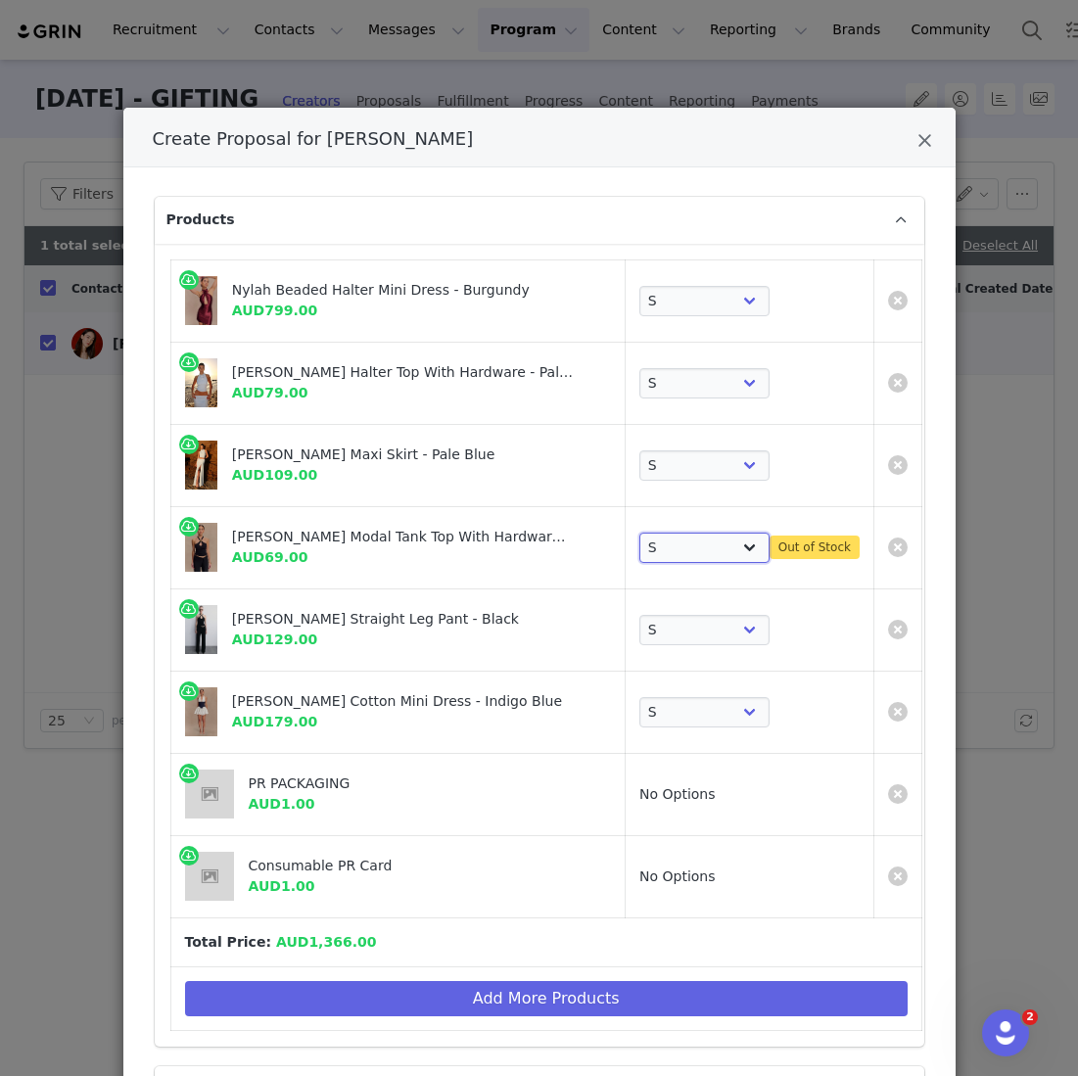
click at [695, 556] on select "Choose SIZE XXS XS S M L XL XXL 3XL" at bounding box center [704, 548] width 130 height 31
click at [639, 533] on select "Choose SIZE XXS XS S M L XL XXL 3XL" at bounding box center [704, 548] width 130 height 31
click at [676, 556] on select "Choose SIZE XXS XS S M L XL XXL 3XL" at bounding box center [704, 548] width 130 height 31
click at [639, 533] on select "Choose SIZE XXS XS S M L XL XXL 3XL" at bounding box center [704, 548] width 130 height 31
click at [672, 552] on select "Choose SIZE XXS XS S M L XL XXL 3XL" at bounding box center [704, 548] width 130 height 31
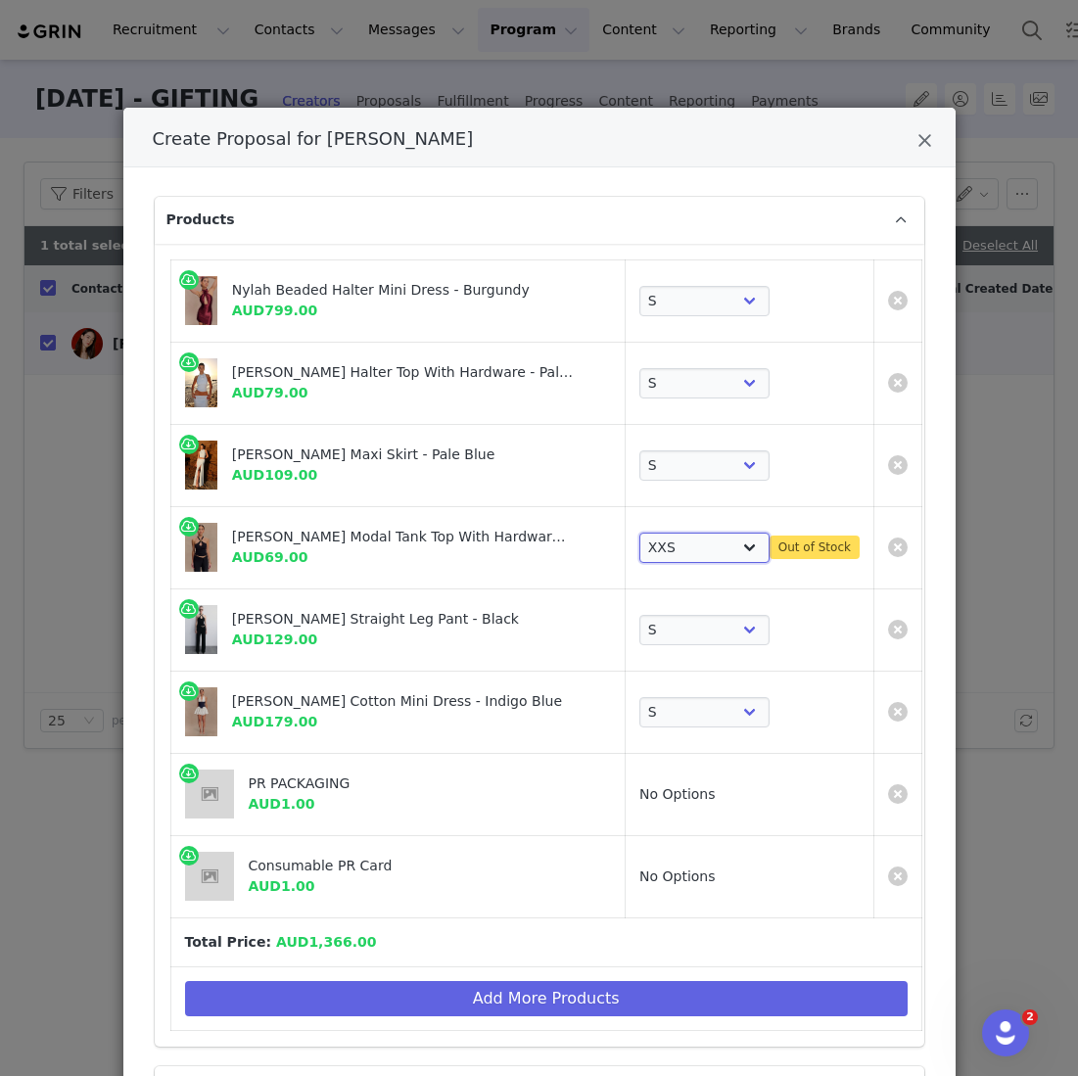
select select "27330832"
click at [679, 533] on select "Choose SIZE XXS XS S M L XL XXL 3XL" at bounding box center [704, 548] width 130 height 31
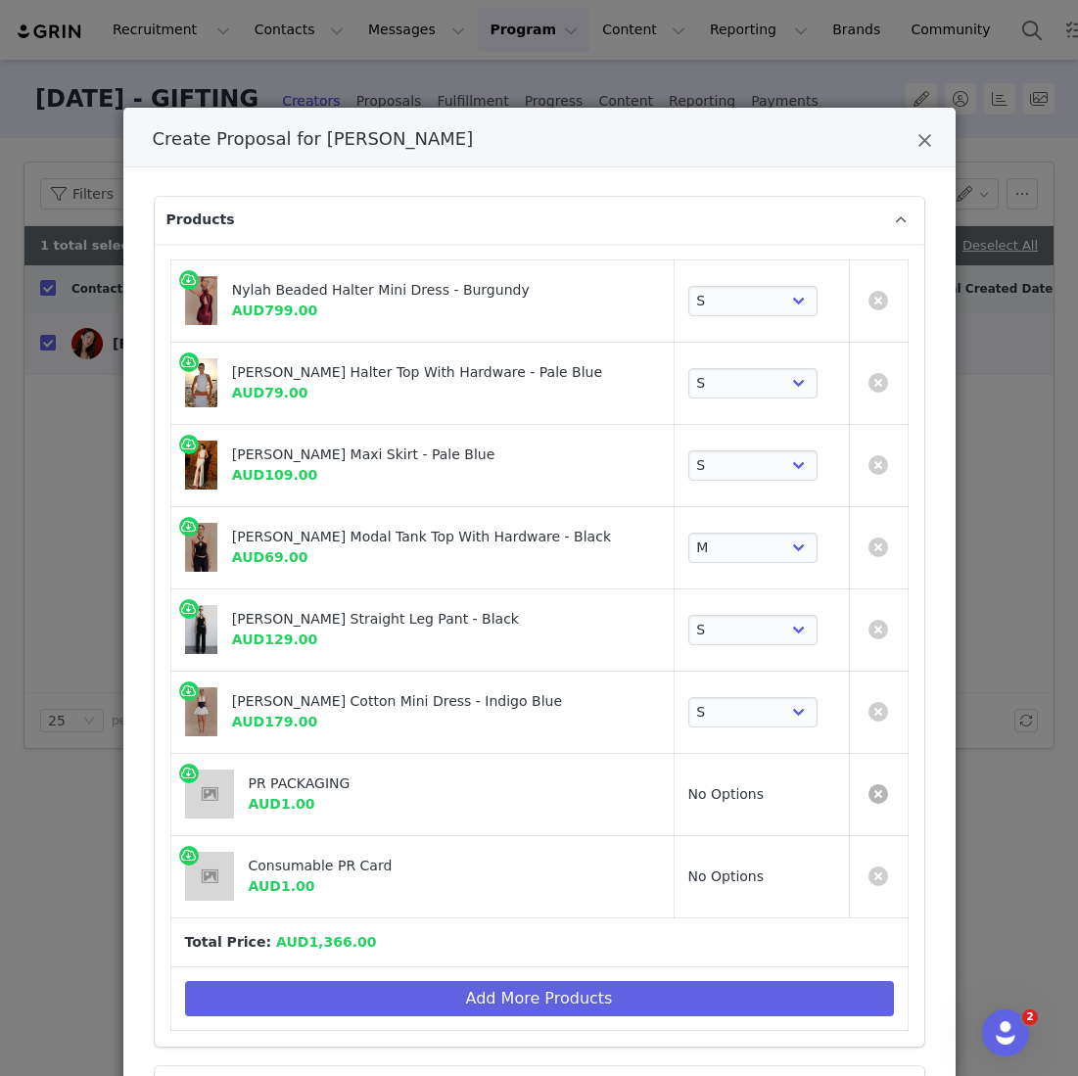
click at [879, 785] on link "Create Proposal for Fiona Fussi" at bounding box center [879, 794] width 20 height 20
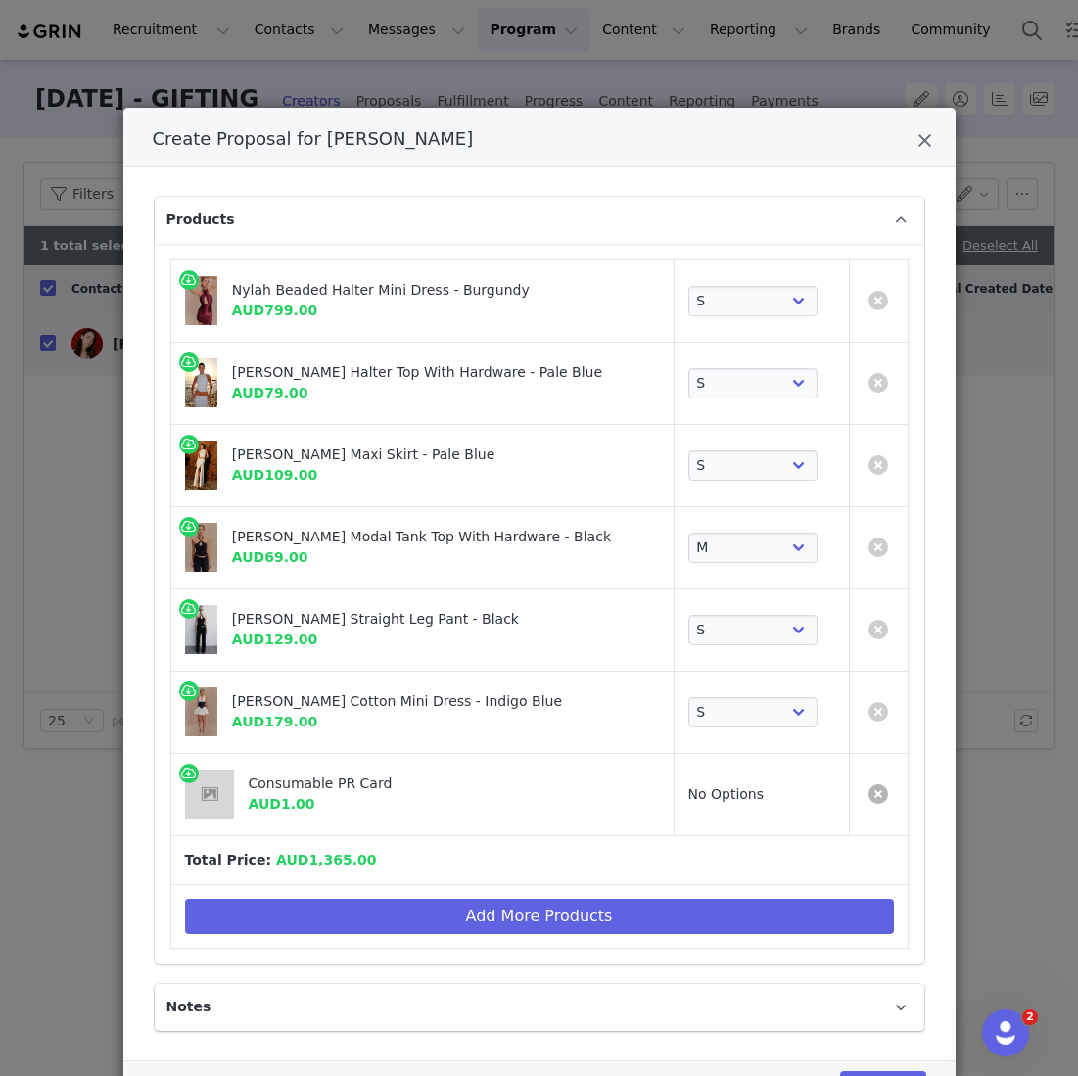
click at [880, 791] on link "Create Proposal for Fiona Fussi" at bounding box center [879, 794] width 20 height 20
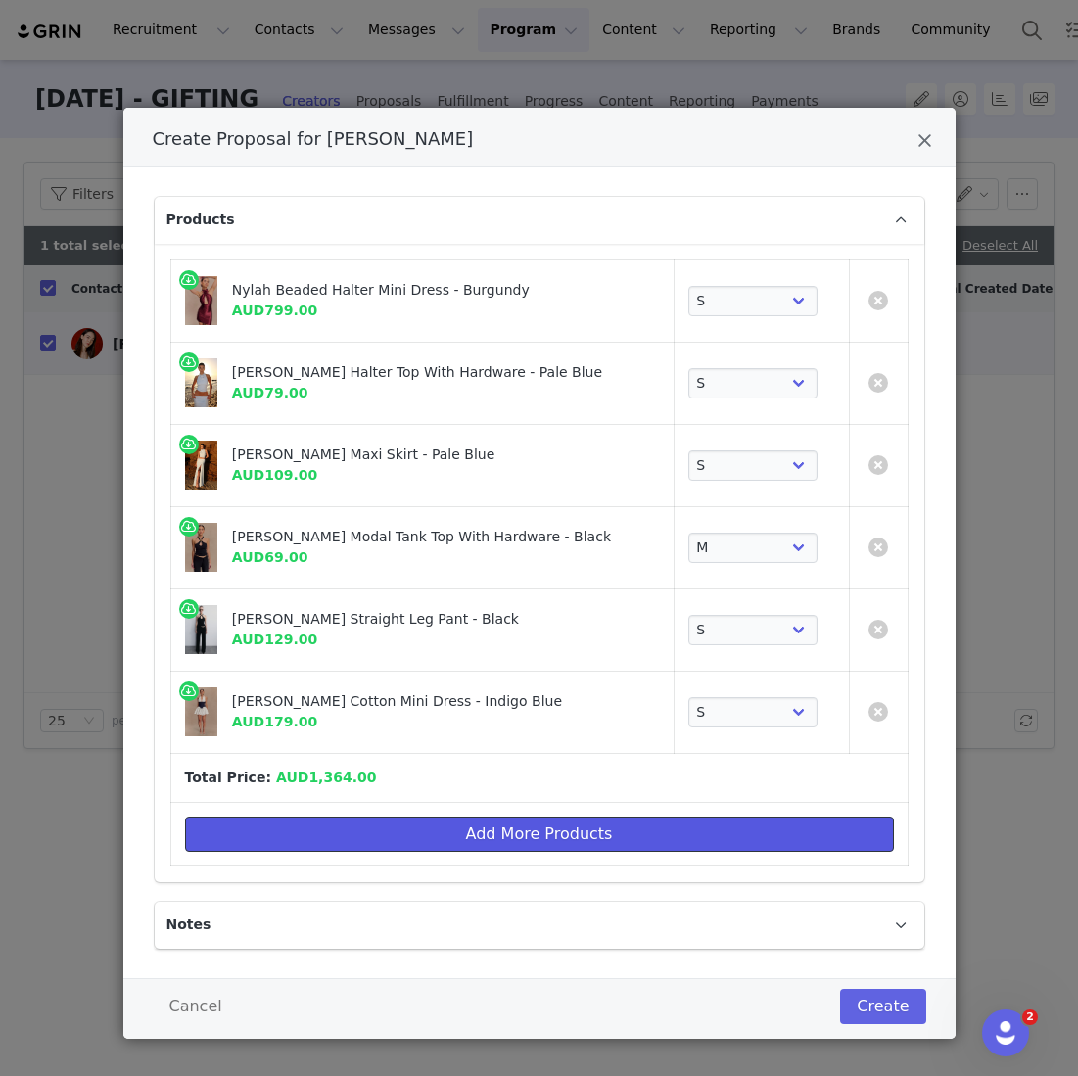
click at [693, 824] on button "Add More Products" at bounding box center [539, 834] width 709 height 35
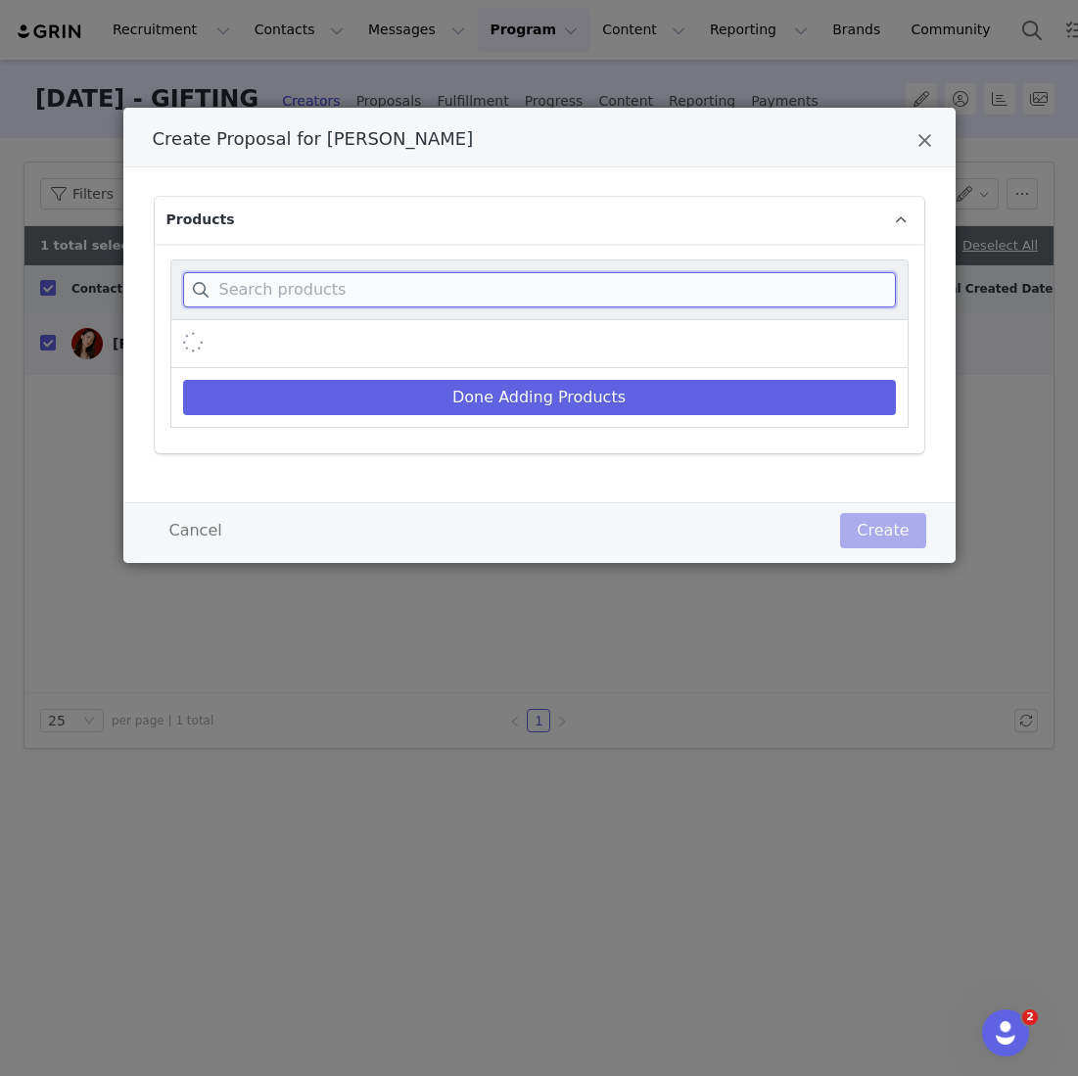
click at [441, 294] on input "Create Proposal for Fiona Fussi" at bounding box center [539, 289] width 713 height 35
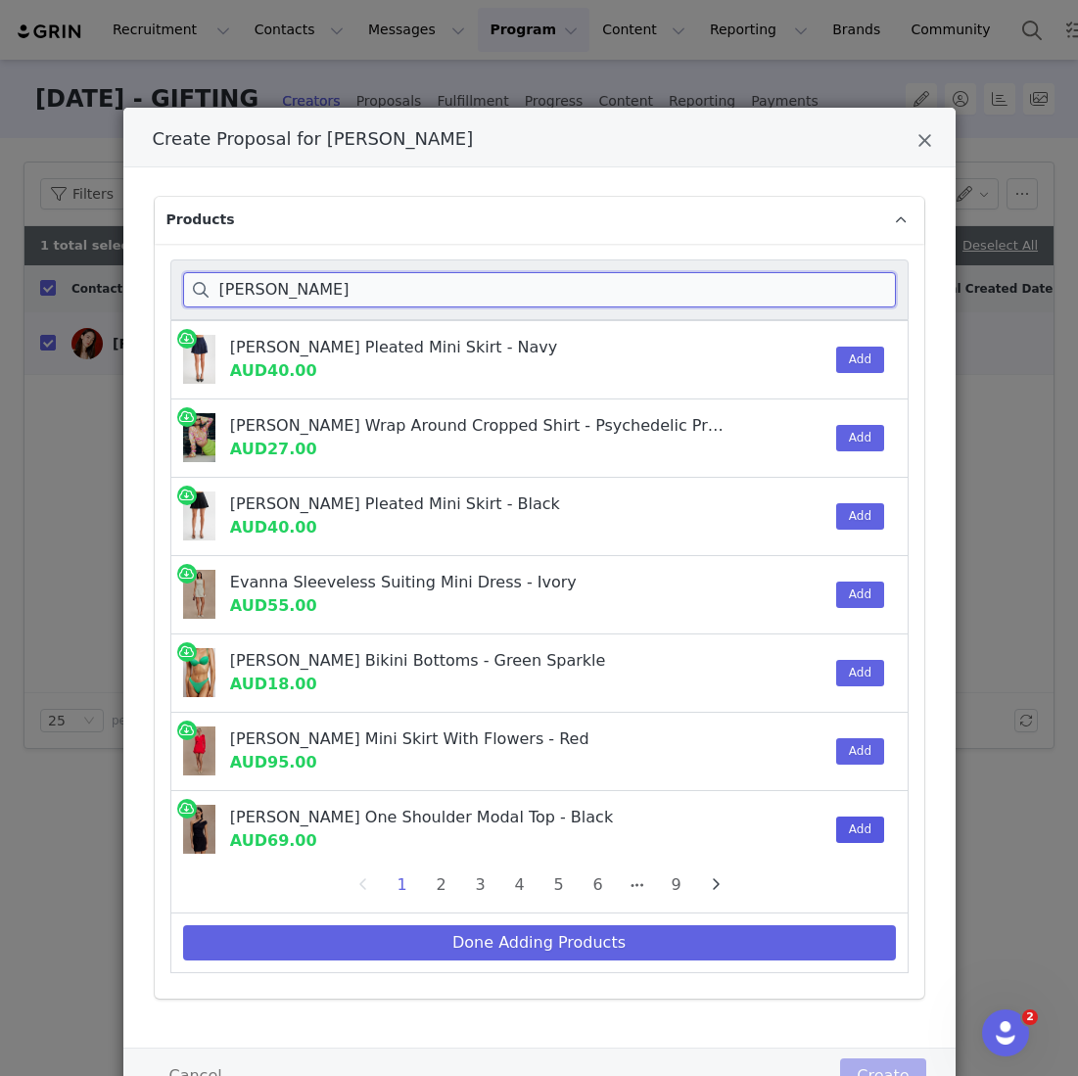
type input "anna"
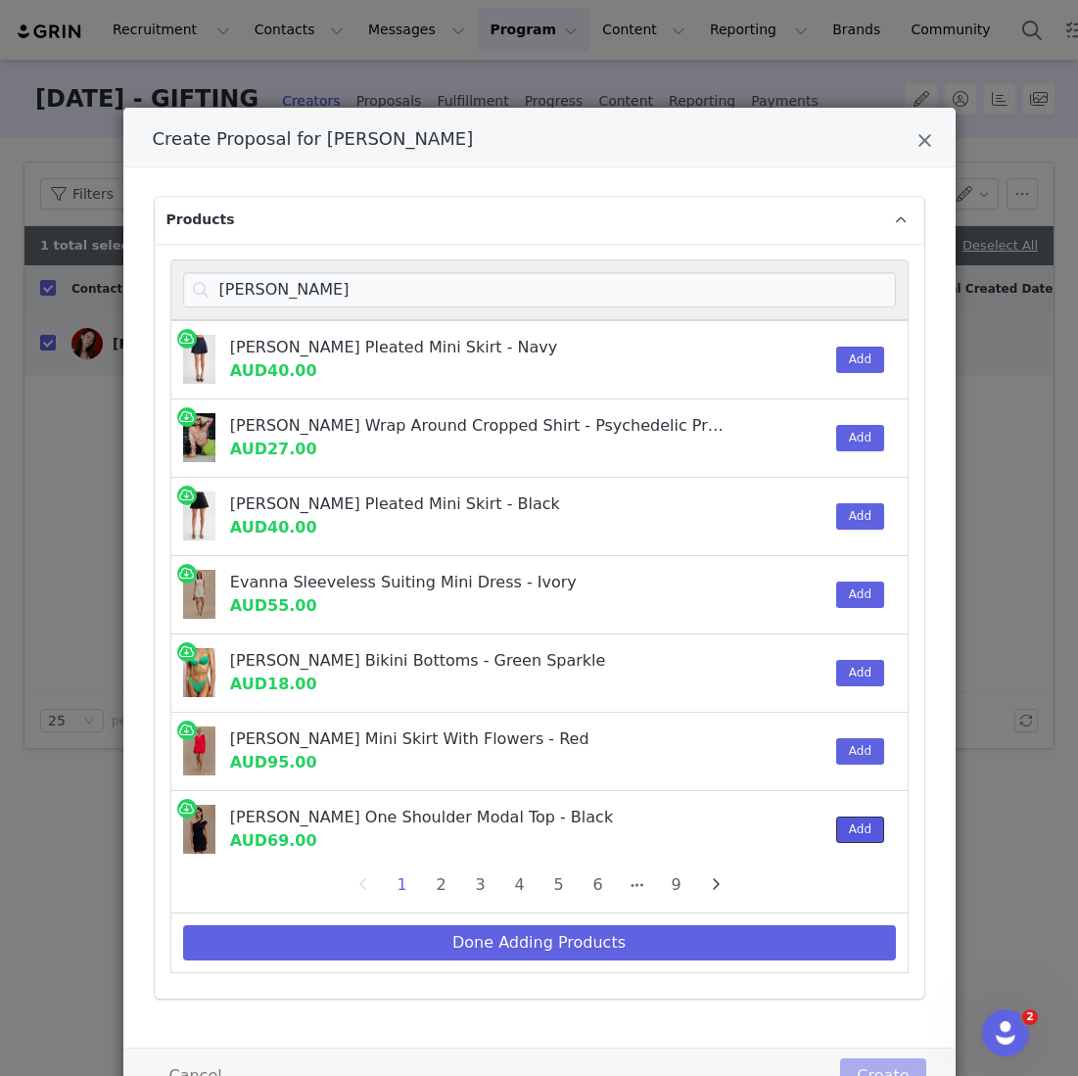
click at [849, 829] on button "Add" at bounding box center [860, 830] width 48 height 26
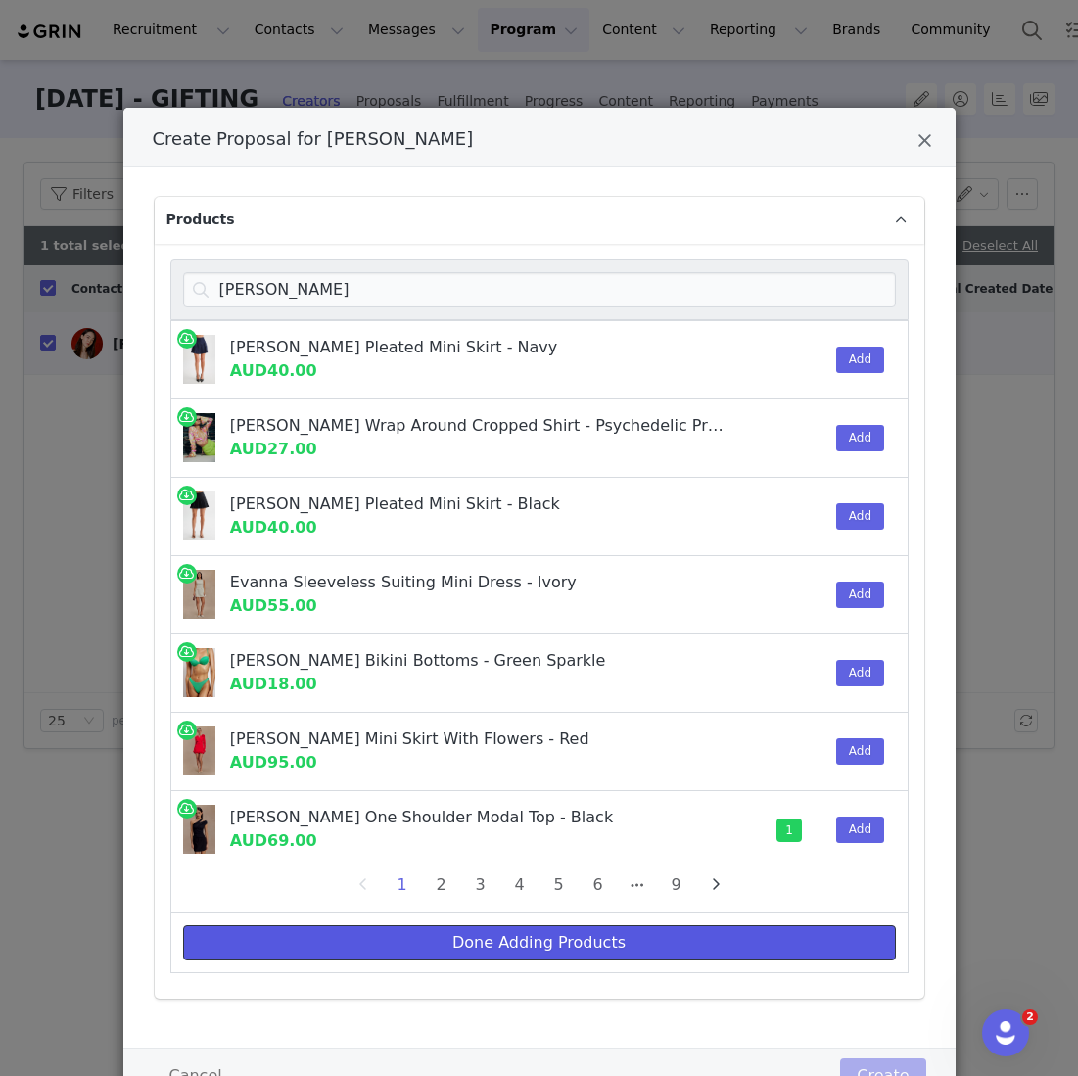
click at [728, 940] on button "Done Adding Products" at bounding box center [539, 942] width 713 height 35
select select "26678940"
select select "27197401"
select select "27128063"
select select "27330832"
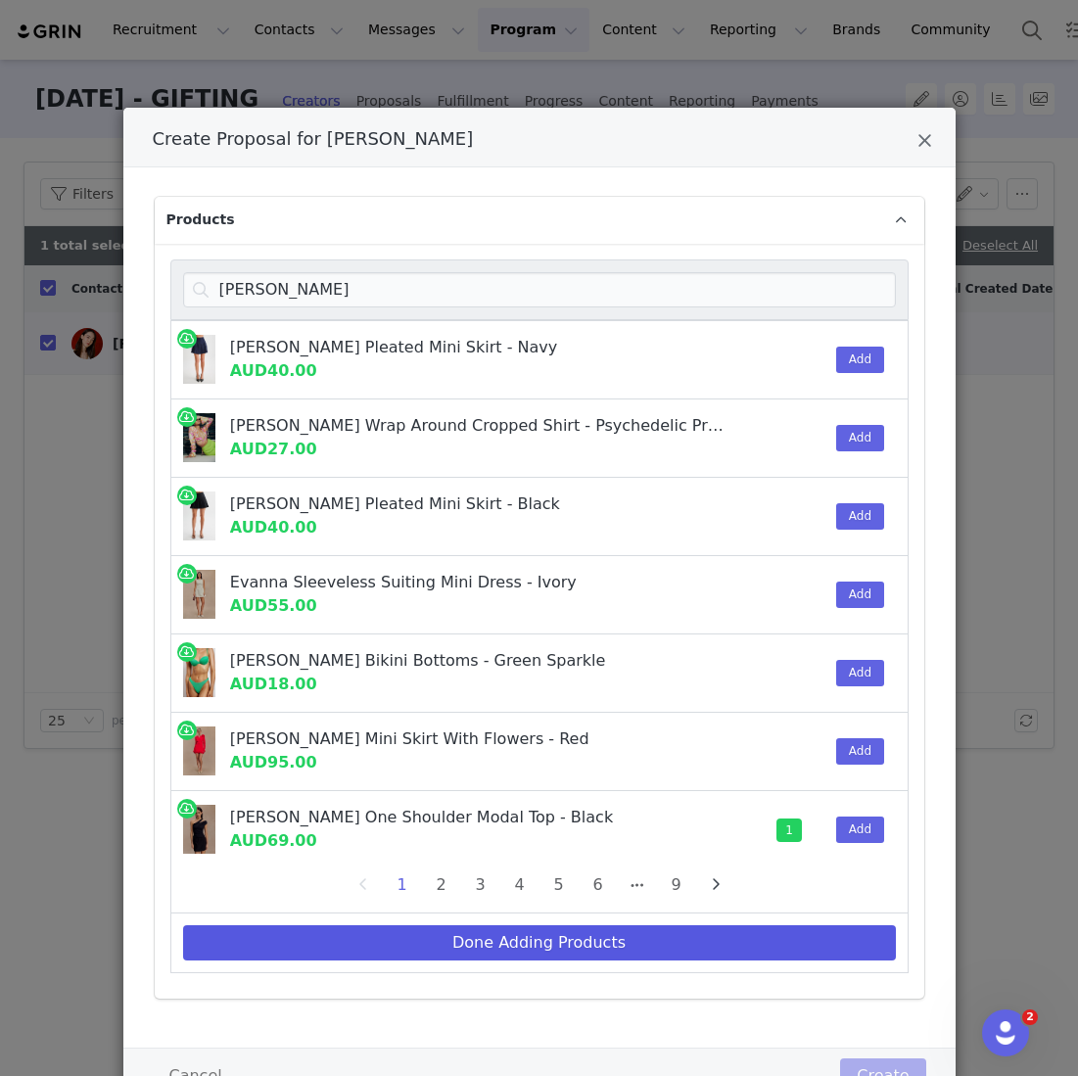
select select "27330911"
select select "26375286"
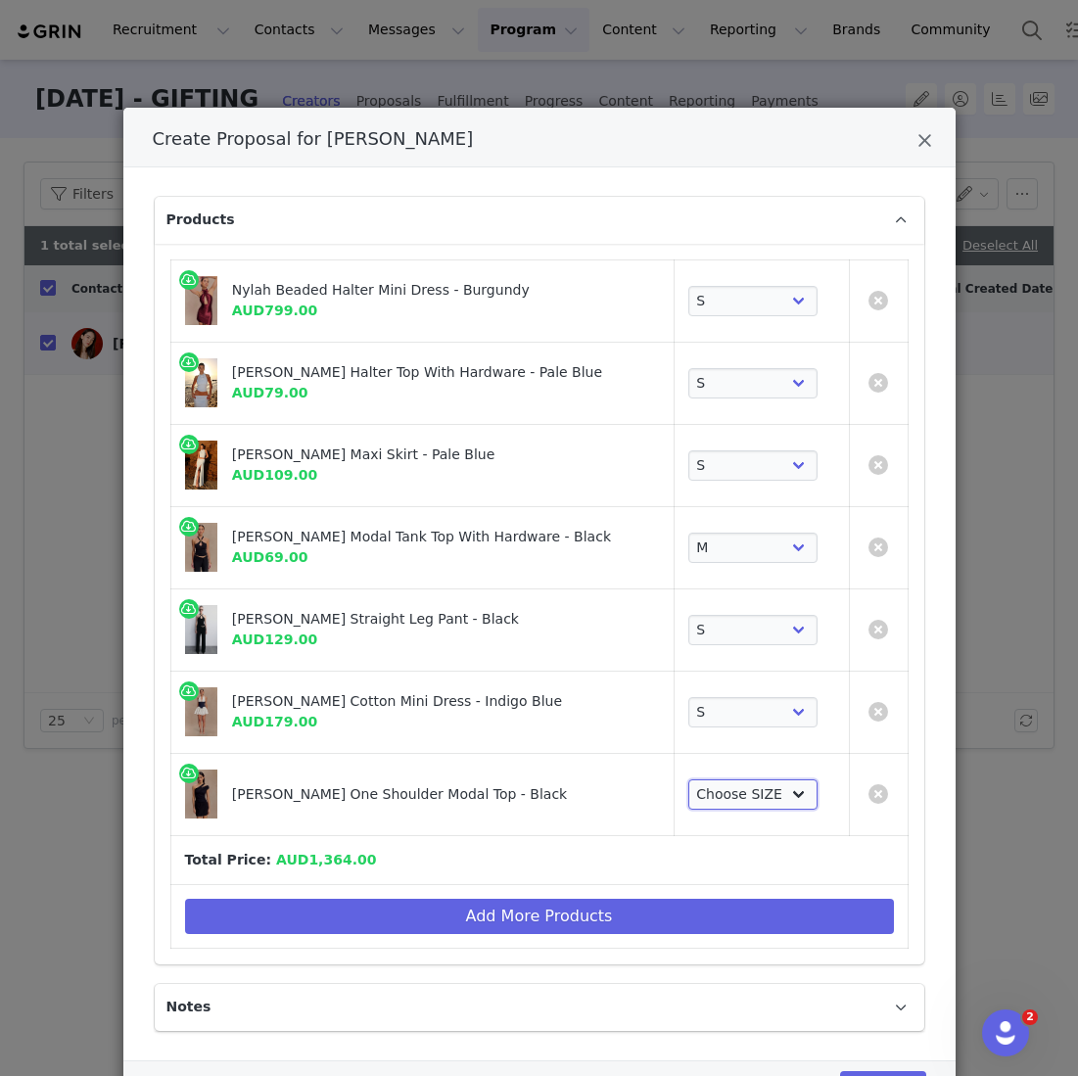
click at [730, 795] on select "Choose SIZE XXS XS S M L XL XXL 3XL" at bounding box center [753, 794] width 130 height 31
select select "27694792"
click at [688, 779] on select "Choose SIZE XXS XS S M L XL XXL 3XL" at bounding box center [753, 794] width 130 height 31
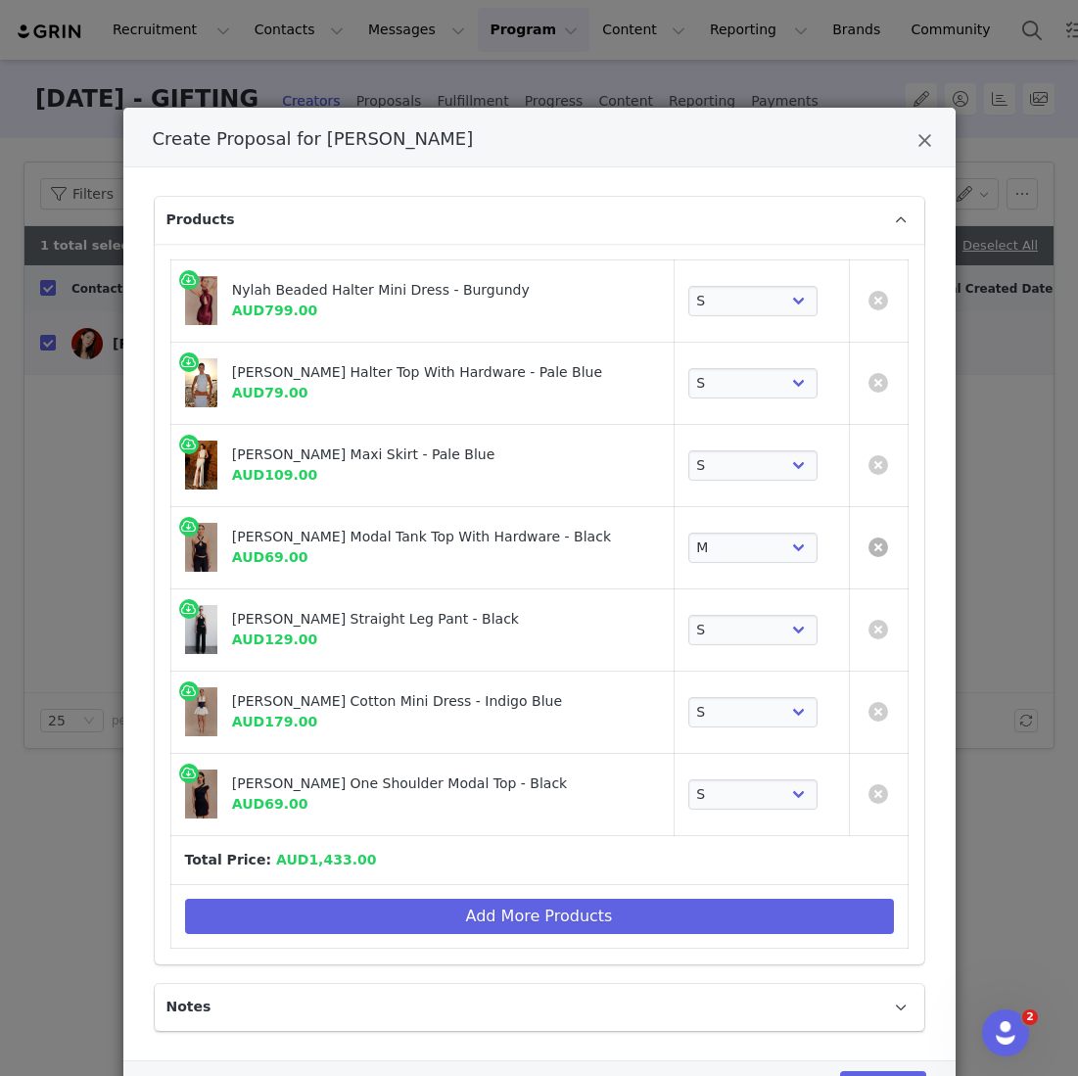
click at [882, 545] on link "Create Proposal for Fiona Fussi" at bounding box center [879, 548] width 20 height 20
select select "27330911"
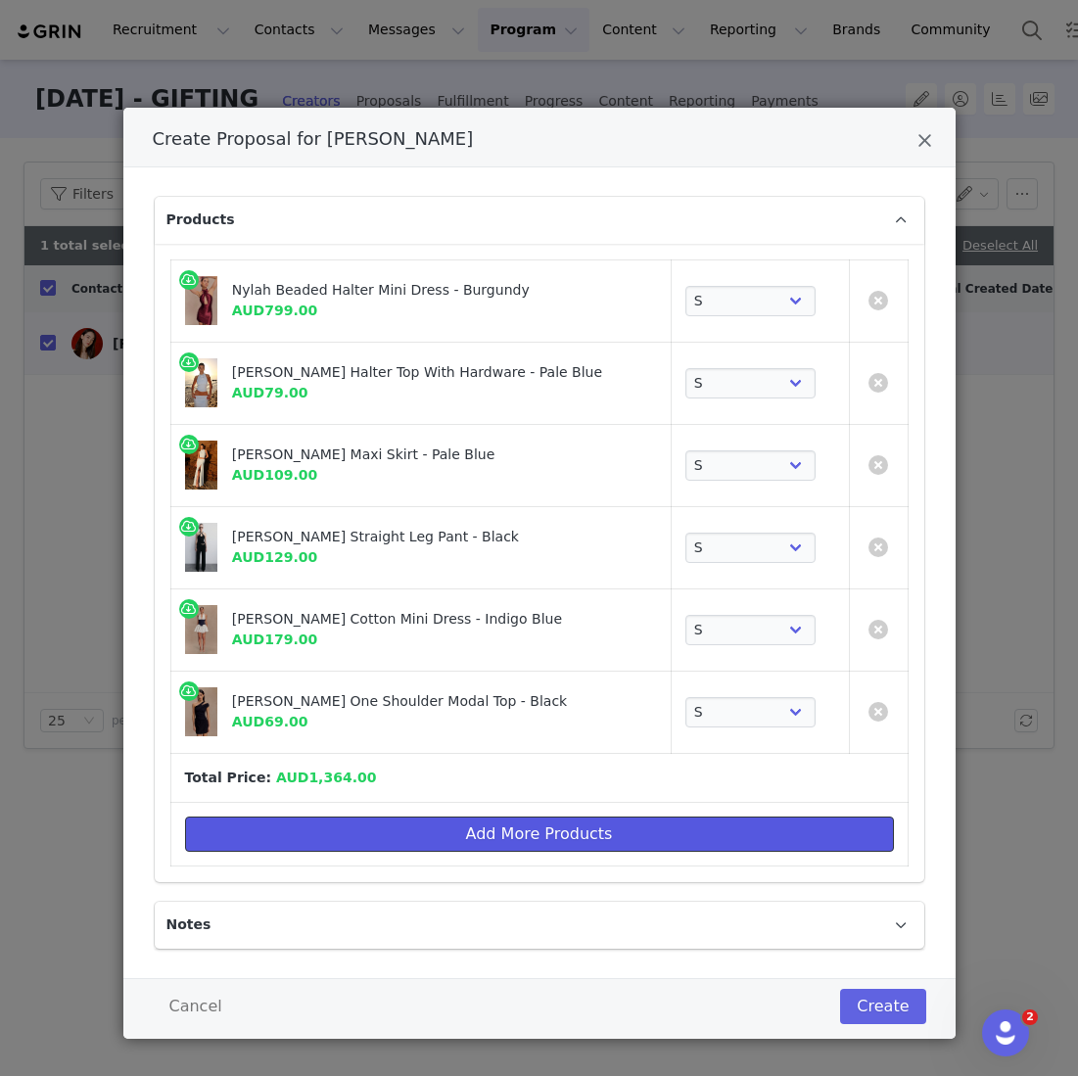
click at [535, 839] on button "Add More Products" at bounding box center [539, 834] width 709 height 35
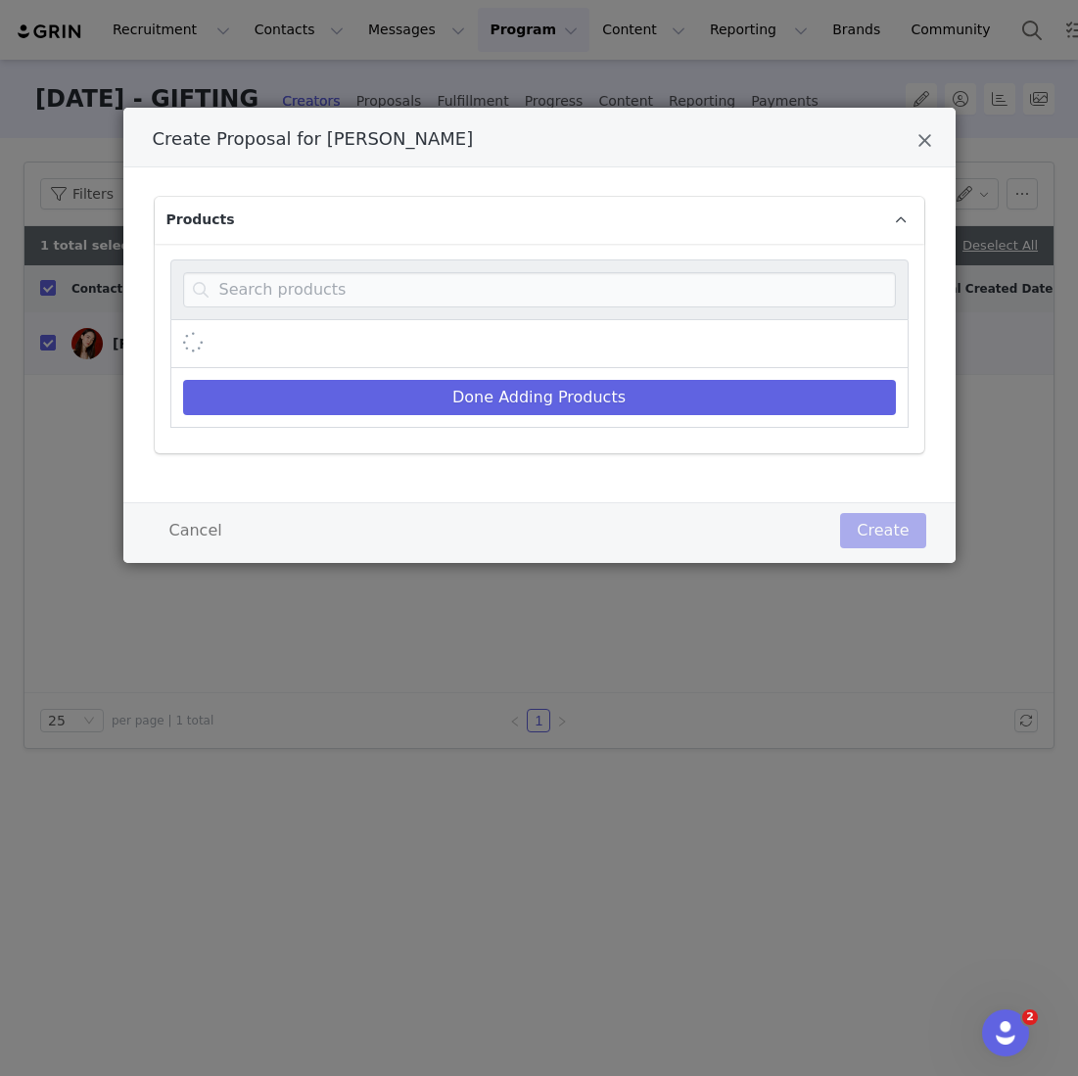
click at [347, 320] on div "Create Proposal for Fiona Fussi" at bounding box center [539, 344] width 738 height 48
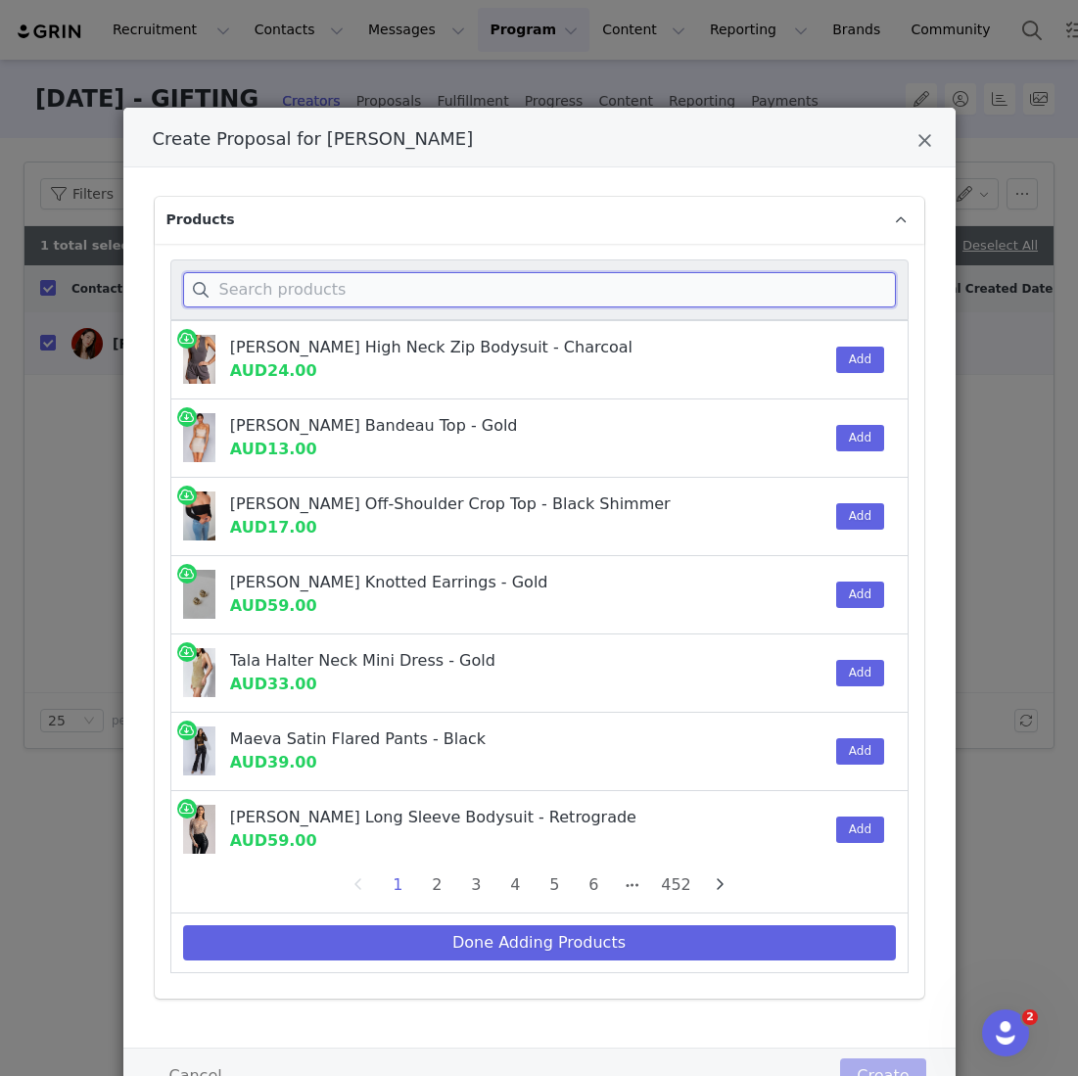
click at [347, 293] on input "Create Proposal for Fiona Fussi" at bounding box center [539, 289] width 713 height 35
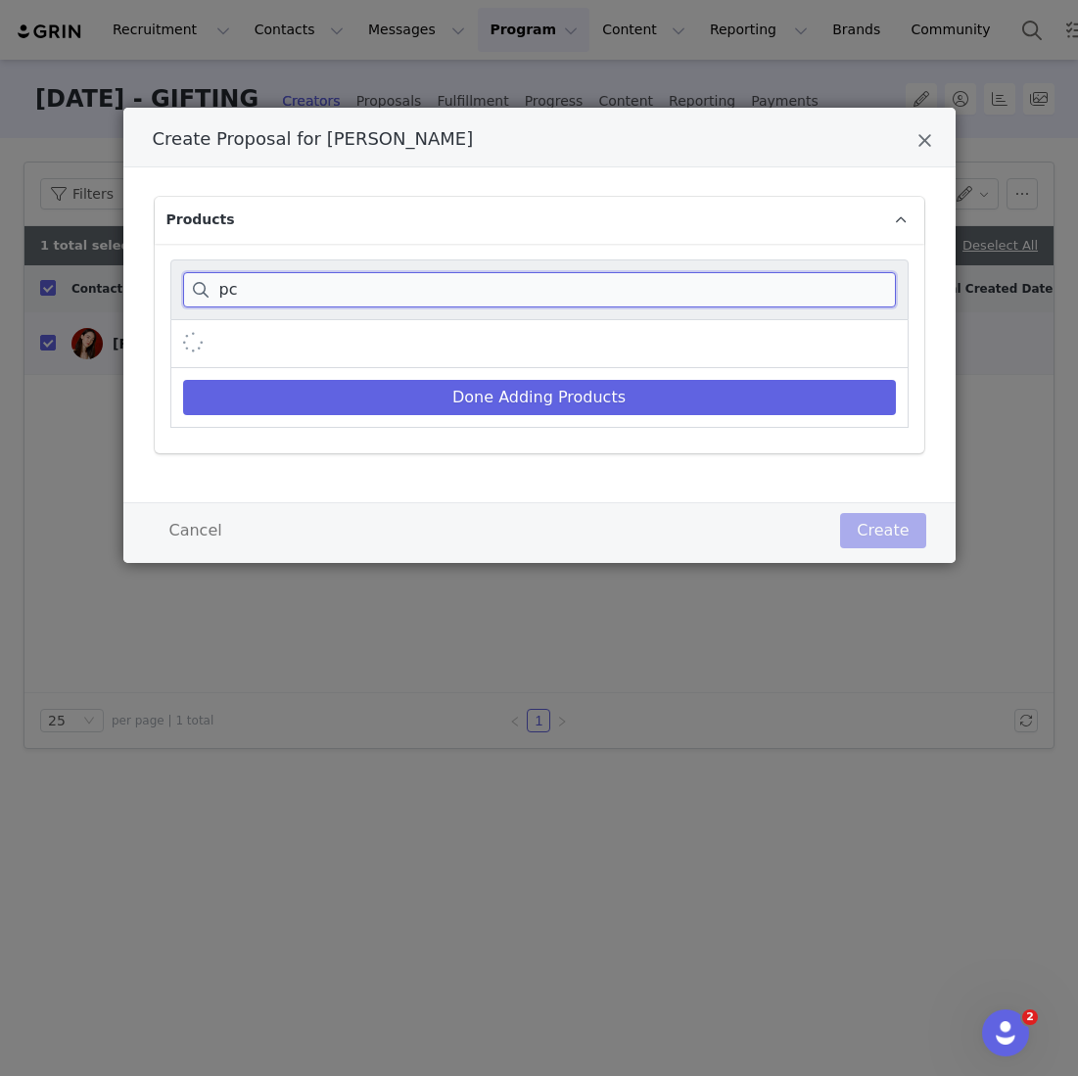
type input "p"
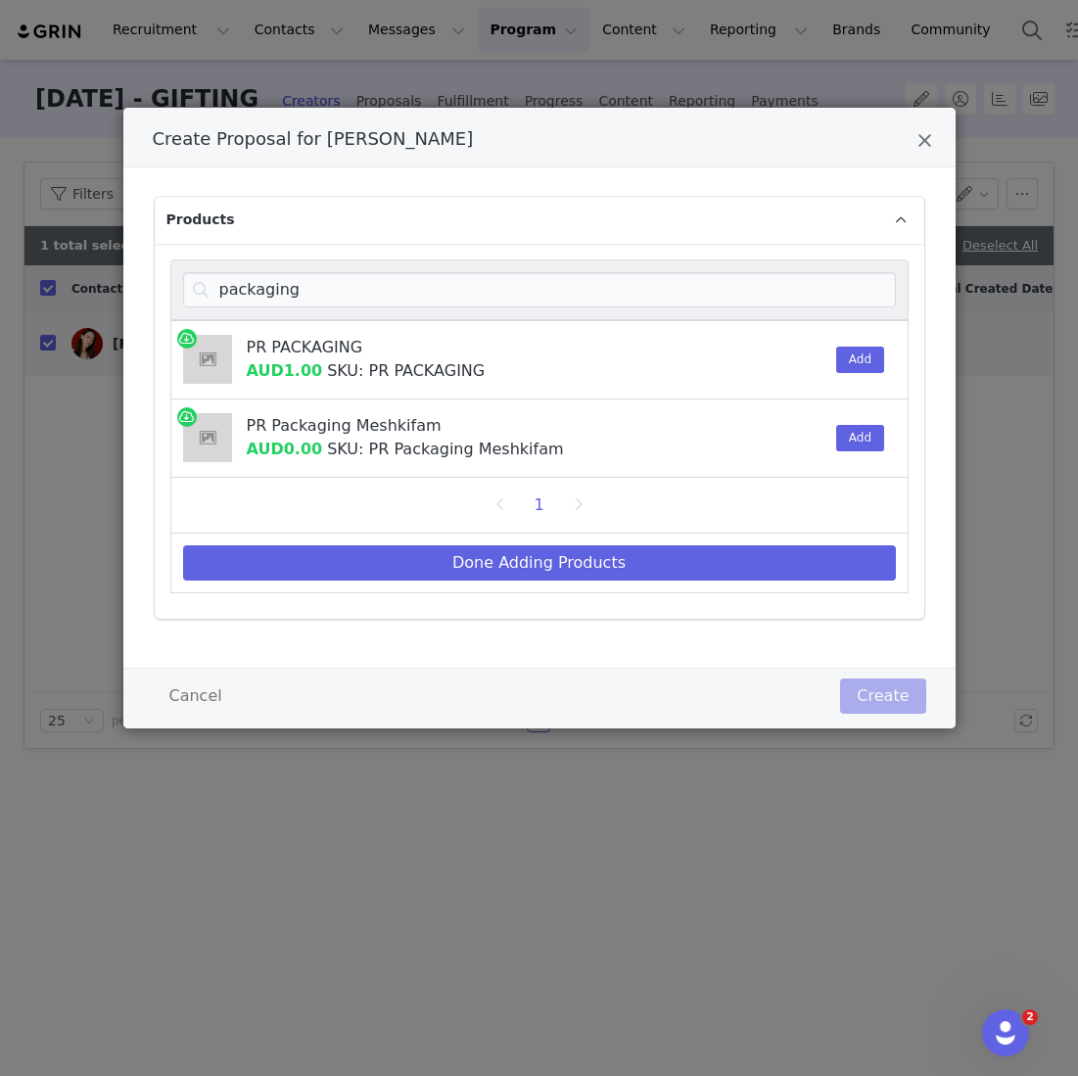
click at [835, 343] on div "Add" at bounding box center [855, 359] width 60 height 77
click at [849, 352] on button "Add" at bounding box center [860, 360] width 48 height 26
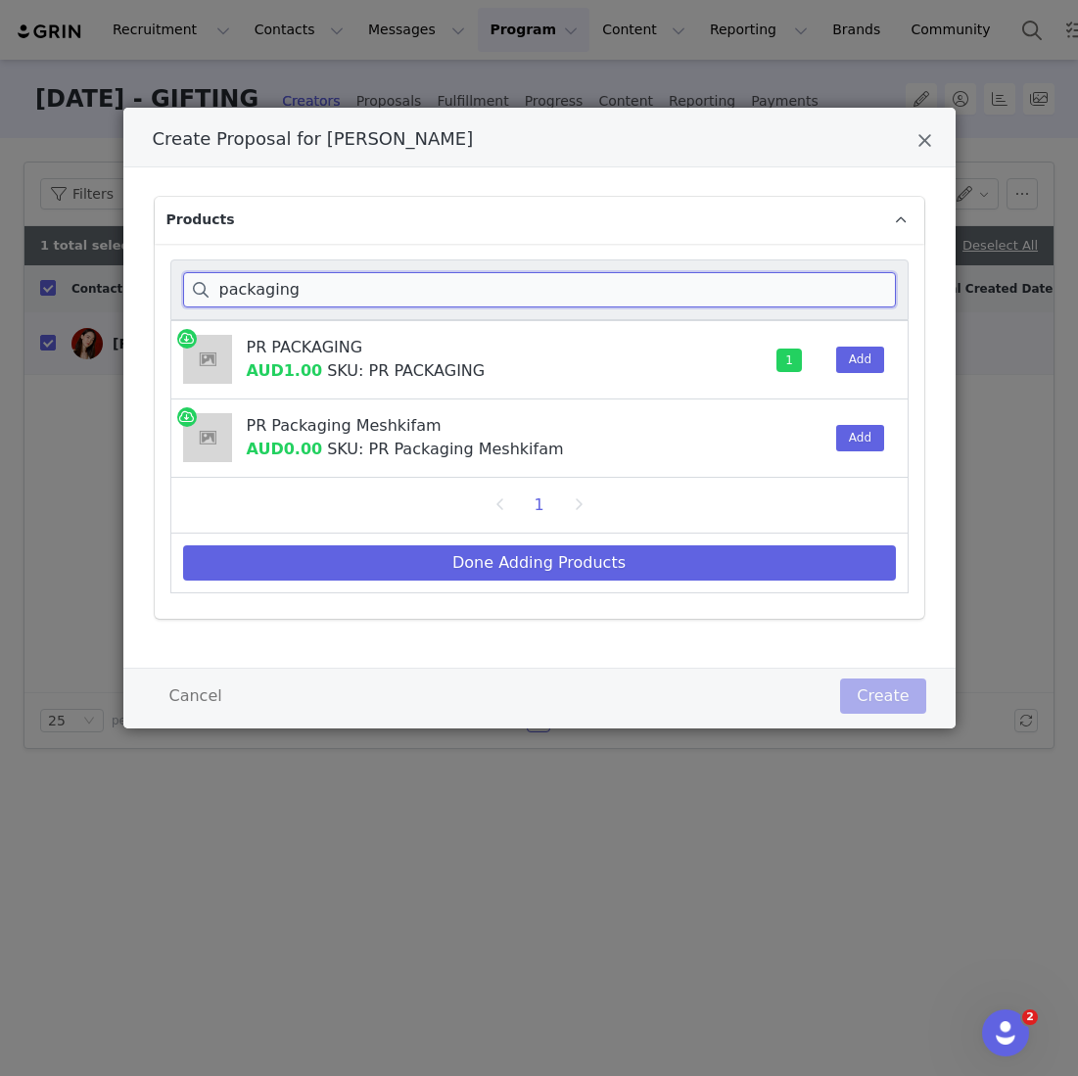
drag, startPoint x: 278, startPoint y: 298, endPoint x: 70, endPoint y: 201, distance: 230.0
click at [70, 201] on div "Create Proposal for Fiona Fussi Products packaging PR PACKAGING AUD1.00 SKU: PR…" at bounding box center [539, 538] width 1078 height 1076
drag, startPoint x: 408, startPoint y: 288, endPoint x: 42, endPoint y: 281, distance: 366.3
click at [42, 281] on div "Create Proposal for Fiona Fussi Products packaging PR PACKAGING AUD1.00 SKU: PR…" at bounding box center [539, 538] width 1078 height 1076
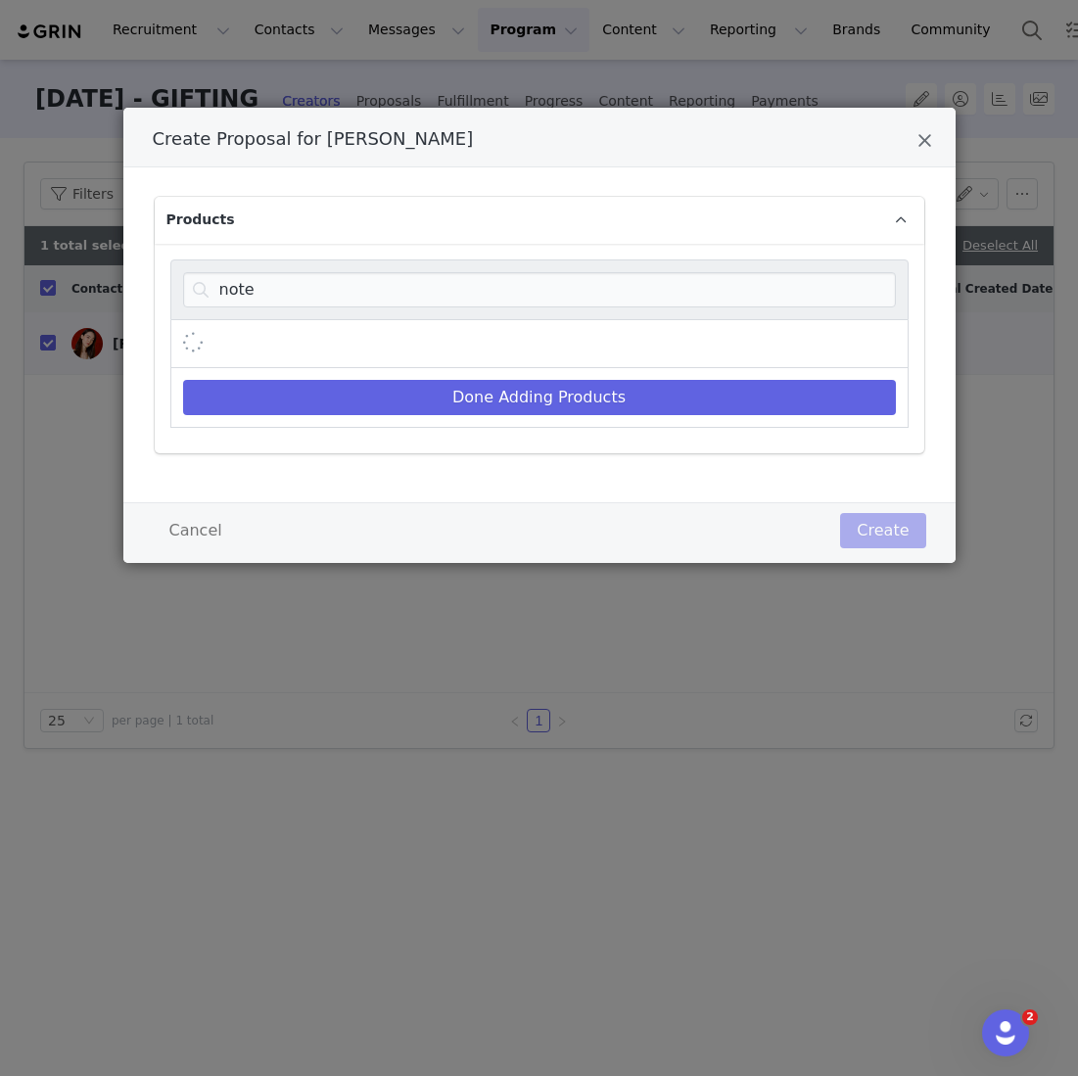
click at [709, 339] on div "Create Proposal for Fiona Fussi" at bounding box center [539, 344] width 738 height 48
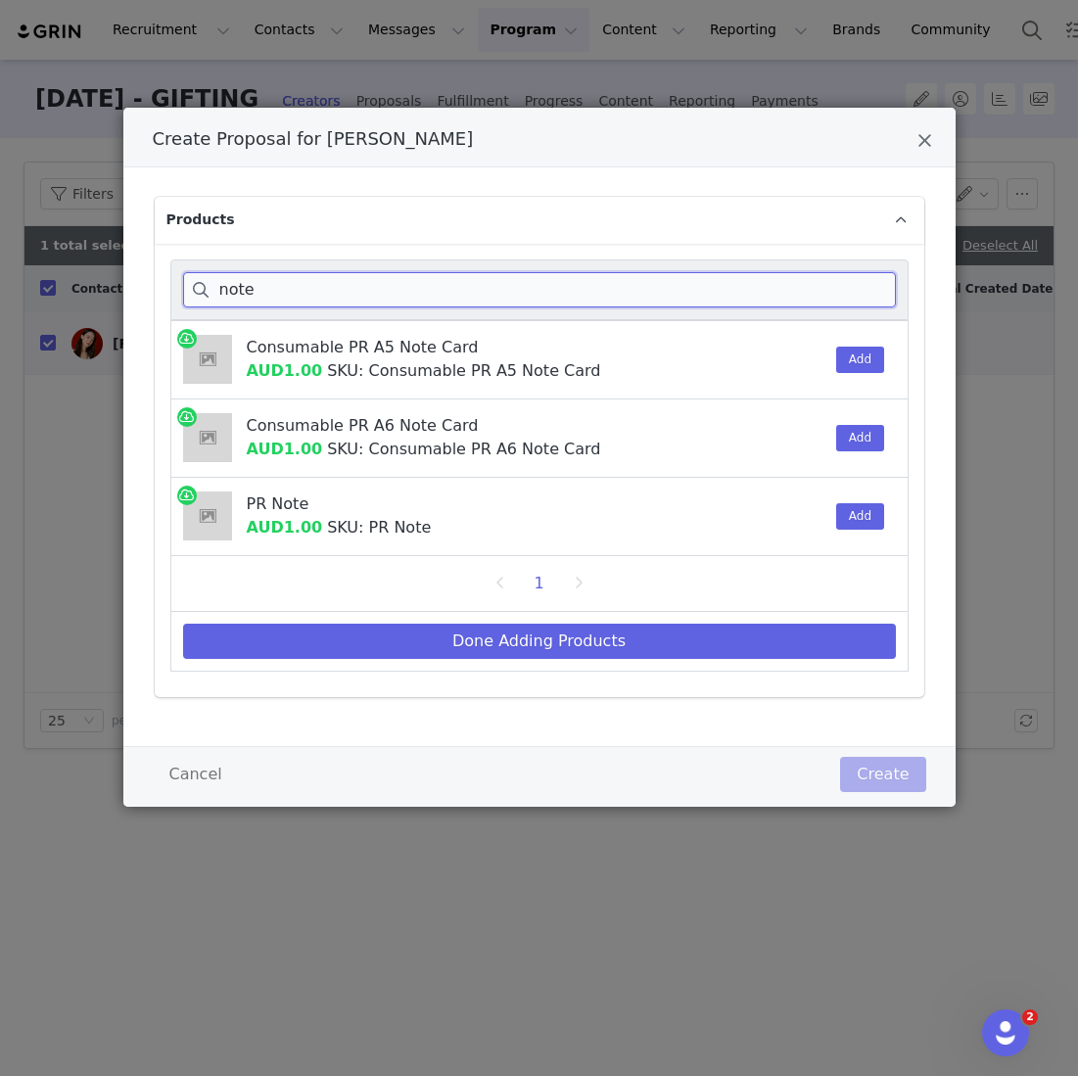
drag, startPoint x: 436, startPoint y: 305, endPoint x: 119, endPoint y: 278, distance: 317.4
click at [119, 278] on div "Create Proposal for Fiona Fussi Products note Consumable PR A5 Note Card AUD1.0…" at bounding box center [539, 538] width 1078 height 1076
type input "consumab"
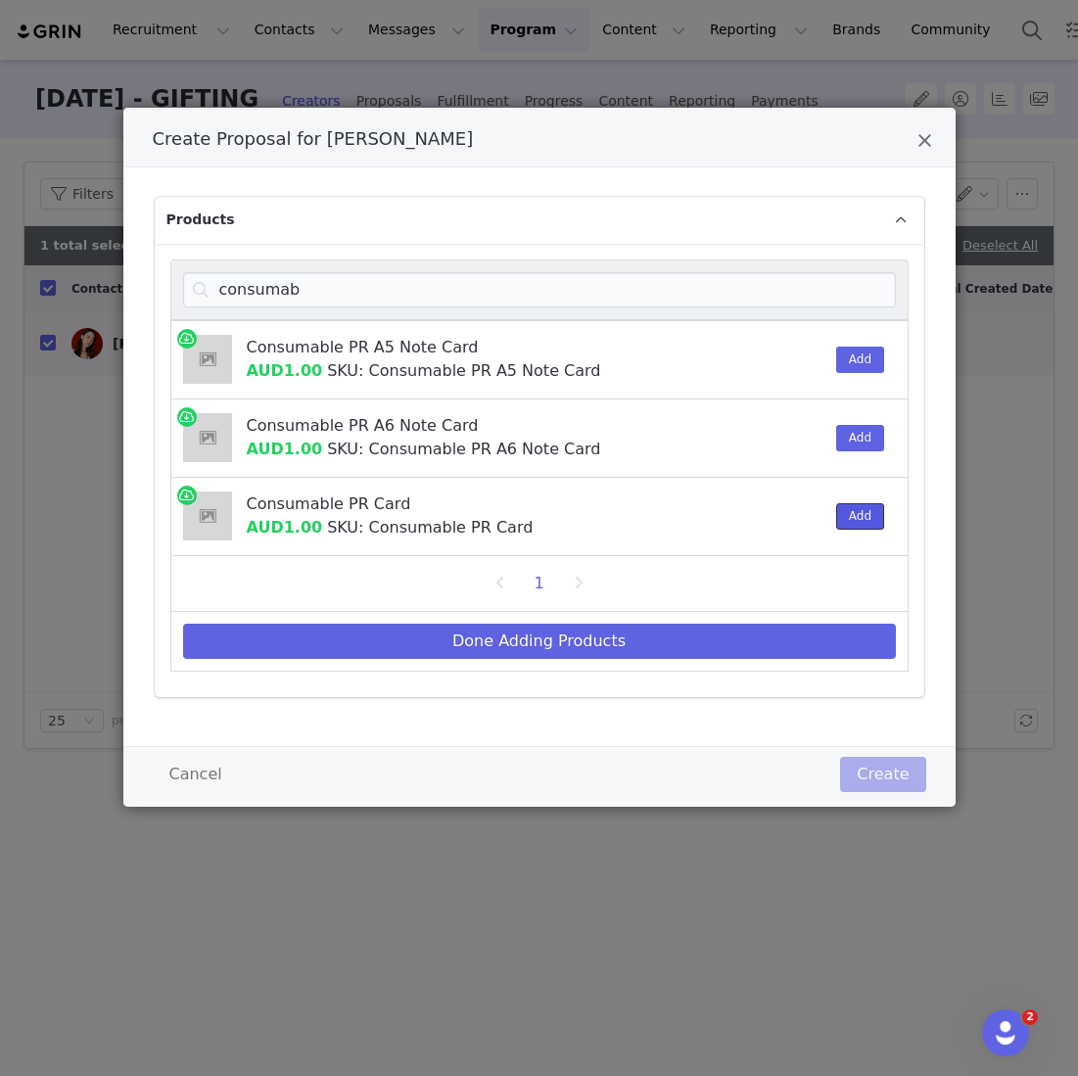
click at [852, 503] on button "Add" at bounding box center [860, 516] width 48 height 26
click at [736, 665] on div "Done Adding Products" at bounding box center [539, 642] width 738 height 60
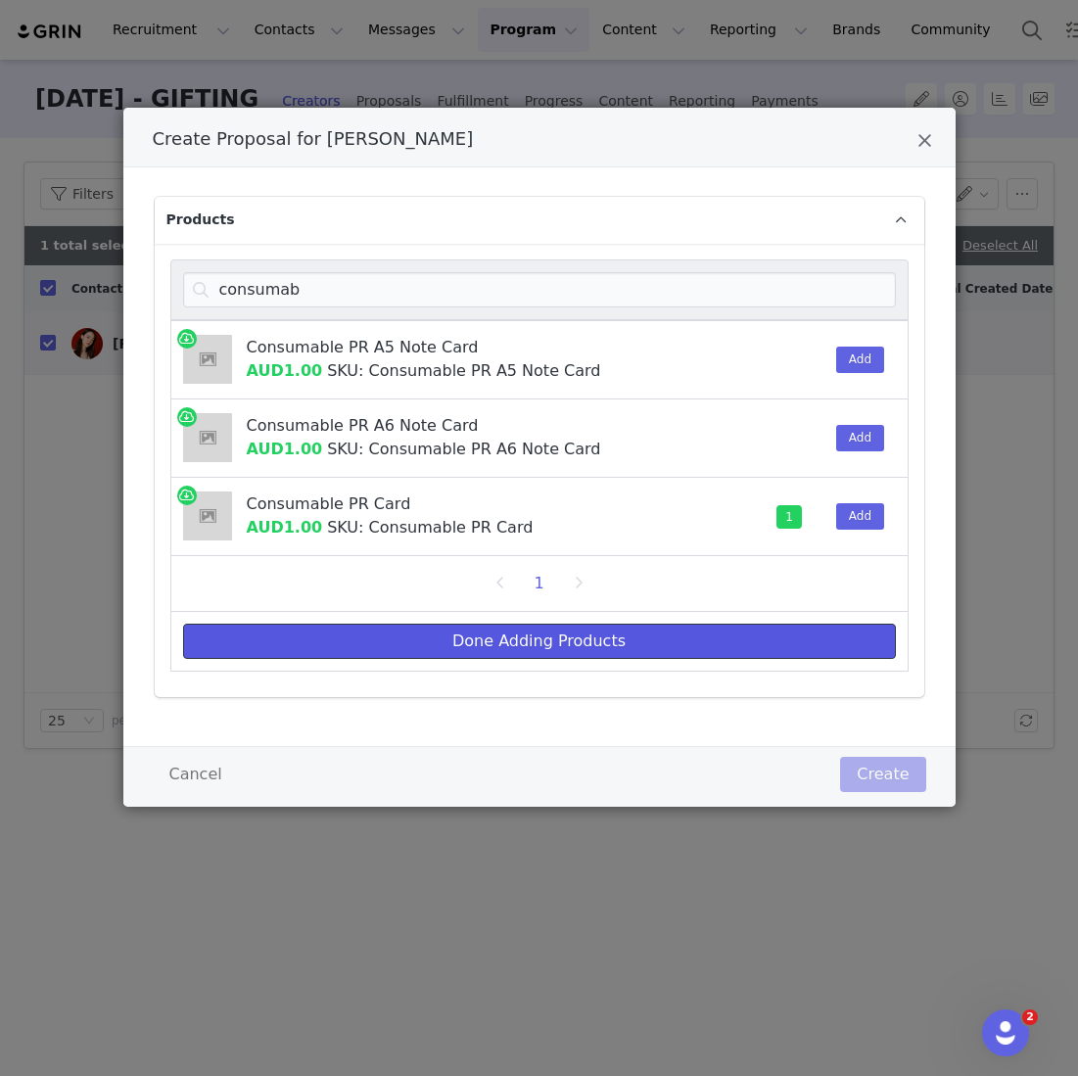
click at [736, 640] on button "Done Adding Products" at bounding box center [539, 641] width 713 height 35
select select "26678940"
select select "27197401"
select select "27128063"
select select "27330911"
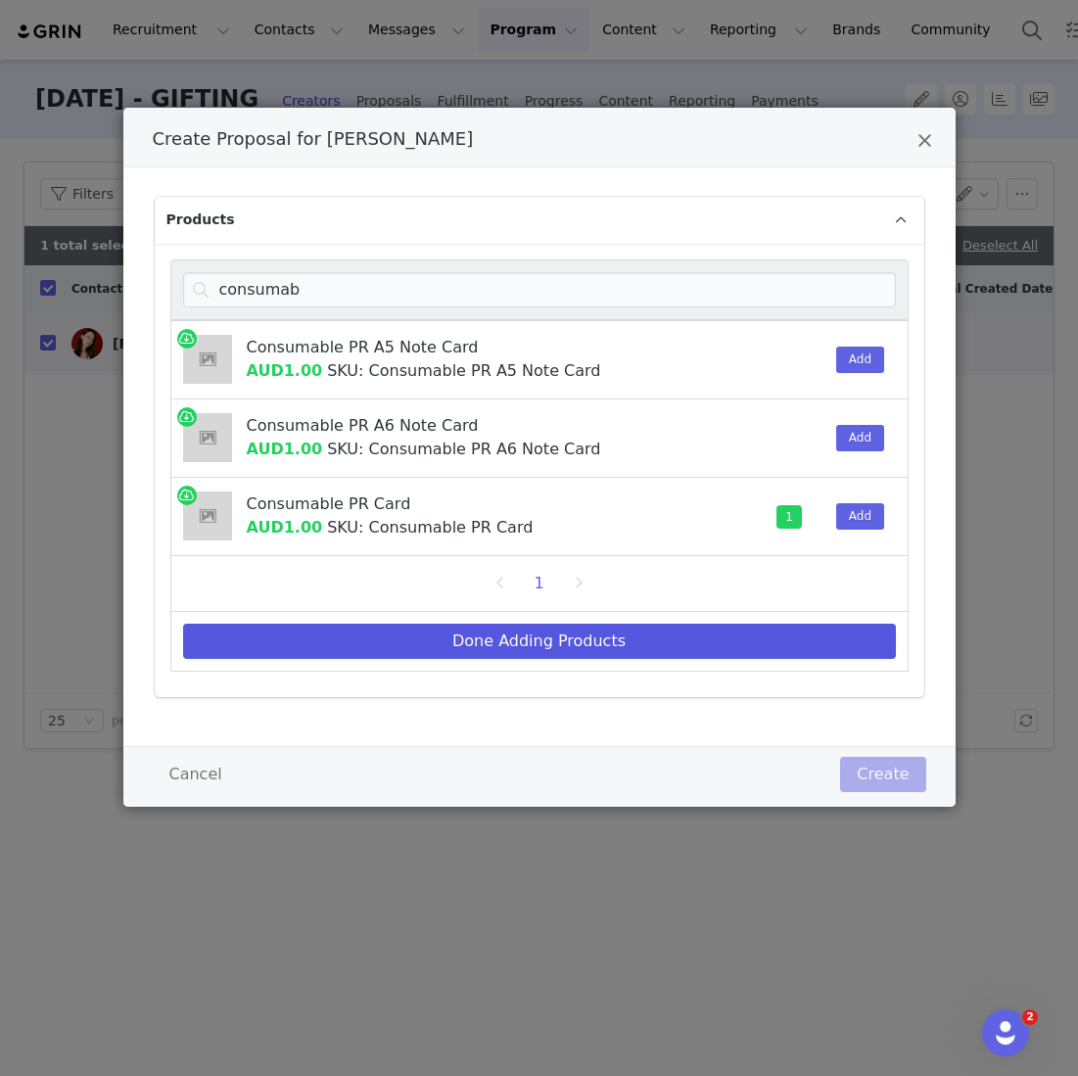
select select "26375286"
select select "27694792"
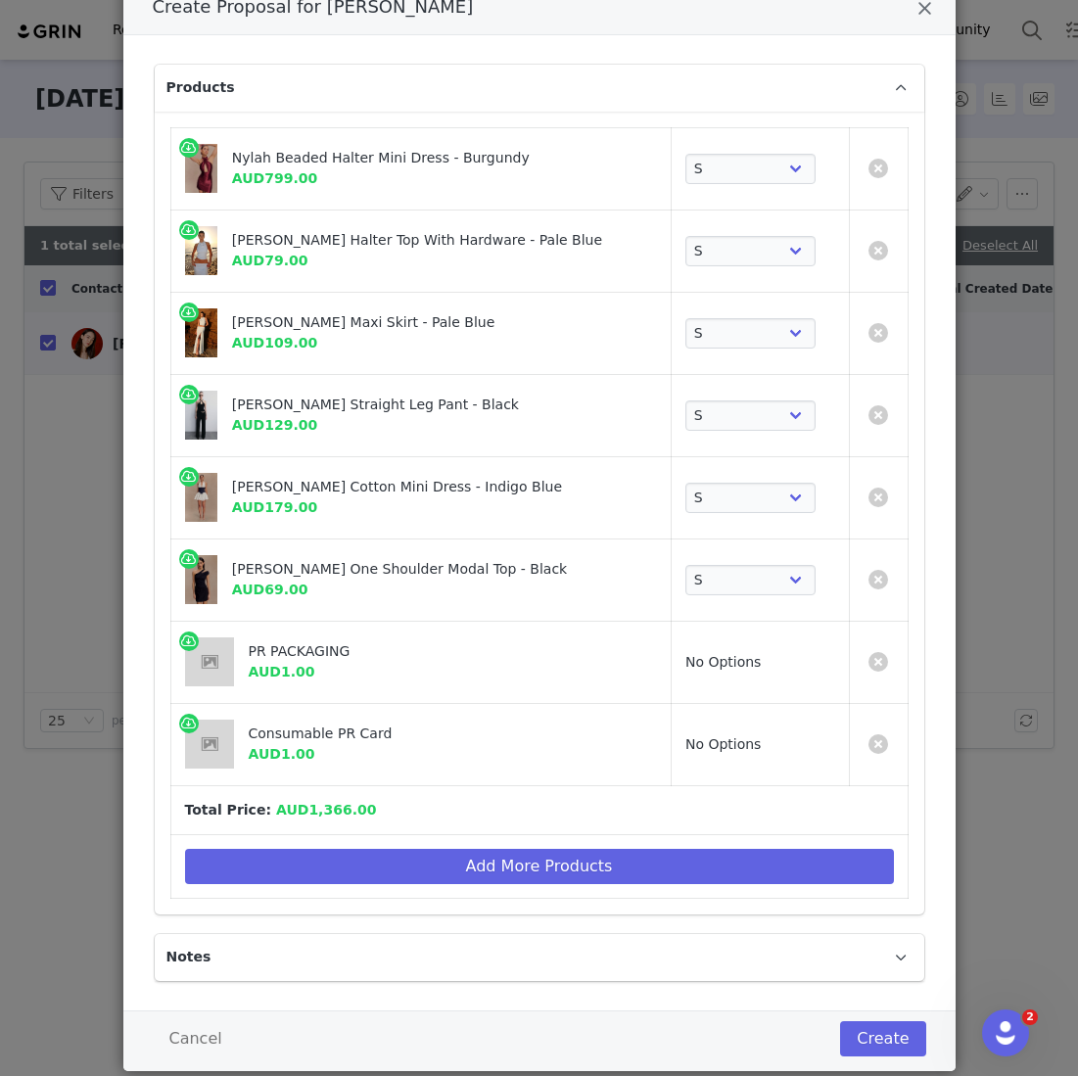
scroll to position [145, 0]
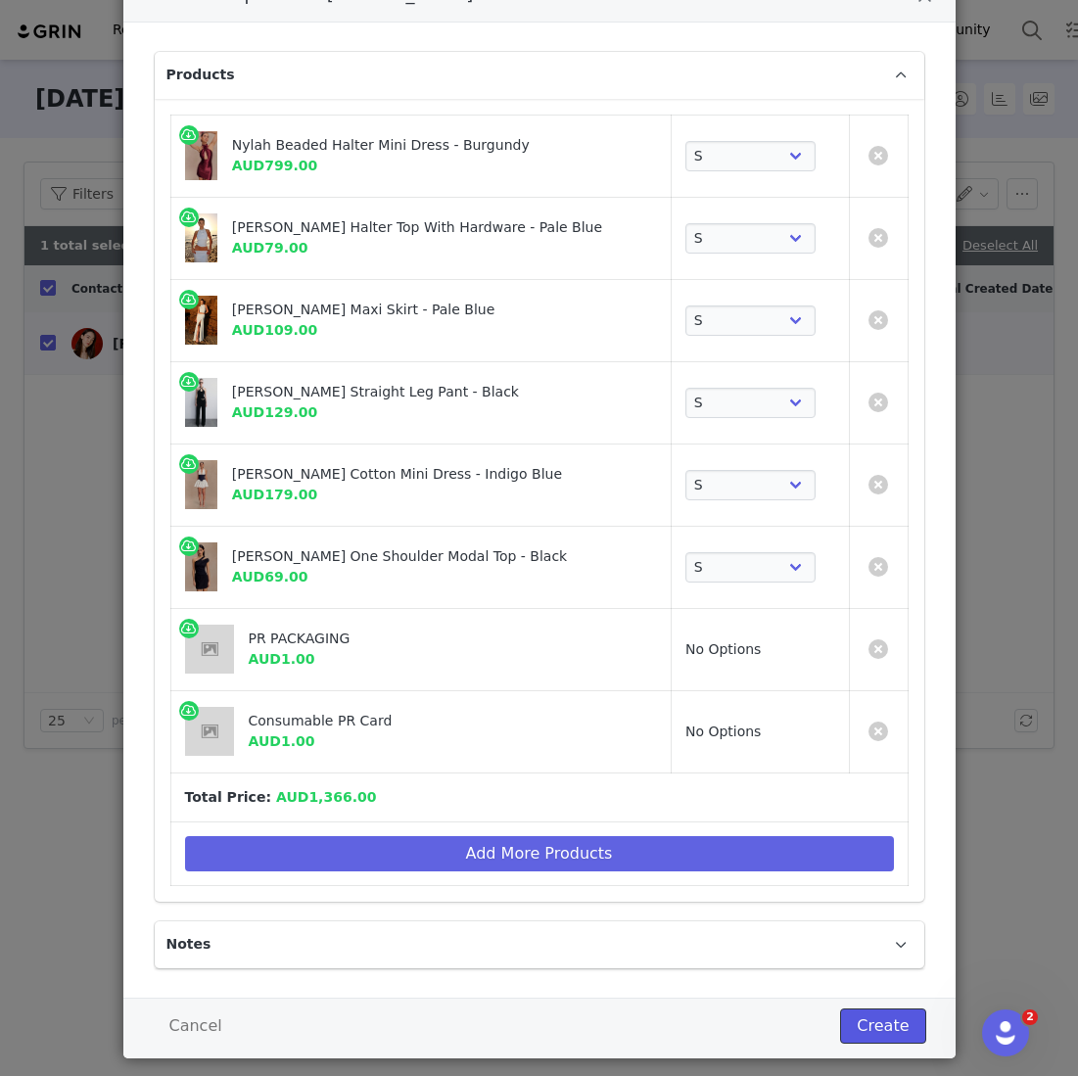
click at [897, 1018] on button "Create" at bounding box center [882, 1026] width 85 height 35
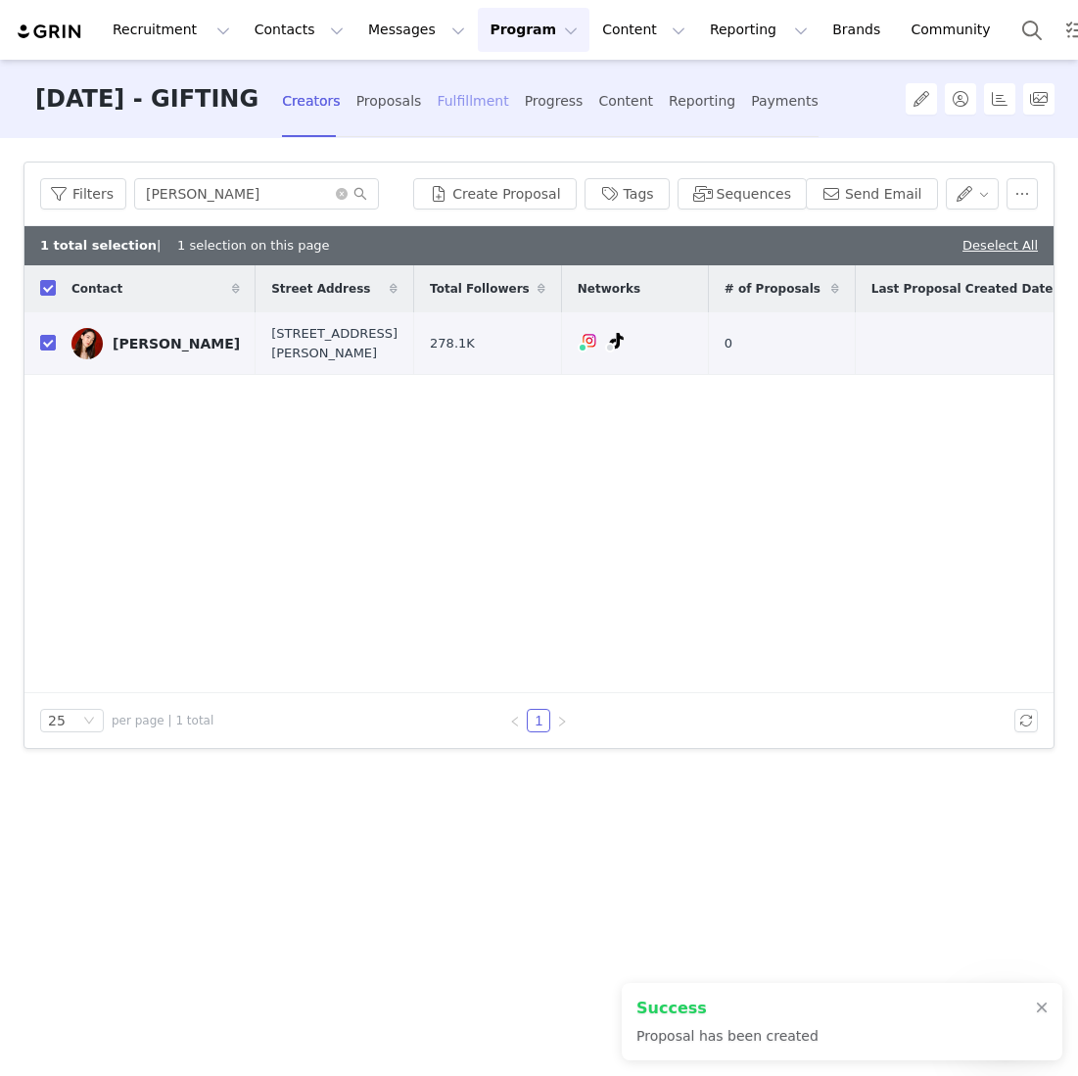
click at [508, 102] on div "Fulfillment" at bounding box center [472, 101] width 71 height 52
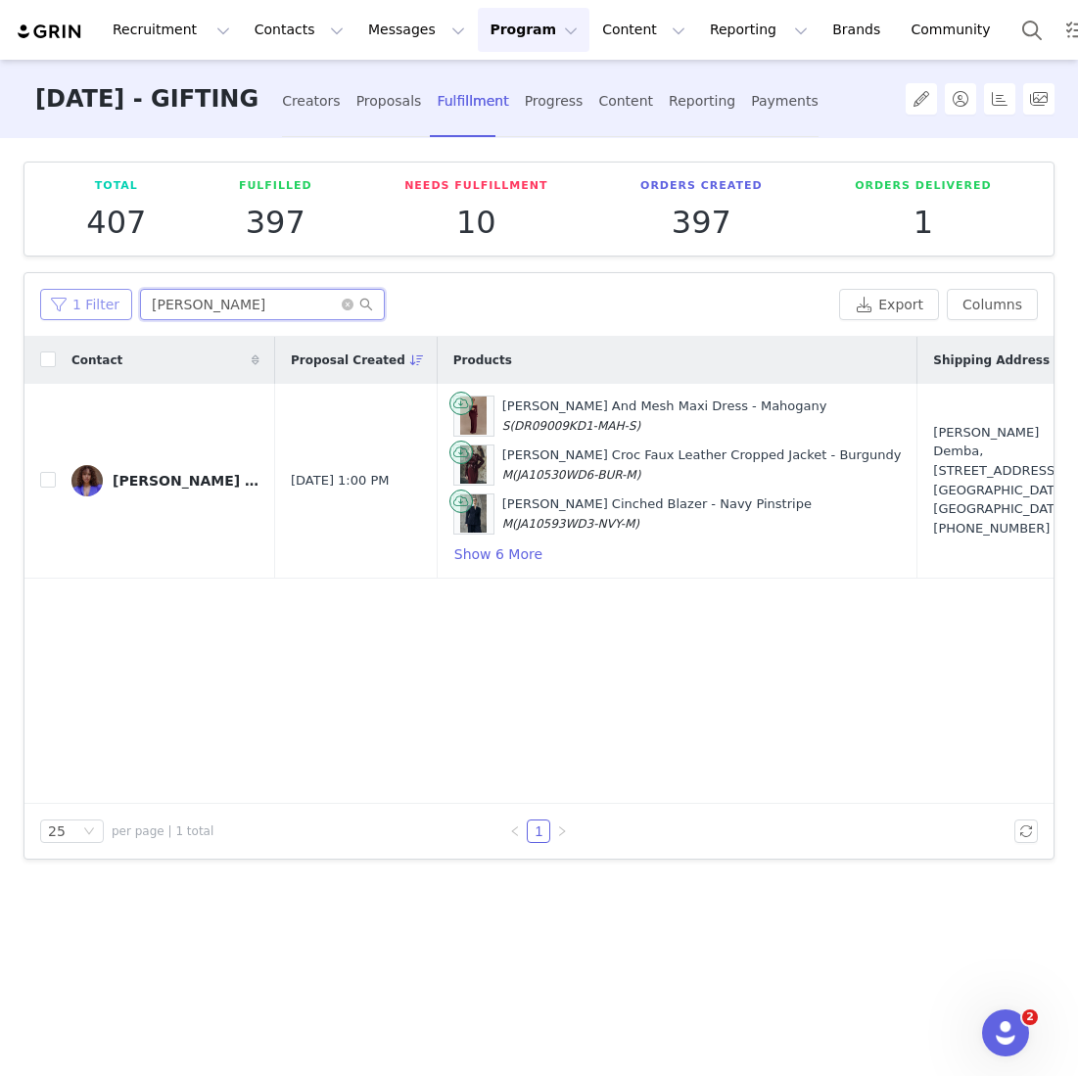
drag, startPoint x: 237, startPoint y: 310, endPoint x: 46, endPoint y: 310, distance: 190.9
click at [50, 310] on div "1 Filter annabelle" at bounding box center [435, 304] width 791 height 31
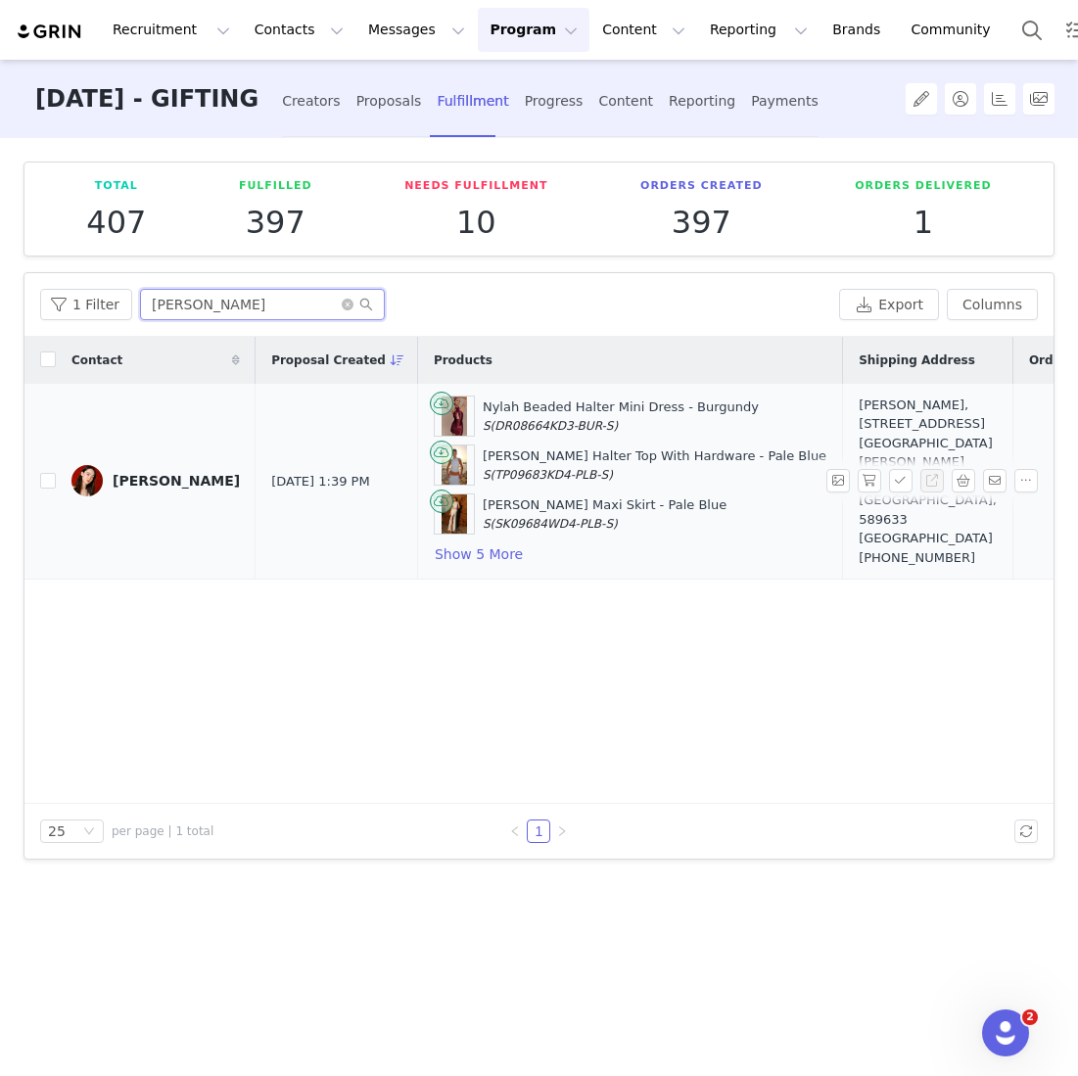
scroll to position [0, 400]
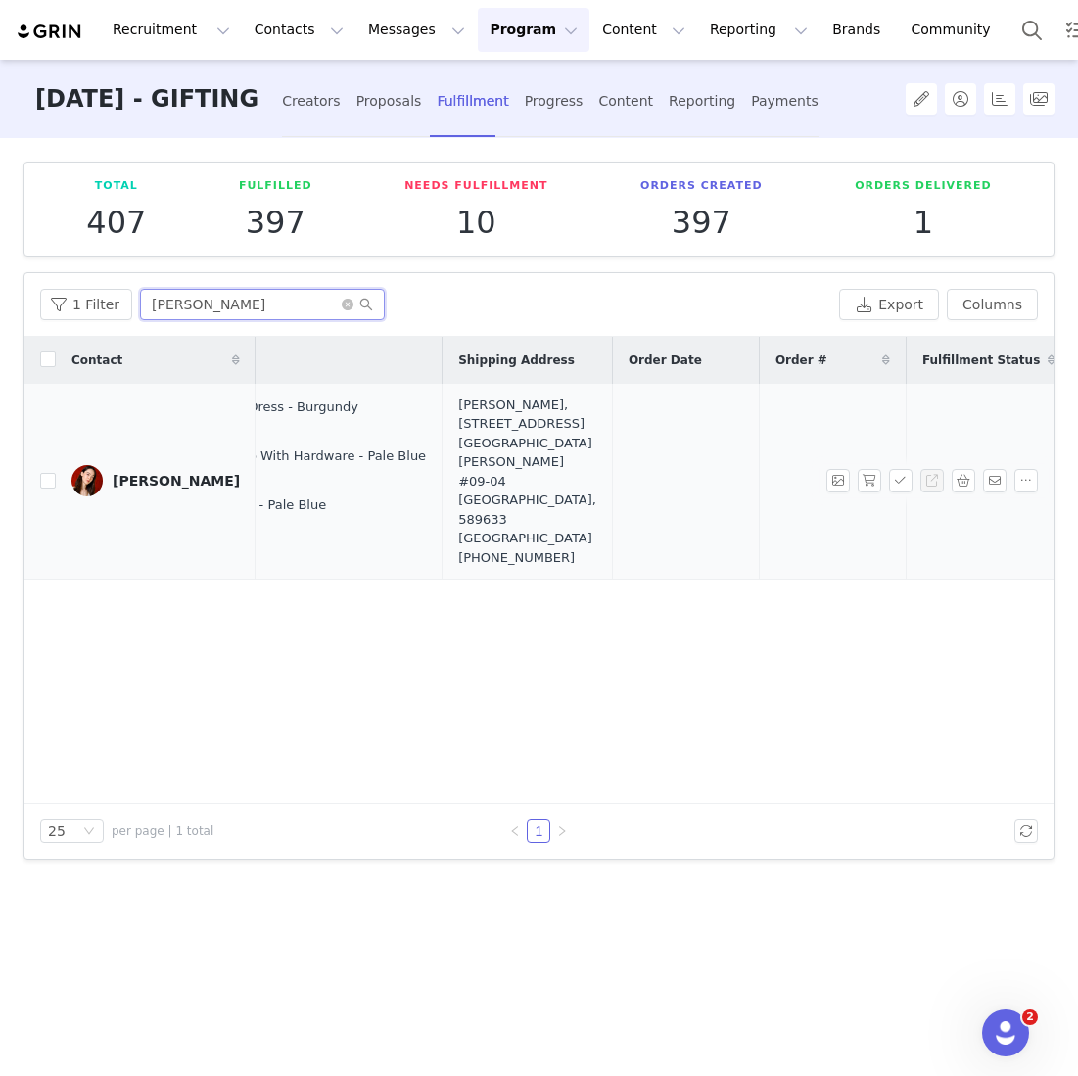
type input "fiona"
click at [612, 550] on td at bounding box center [685, 482] width 147 height 196
click at [906, 494] on td "No" at bounding box center [988, 482] width 165 height 196
click at [872, 473] on button "button" at bounding box center [870, 481] width 24 height 24
click at [893, 473] on button "button" at bounding box center [901, 481] width 24 height 24
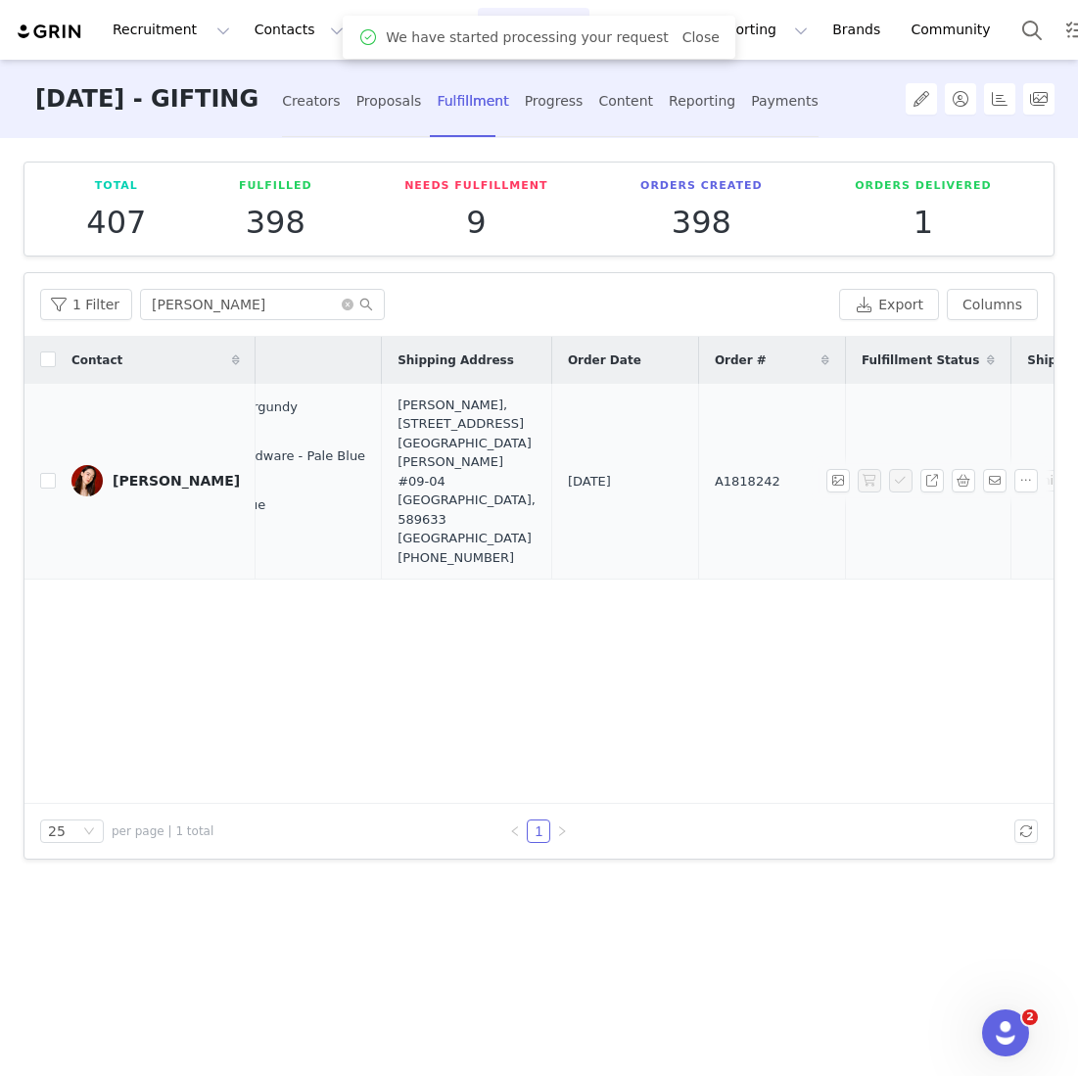
scroll to position [0, 473]
drag, startPoint x: 674, startPoint y: 490, endPoint x: 581, endPoint y: 489, distance: 93.0
click at [686, 489] on td "A1818242" at bounding box center [759, 482] width 147 height 196
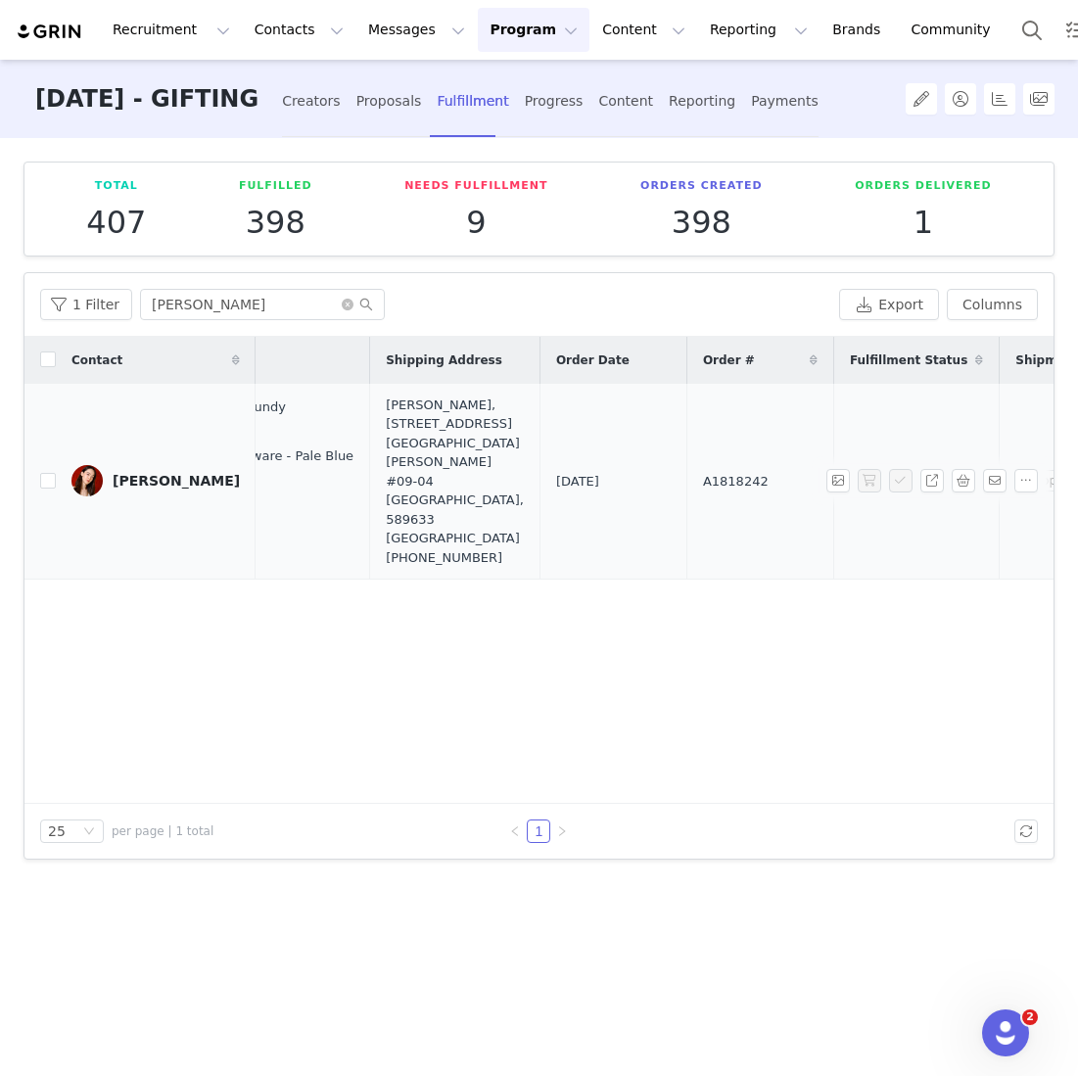
click at [686, 467] on td "A1818242" at bounding box center [759, 482] width 147 height 196
drag, startPoint x: 661, startPoint y: 481, endPoint x: 540, endPoint y: 481, distance: 121.4
click at [540, 481] on tr "Fiona Fussi Sep 30, 2025 1:39 PM Nylah Beaded Halter Mini Dress - Burgundy S (D…" at bounding box center [429, 482] width 1754 height 196
copy tr "A1818242"
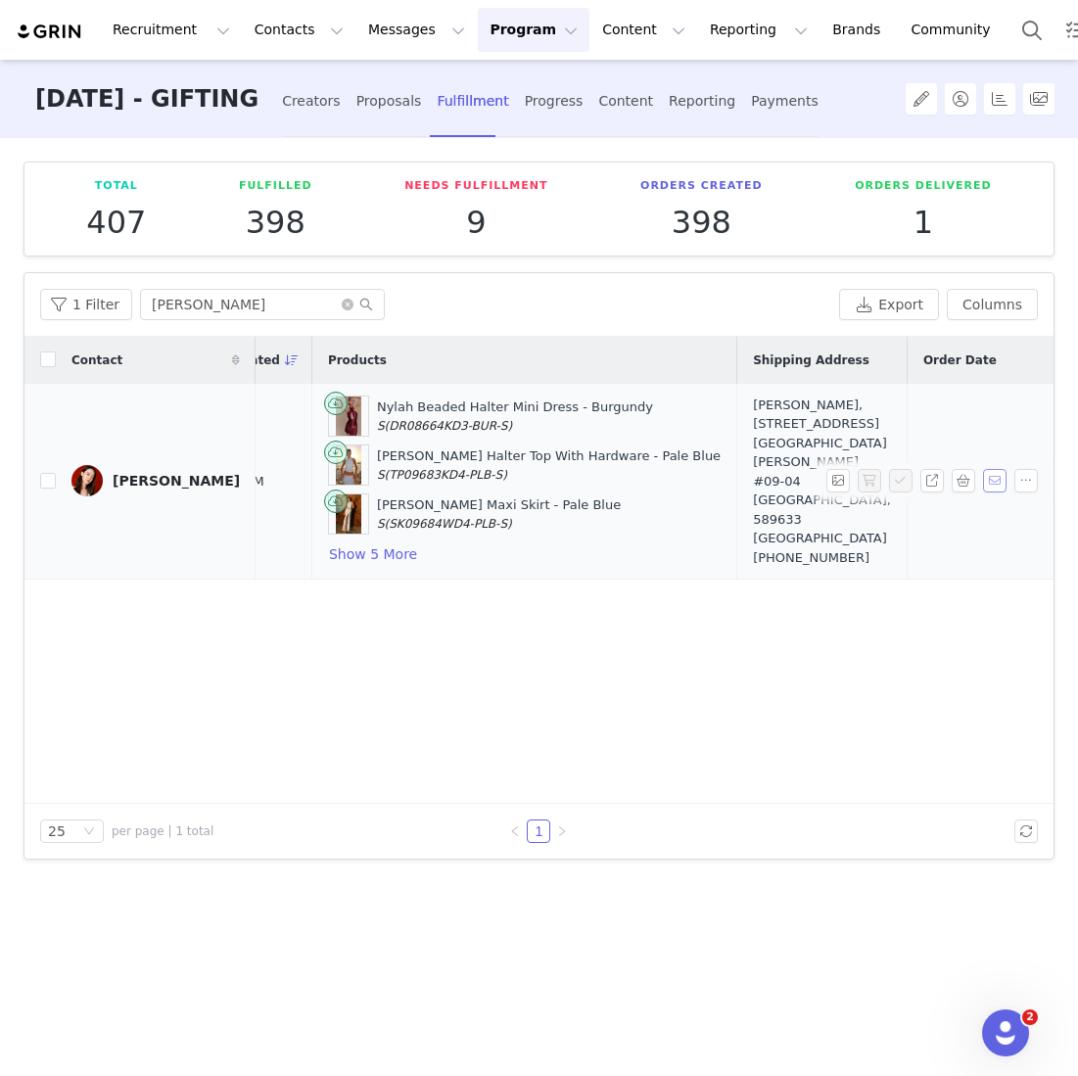
scroll to position [0, 86]
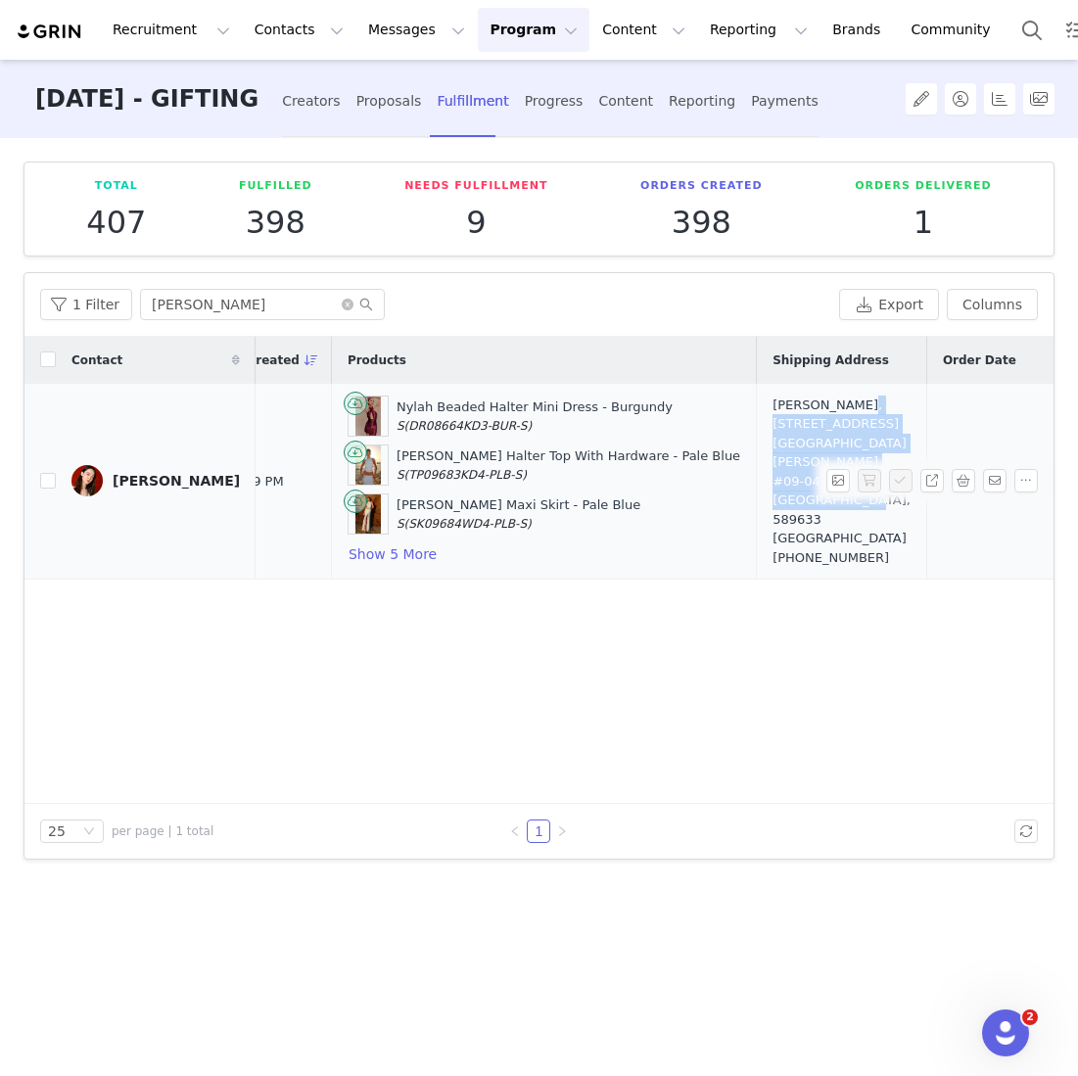
drag, startPoint x: 792, startPoint y: 503, endPoint x: 747, endPoint y: 434, distance: 82.8
click at [757, 434] on td "Fiona Fussi, 997 Bukit Timah Rd. Casa Esperanza #09-04 Singapore, 589633 Singap…" at bounding box center [842, 482] width 170 height 196
copy div "997 Bukit Timah Rd. Casa Esperanza #09-04 Singapore, 589633 Singapore"
click at [348, 544] on button "Show 5 More" at bounding box center [393, 554] width 90 height 24
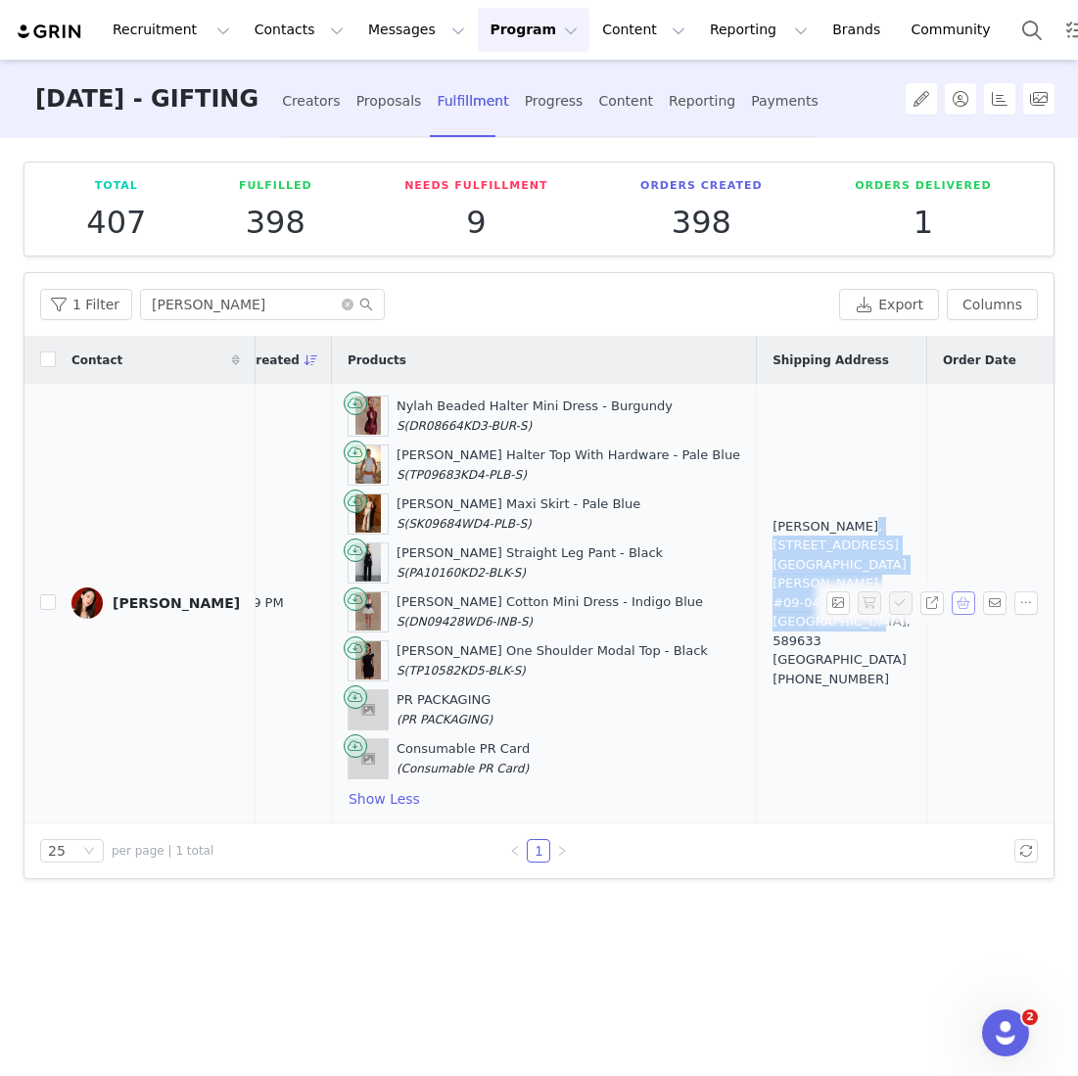
click at [965, 605] on button "button" at bounding box center [964, 603] width 24 height 24
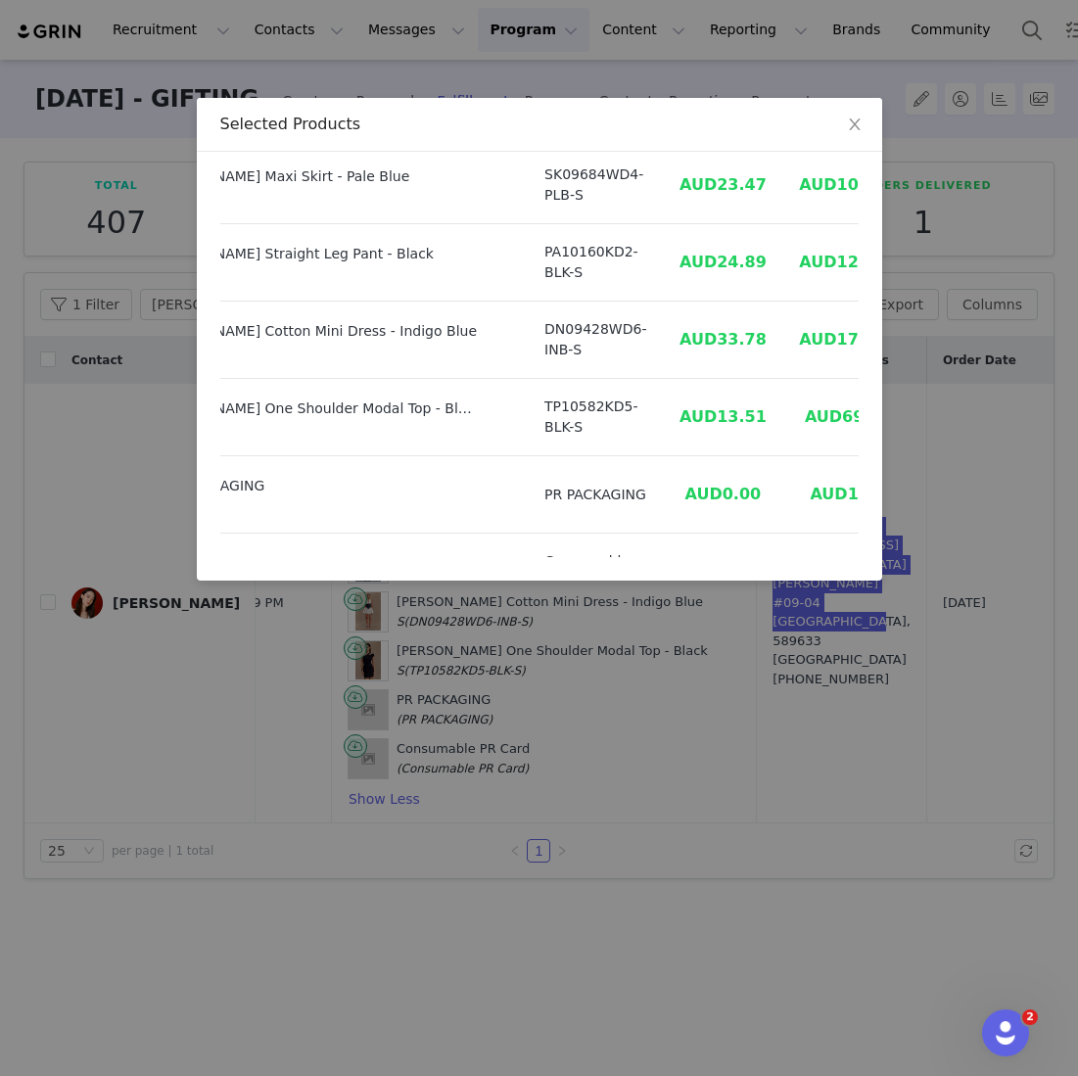
scroll to position [257, 134]
